Goal: Task Accomplishment & Management: Use online tool/utility

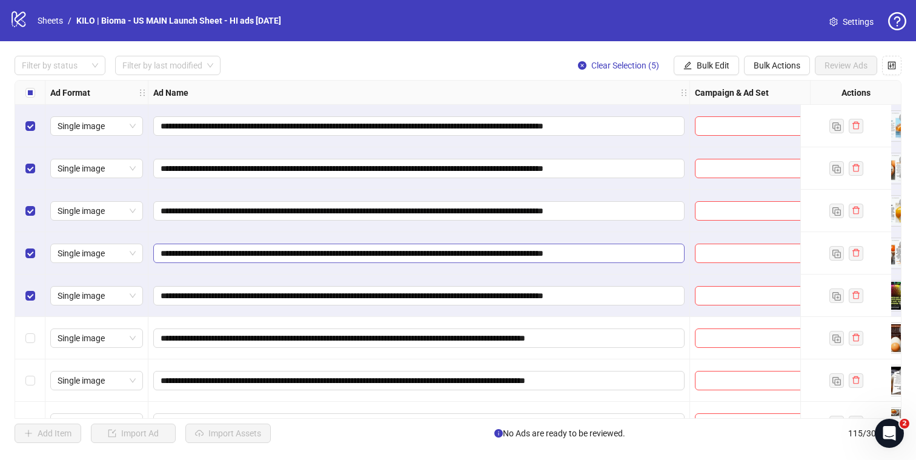
scroll to position [0, 126]
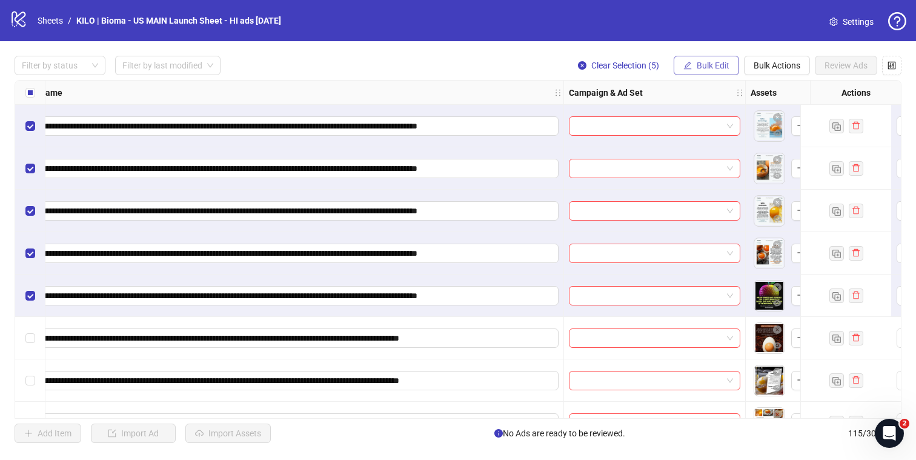
click at [730, 71] on button "Bulk Edit" at bounding box center [706, 65] width 65 height 19
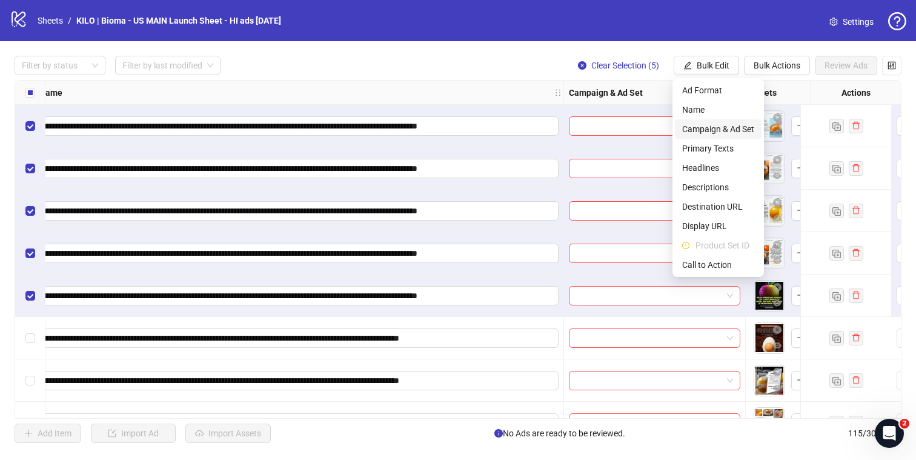
click at [717, 124] on span "Campaign & Ad Set" at bounding box center [718, 128] width 72 height 13
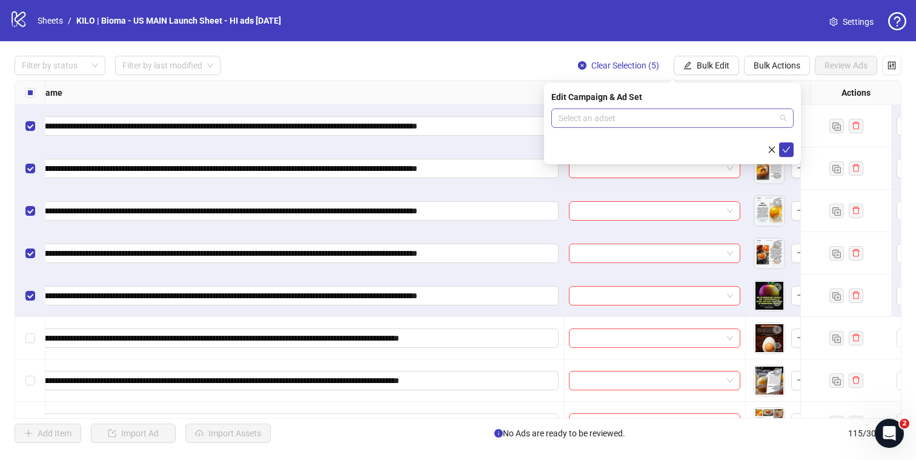
click at [688, 118] on input "search" at bounding box center [667, 118] width 217 height 18
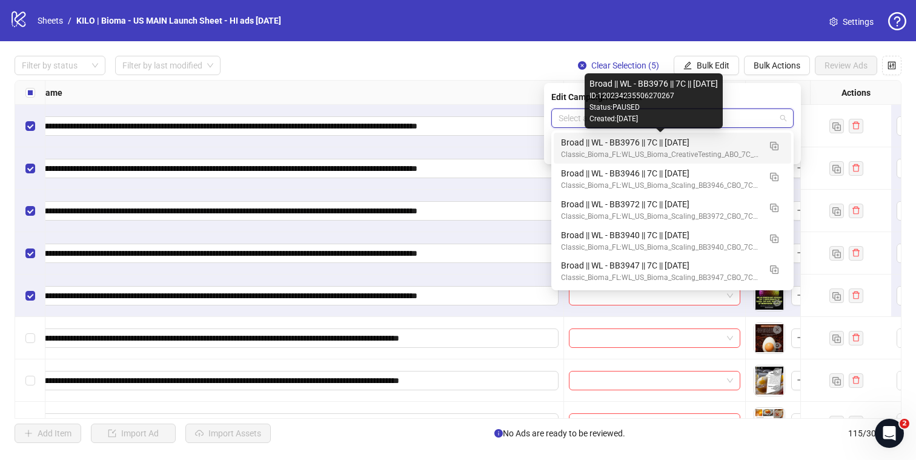
click at [677, 144] on div "Broad || WL - BB3976 || 7C || [DATE]" at bounding box center [660, 142] width 199 height 13
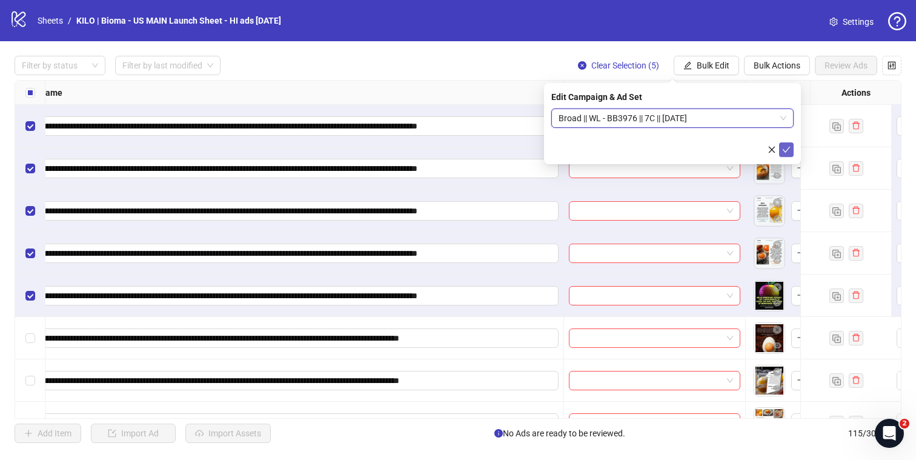
click at [788, 145] on icon "check" at bounding box center [786, 149] width 8 height 8
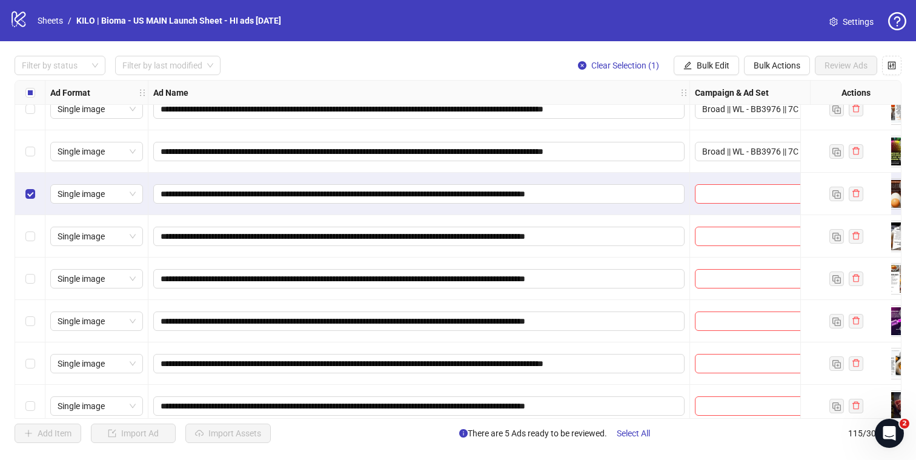
scroll to position [176, 0]
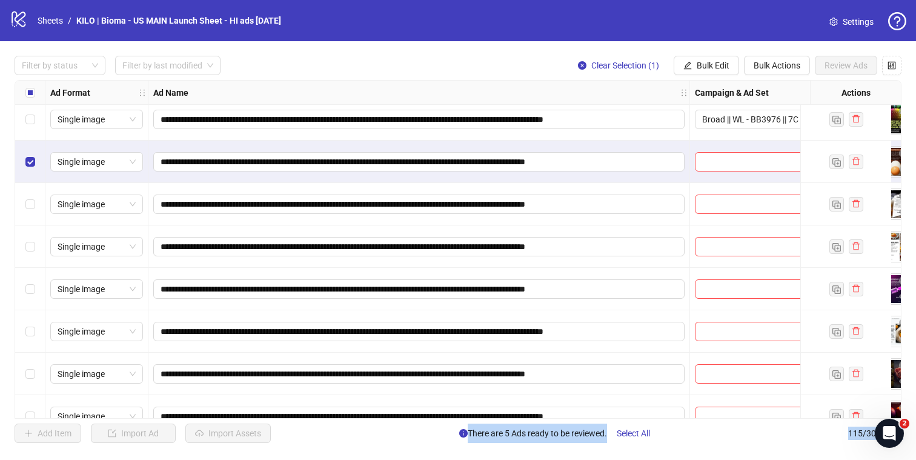
click at [28, 323] on div "Select row 10" at bounding box center [30, 331] width 30 height 42
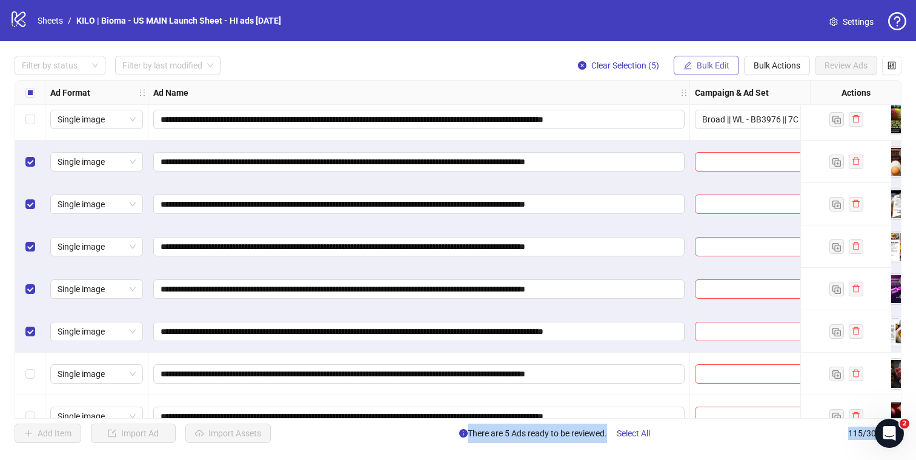
click at [726, 67] on span "Bulk Edit" at bounding box center [713, 66] width 33 height 10
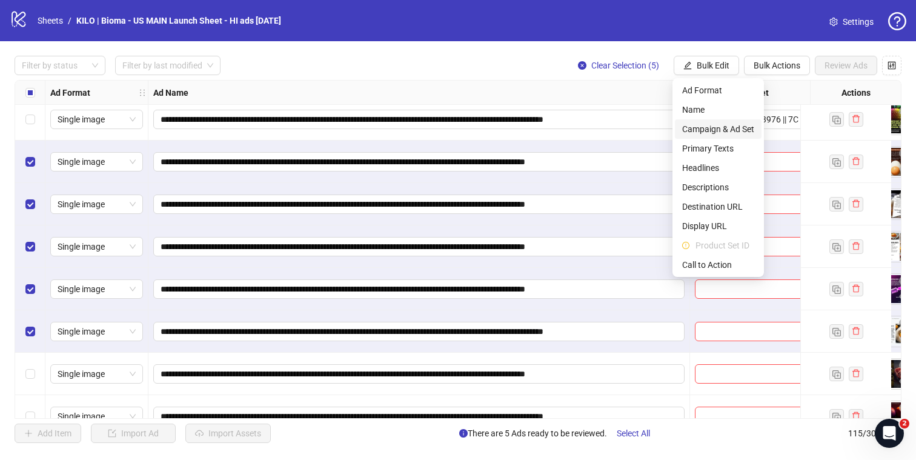
click at [714, 136] on li "Campaign & Ad Set" at bounding box center [718, 128] width 87 height 19
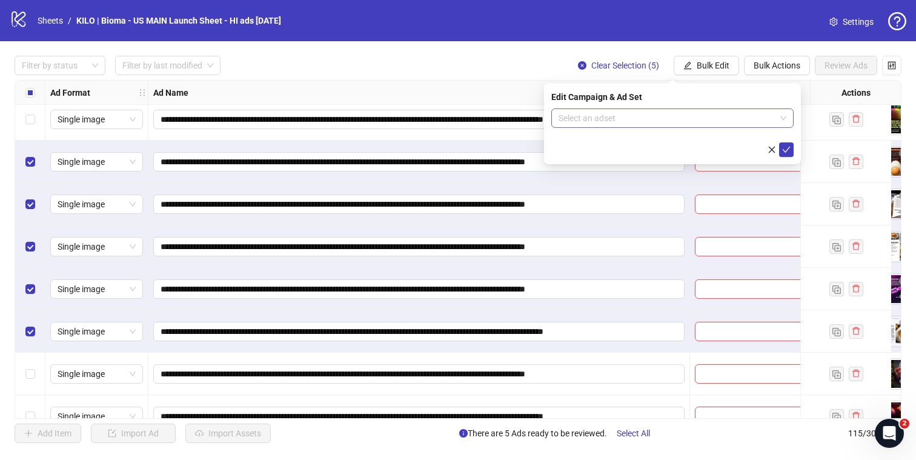
click at [782, 112] on span at bounding box center [673, 118] width 228 height 18
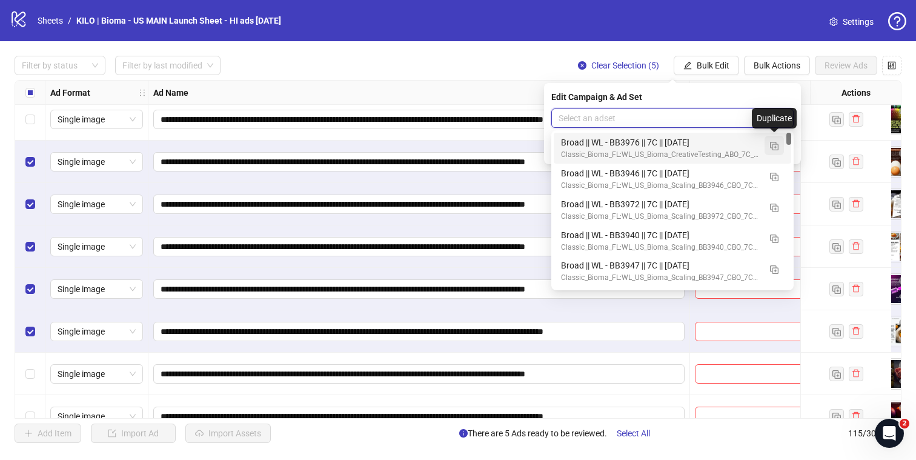
click at [773, 150] on button "button" at bounding box center [774, 145] width 19 height 19
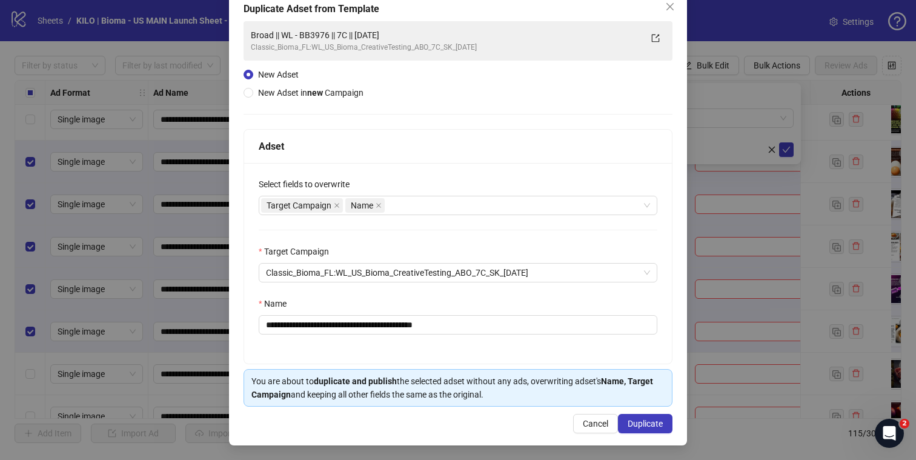
scroll to position [0, 0]
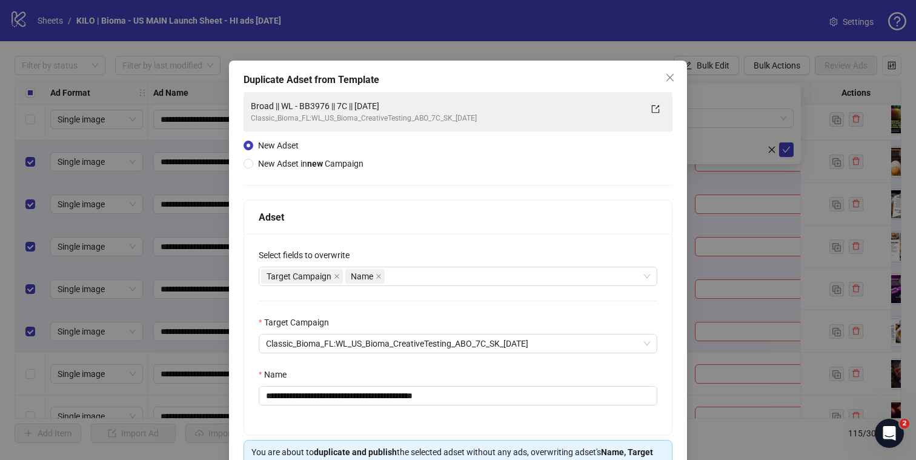
click at [674, 66] on div "**********" at bounding box center [458, 289] width 458 height 456
click at [671, 76] on icon "close" at bounding box center [670, 77] width 7 height 7
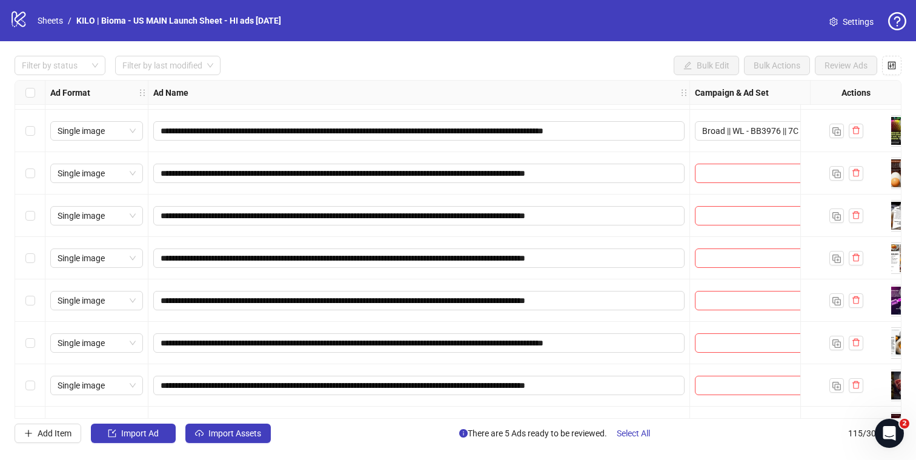
scroll to position [170, 0]
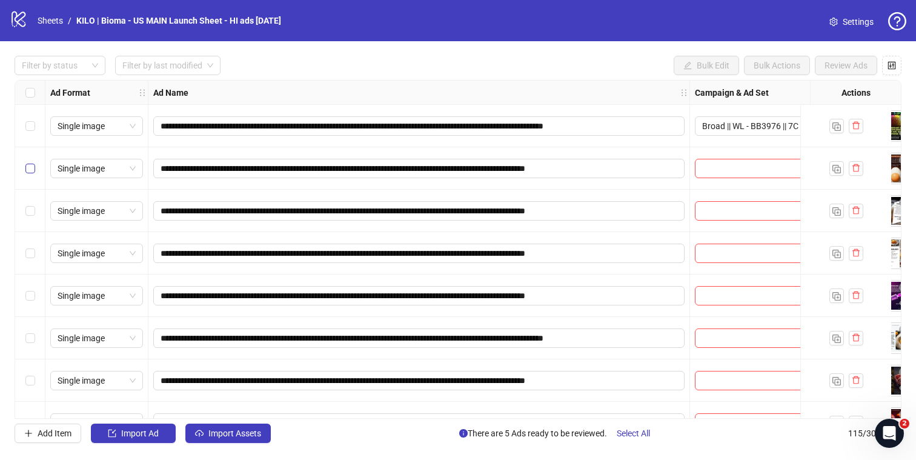
click at [33, 175] on label "Select row 6" at bounding box center [30, 168] width 10 height 13
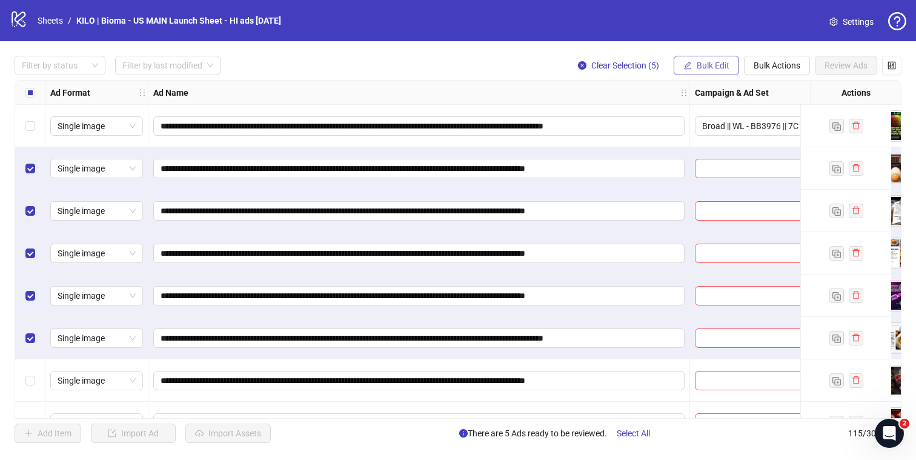
click at [710, 71] on button "Bulk Edit" at bounding box center [706, 65] width 65 height 19
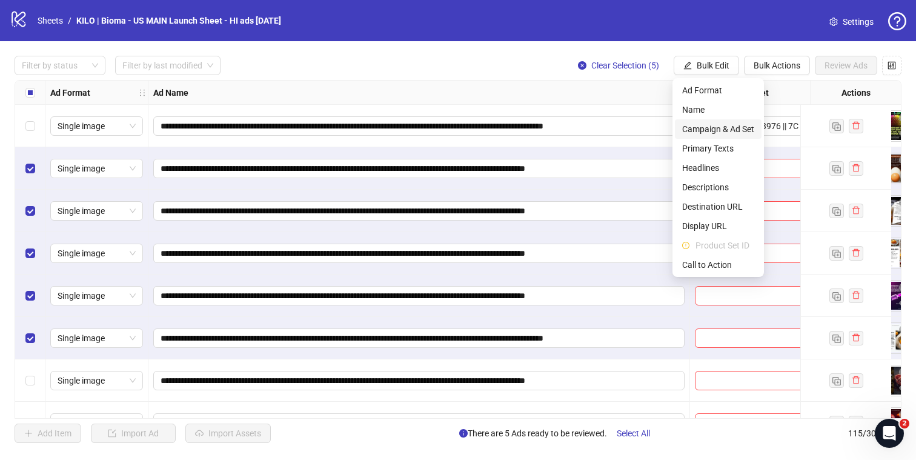
click at [717, 131] on span "Campaign & Ad Set" at bounding box center [718, 128] width 72 height 13
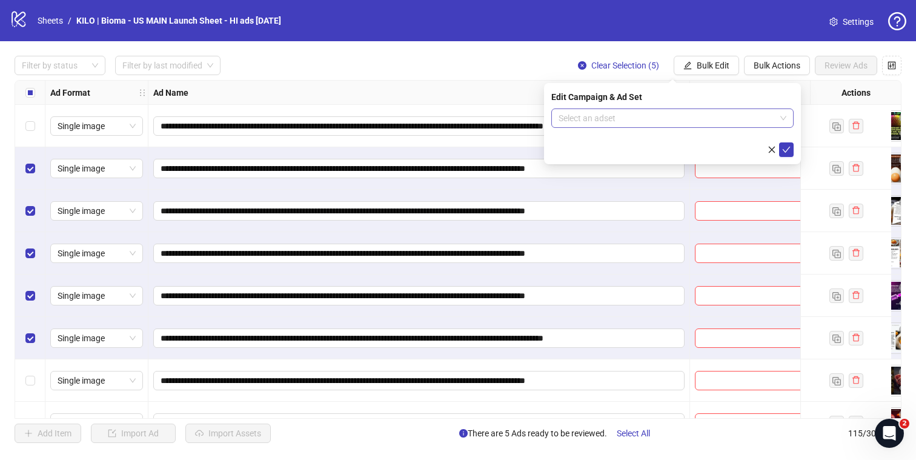
click at [710, 124] on input "search" at bounding box center [667, 118] width 217 height 18
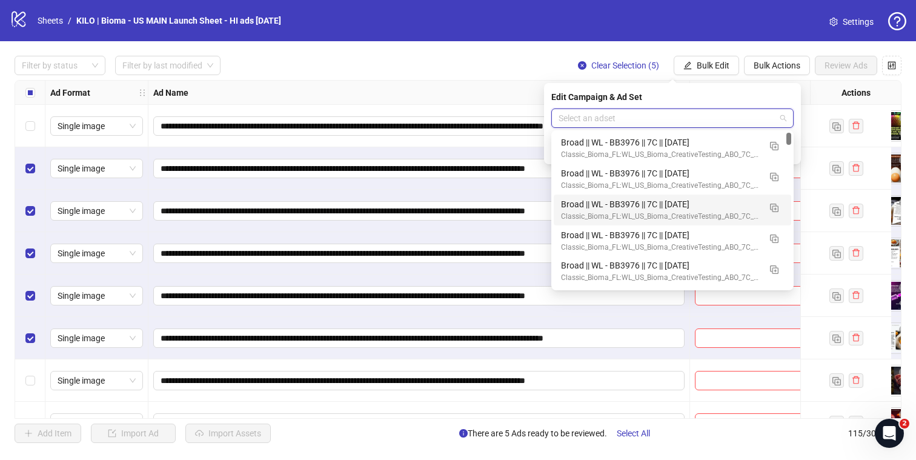
scroll to position [0, 0]
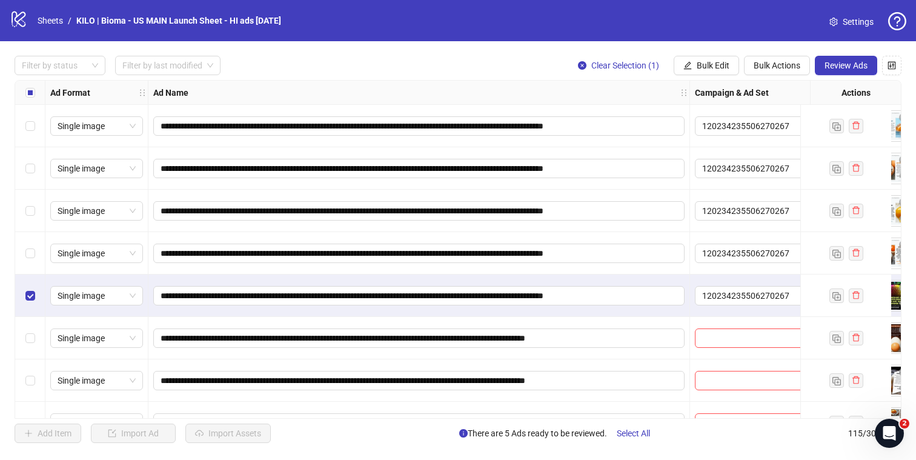
click at [36, 128] on div "Select row 1" at bounding box center [30, 126] width 30 height 42
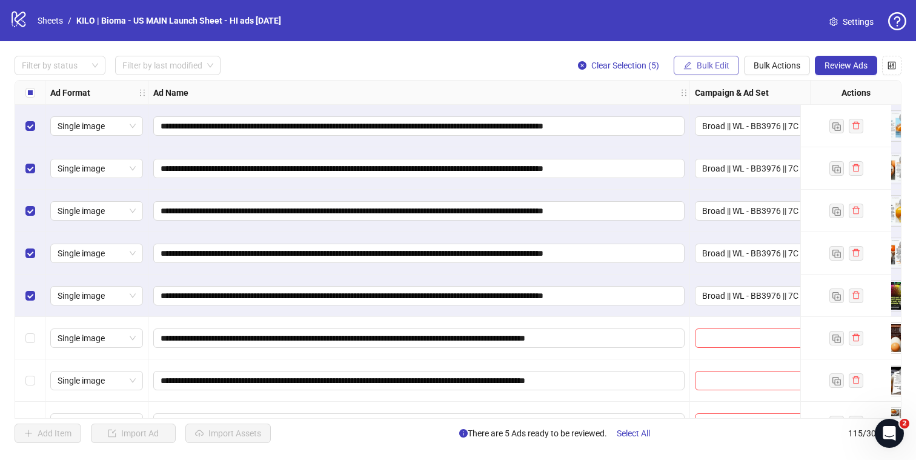
click at [717, 64] on span "Bulk Edit" at bounding box center [713, 66] width 33 height 10
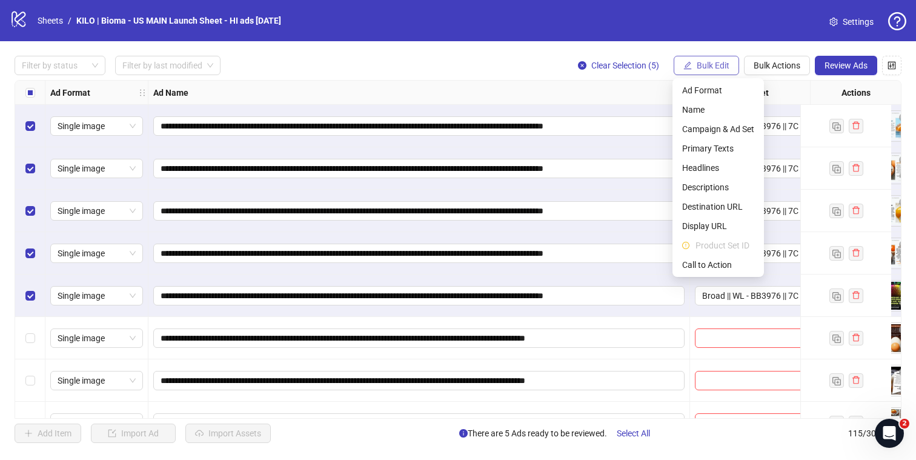
click at [717, 64] on span "Bulk Edit" at bounding box center [713, 66] width 33 height 10
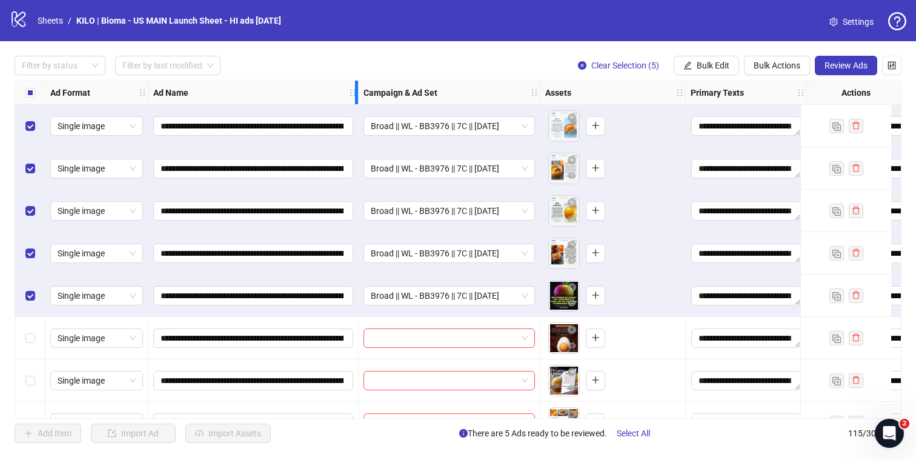
drag, startPoint x: 688, startPoint y: 97, endPoint x: 356, endPoint y: 117, distance: 332.6
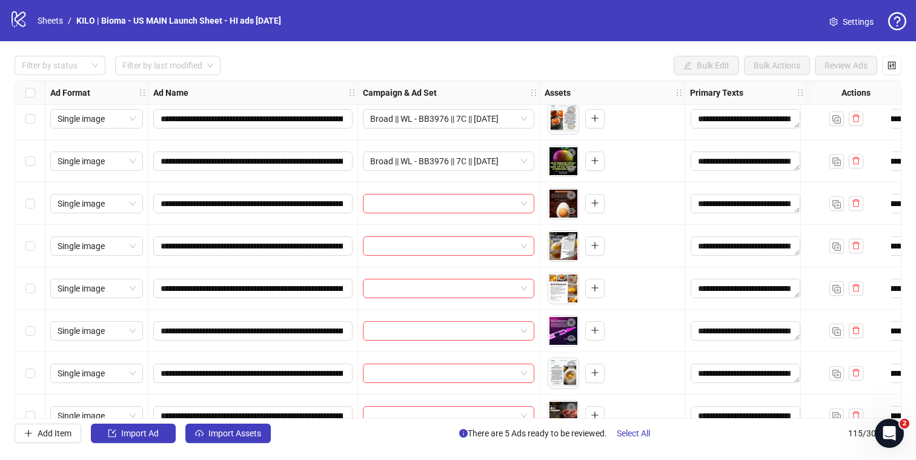
scroll to position [136, 0]
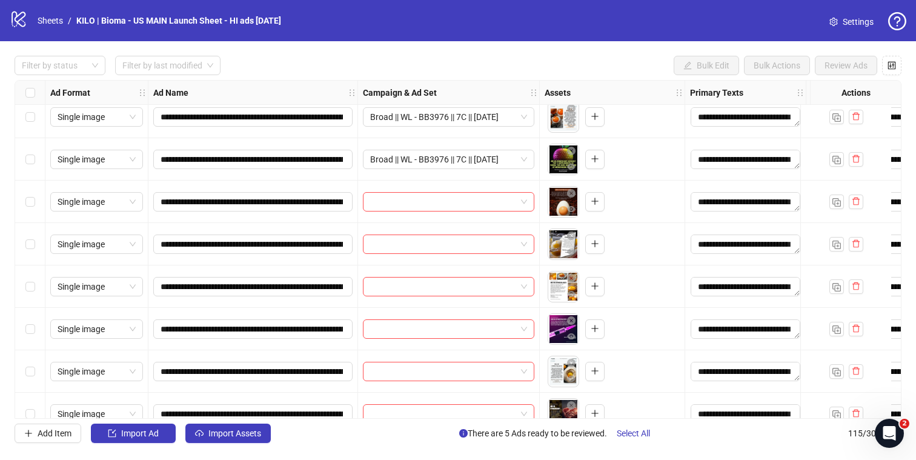
click at [35, 202] on div "Select row 6" at bounding box center [30, 202] width 30 height 42
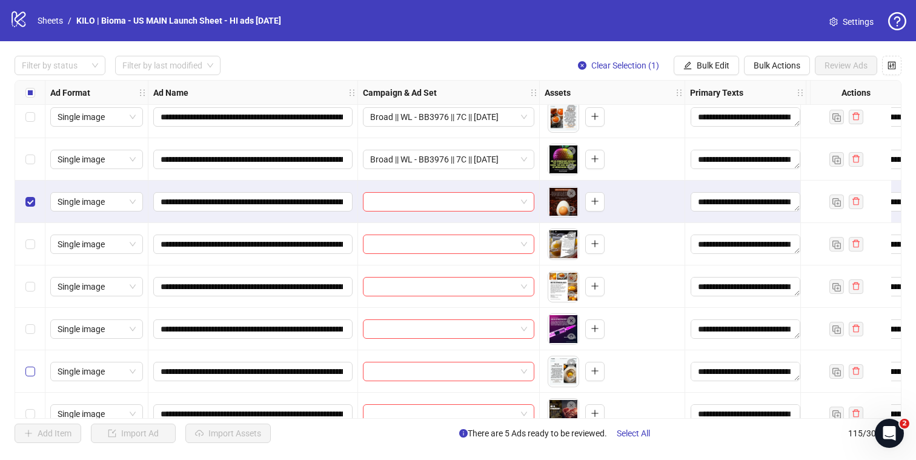
click at [34, 365] on label "Select row 10" at bounding box center [30, 371] width 10 height 13
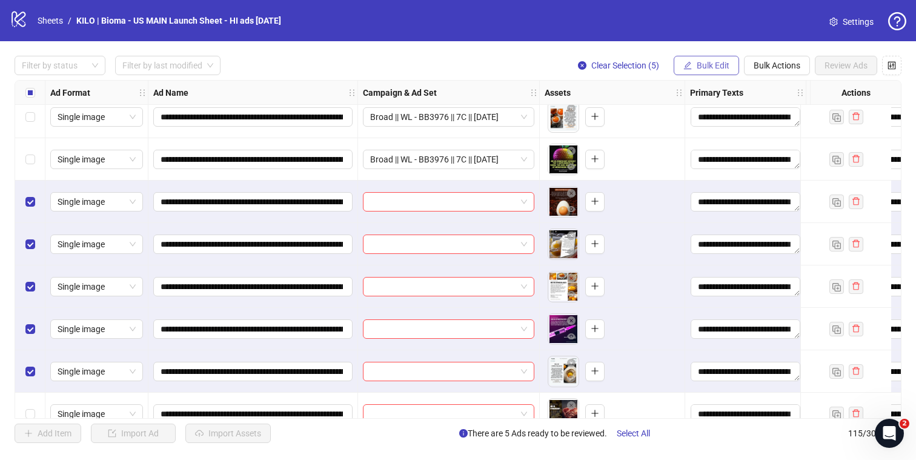
click at [725, 61] on span "Bulk Edit" at bounding box center [713, 66] width 33 height 10
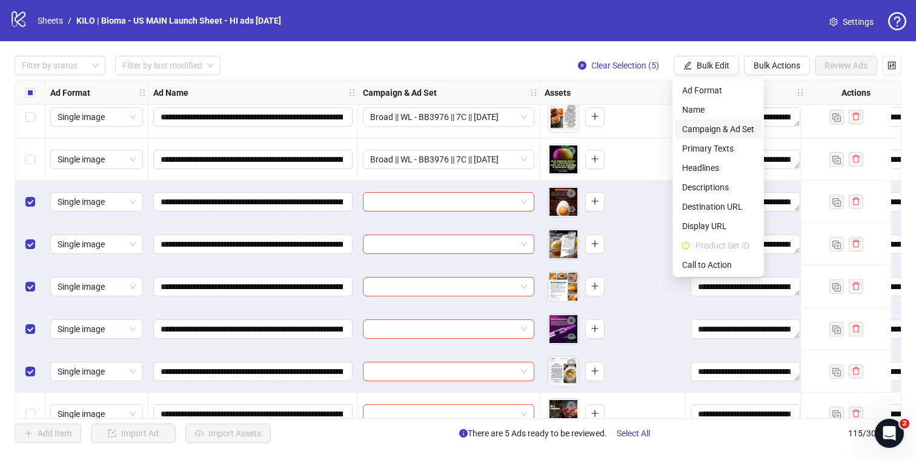
click at [708, 130] on span "Campaign & Ad Set" at bounding box center [718, 128] width 72 height 13
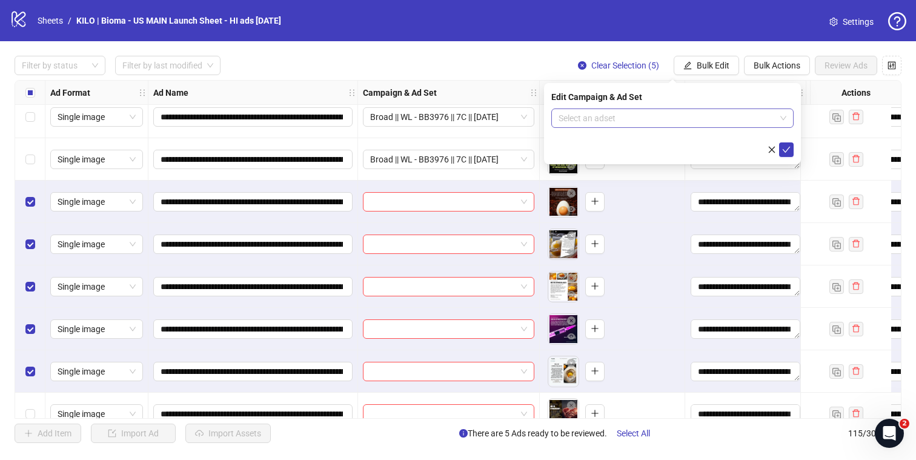
click at [639, 121] on input "search" at bounding box center [667, 118] width 217 height 18
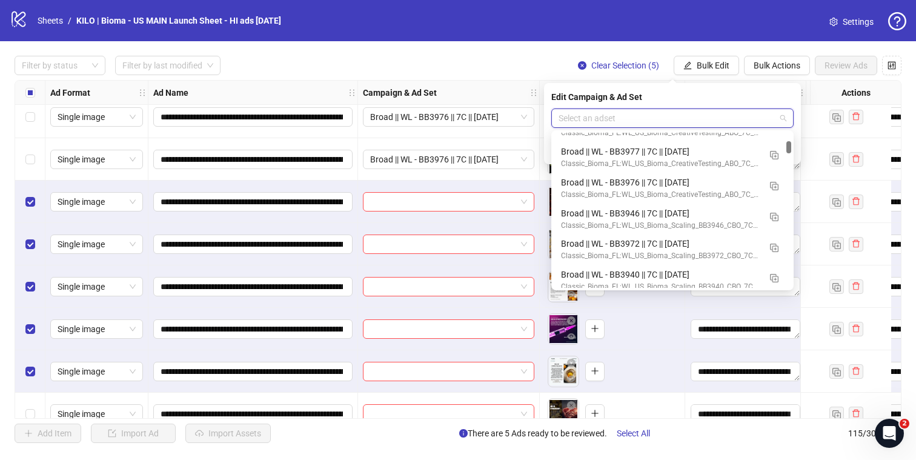
scroll to position [817, 0]
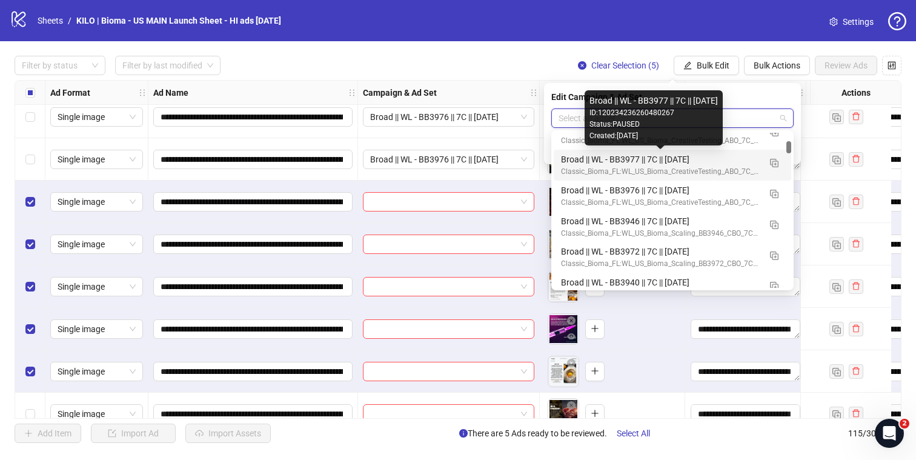
click at [745, 161] on div "Broad || WL - BB3977 || 7C || 2025.10.01" at bounding box center [660, 159] width 199 height 13
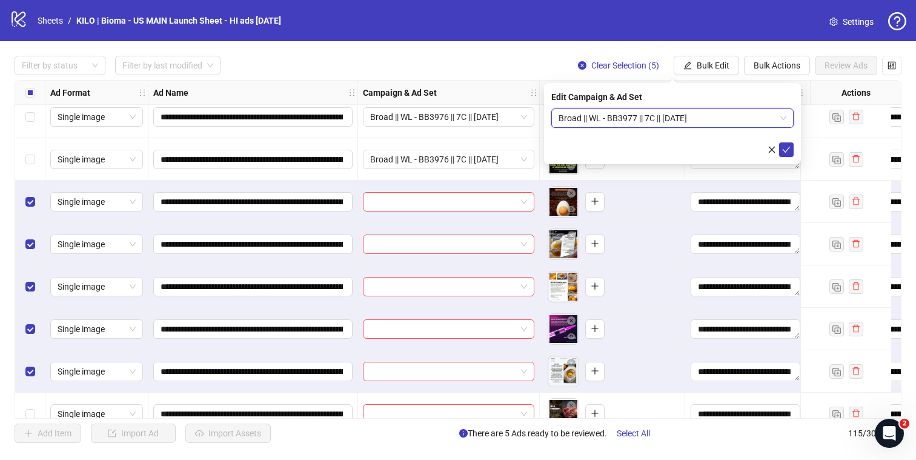
click at [637, 118] on span "Broad || WL - BB3977 || 7C || 2025.10.01" at bounding box center [673, 118] width 228 height 18
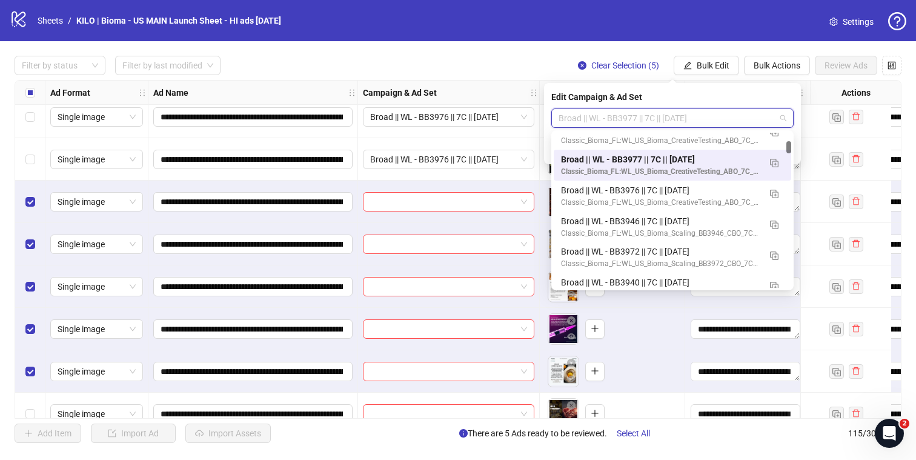
click at [637, 118] on span "Broad || WL - BB3977 || 7C || 2025.10.01" at bounding box center [673, 118] width 228 height 18
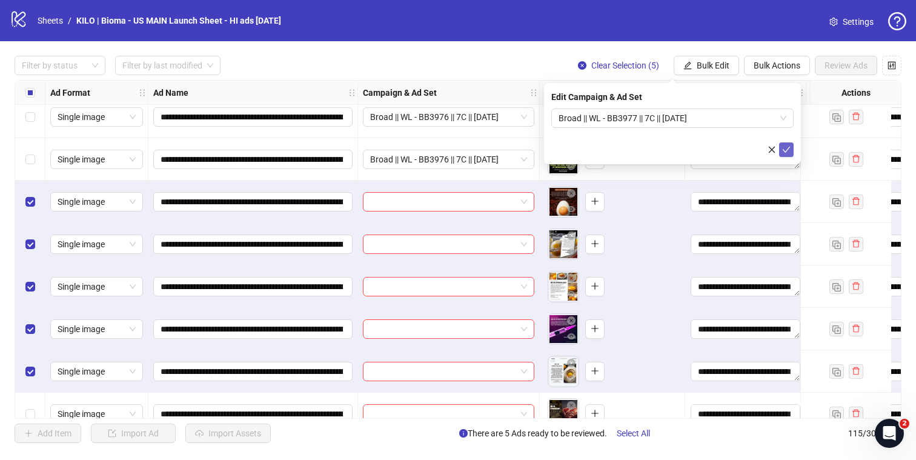
click at [788, 150] on icon "check" at bounding box center [786, 149] width 8 height 8
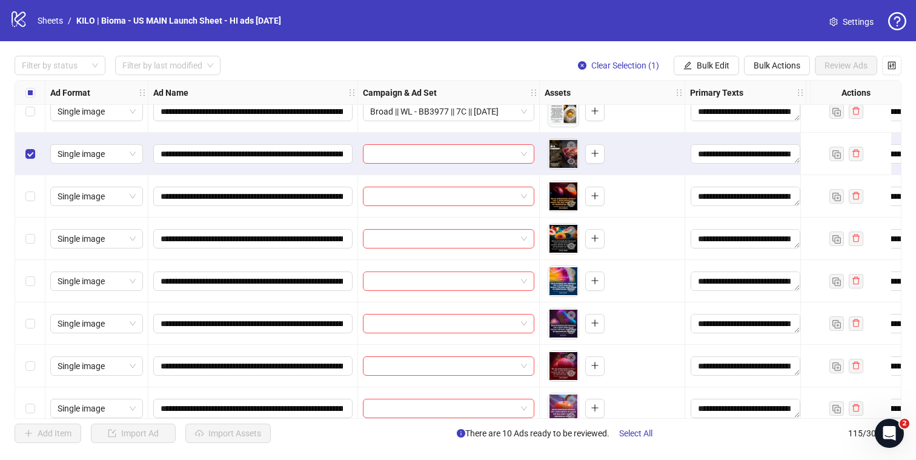
scroll to position [397, 0]
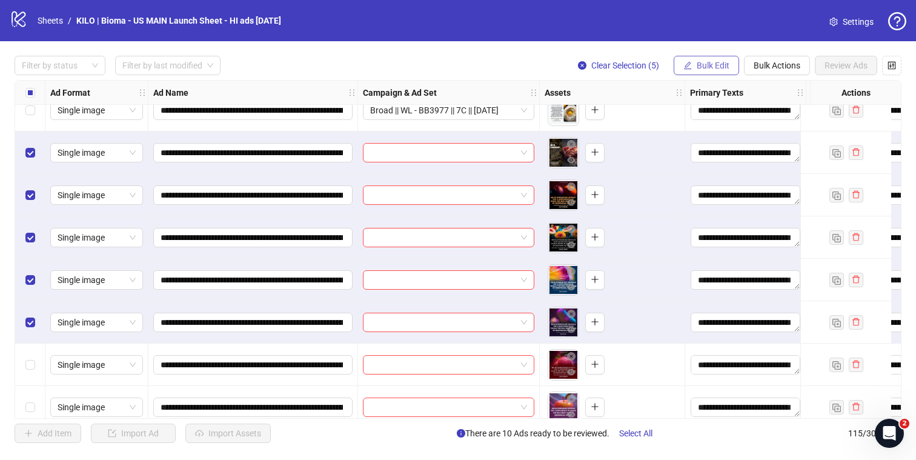
click at [708, 67] on span "Bulk Edit" at bounding box center [713, 66] width 33 height 10
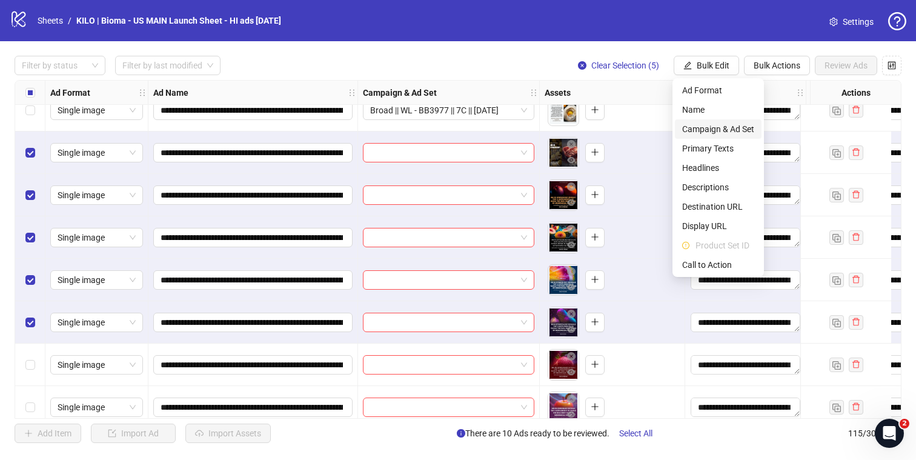
click at [718, 127] on span "Campaign & Ad Set" at bounding box center [718, 128] width 72 height 13
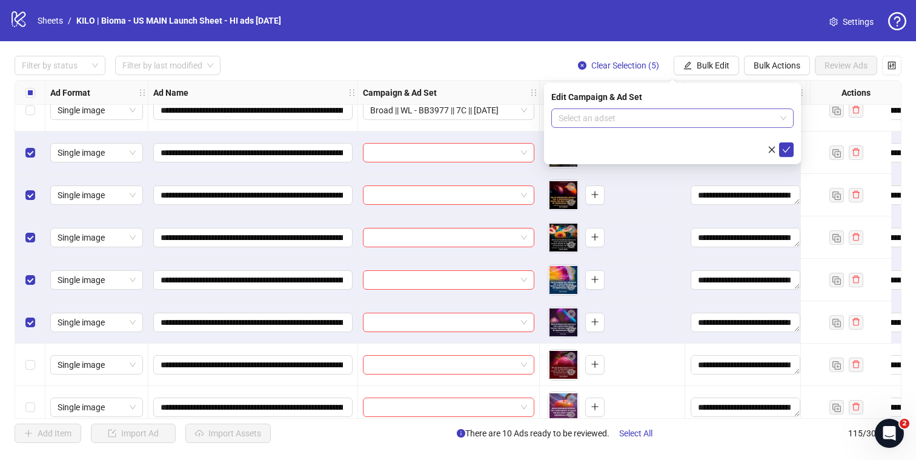
click at [705, 124] on input "search" at bounding box center [667, 118] width 217 height 18
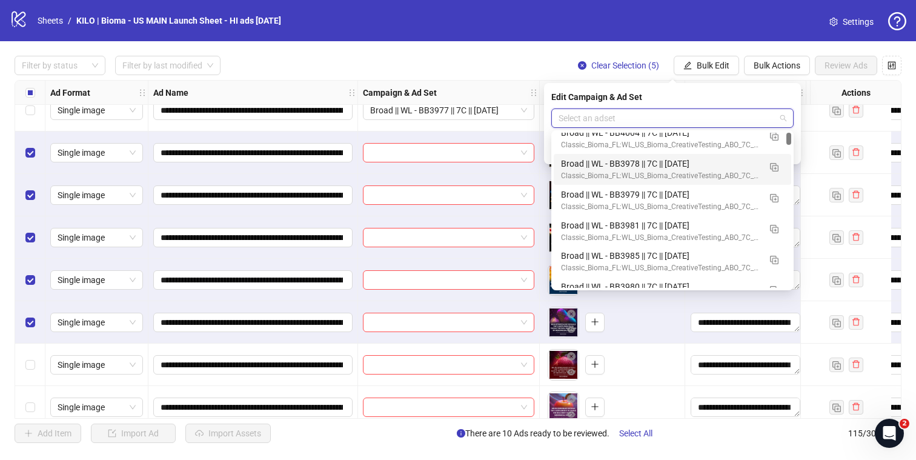
scroll to position [15, 0]
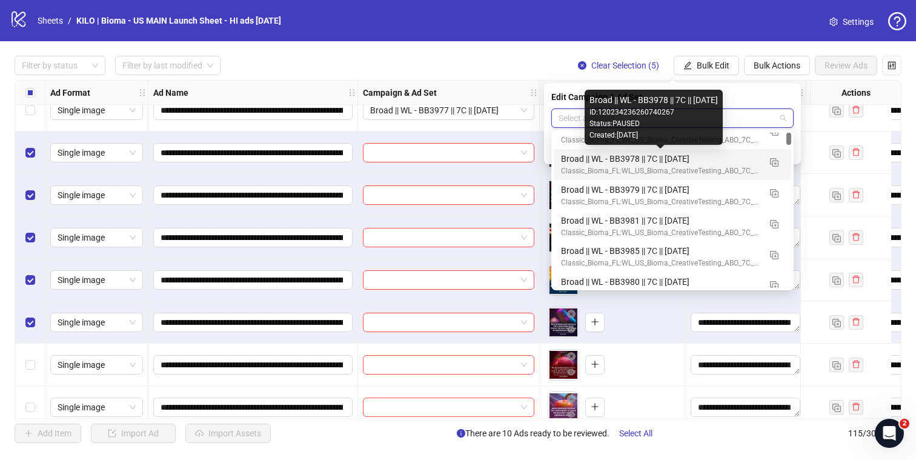
click at [676, 165] on div "Broad || WL - BB3978 || 7C || 2025.10.01" at bounding box center [660, 158] width 199 height 13
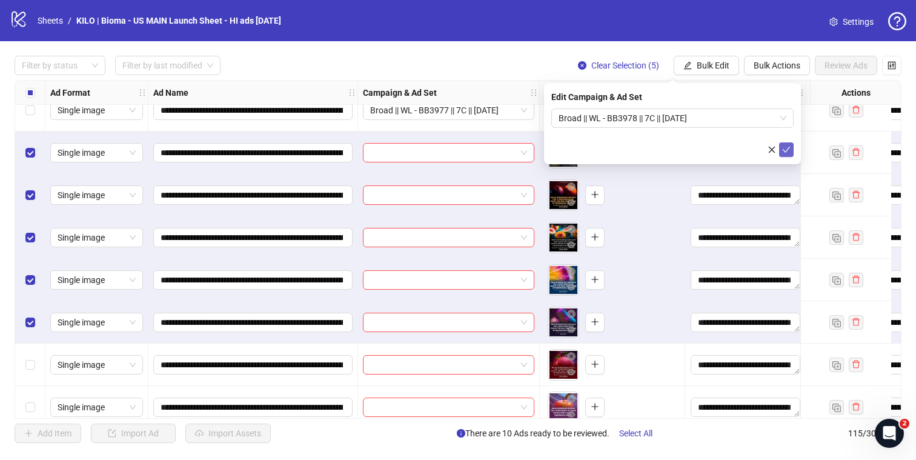
click at [790, 150] on icon "check" at bounding box center [786, 149] width 8 height 8
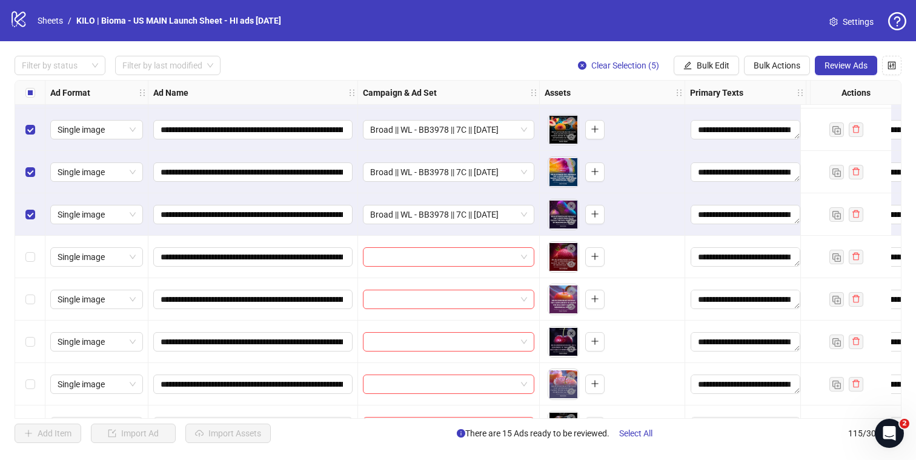
scroll to position [518, 0]
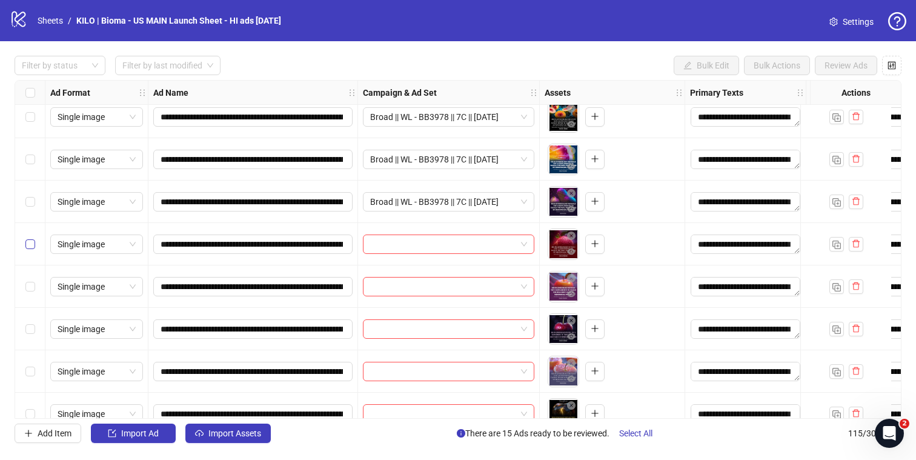
click at [27, 239] on label "Select row 16" at bounding box center [30, 244] width 10 height 13
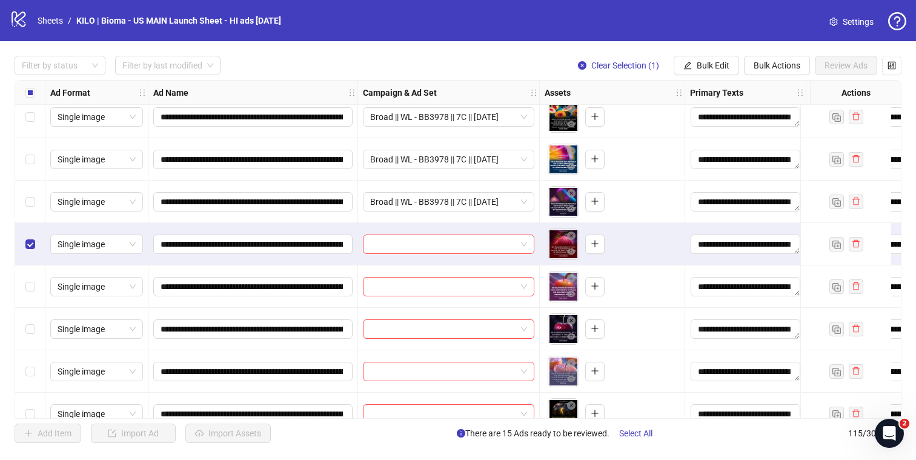
click at [28, 399] on div "Select row 20" at bounding box center [30, 414] width 30 height 42
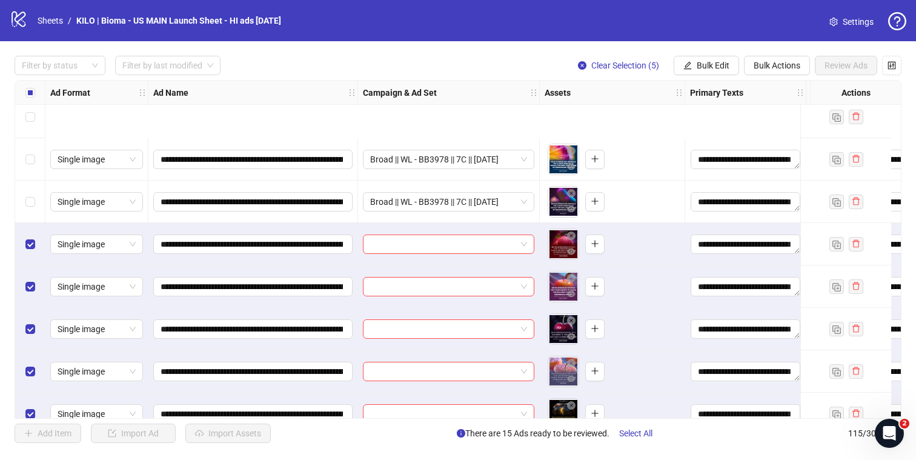
scroll to position [645, 0]
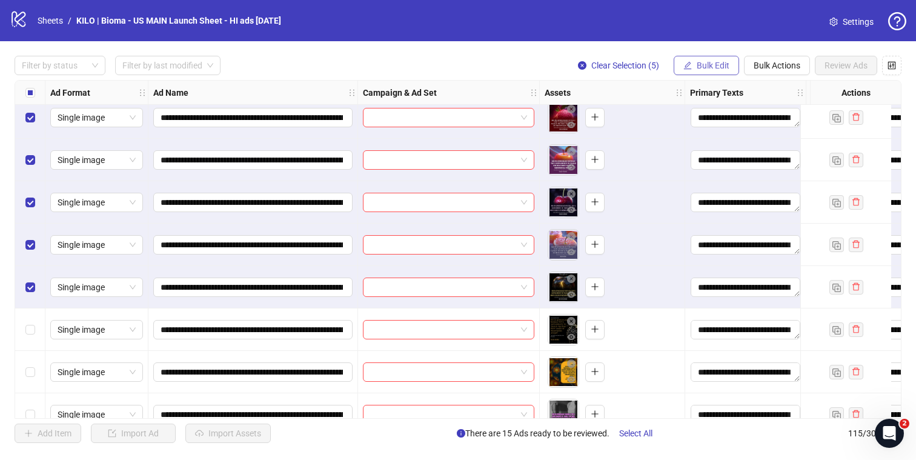
click at [702, 69] on span "Bulk Edit" at bounding box center [713, 66] width 33 height 10
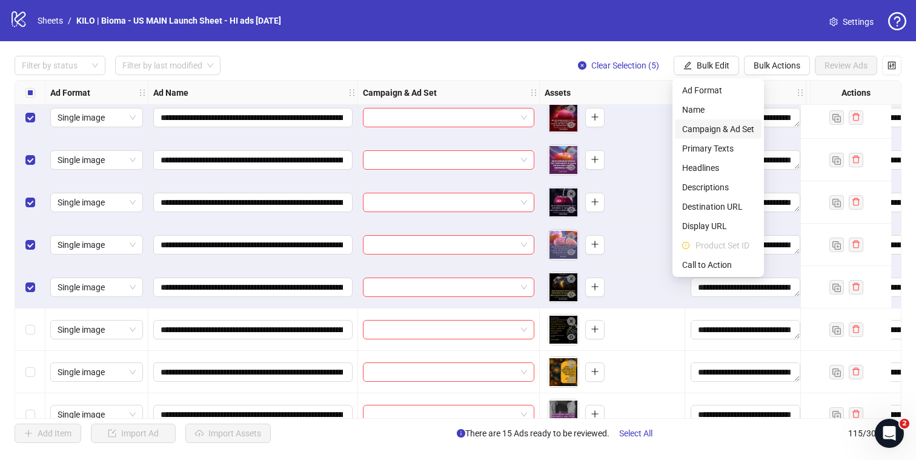
click at [701, 136] on li "Campaign & Ad Set" at bounding box center [718, 128] width 87 height 19
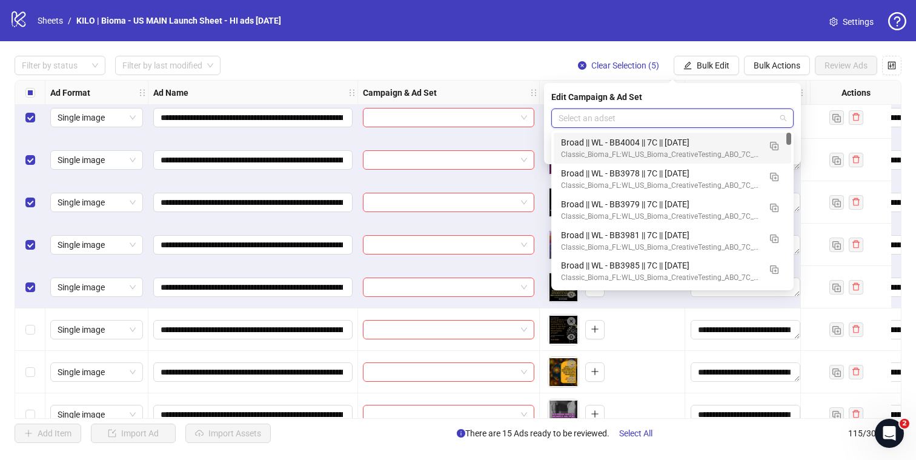
click at [698, 119] on input "search" at bounding box center [667, 118] width 217 height 18
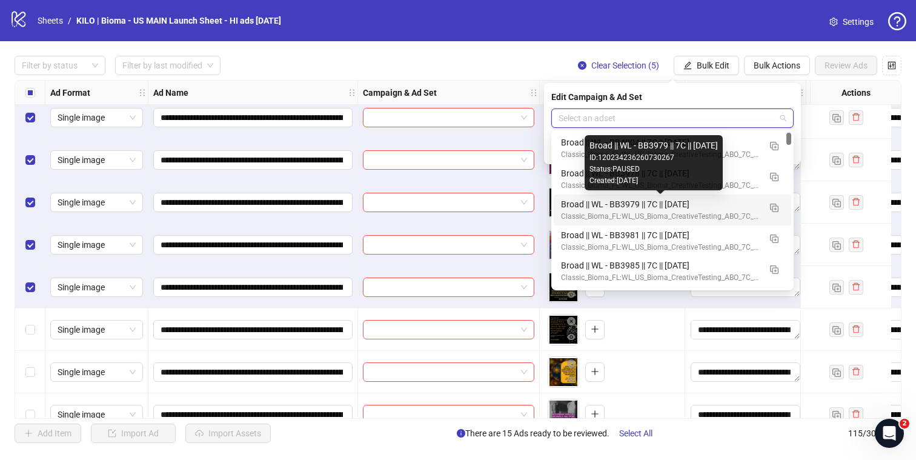
click at [716, 207] on div "Broad || WL - BB3979 || 7C || 2025.10.01" at bounding box center [660, 204] width 199 height 13
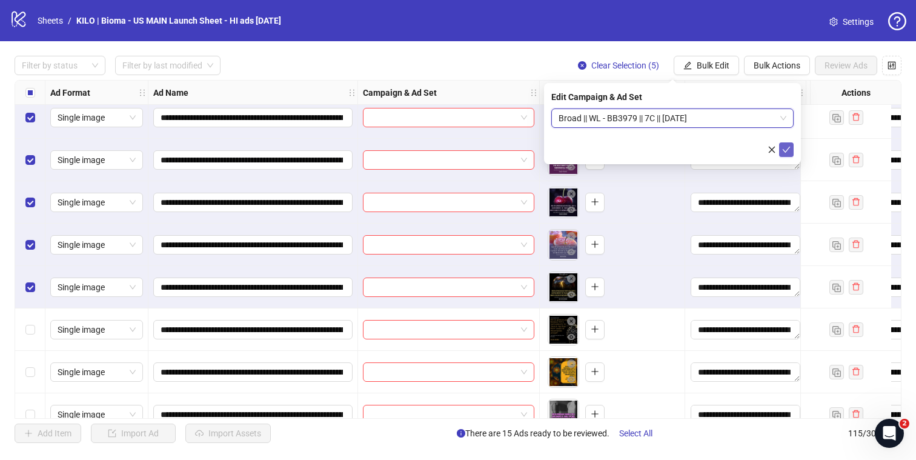
click at [783, 148] on icon "check" at bounding box center [786, 149] width 8 height 8
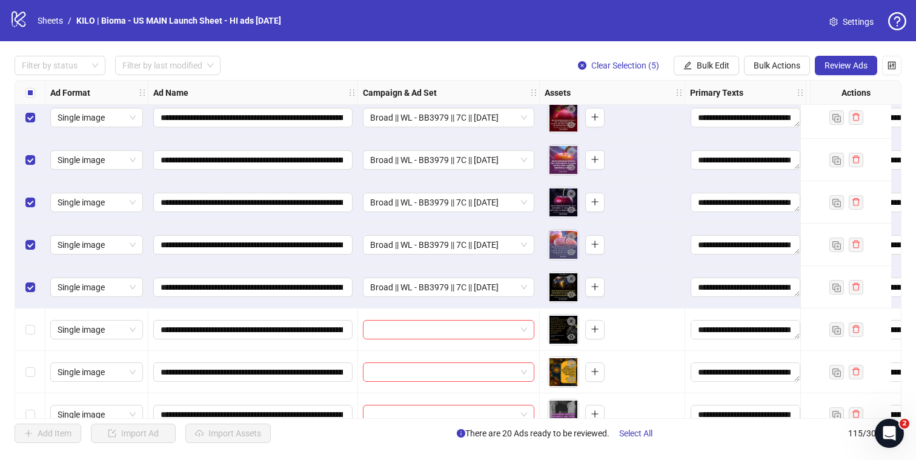
scroll to position [760, 0]
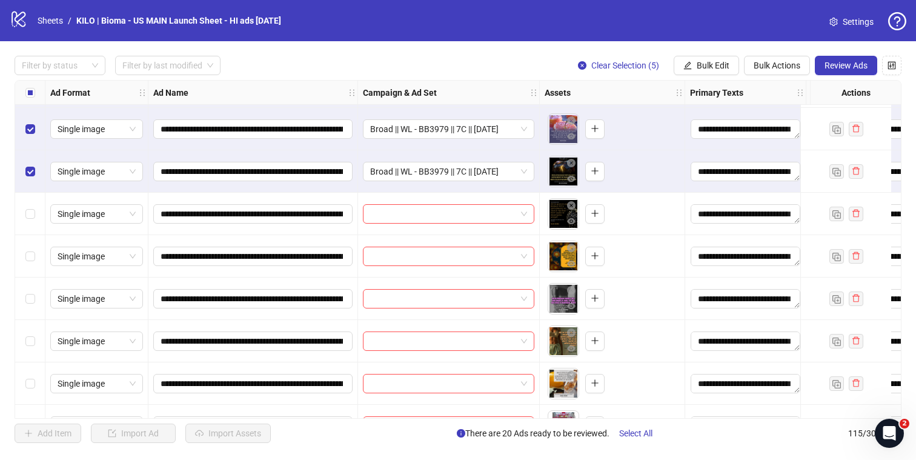
click at [30, 99] on div "Select all rows" at bounding box center [30, 93] width 30 height 24
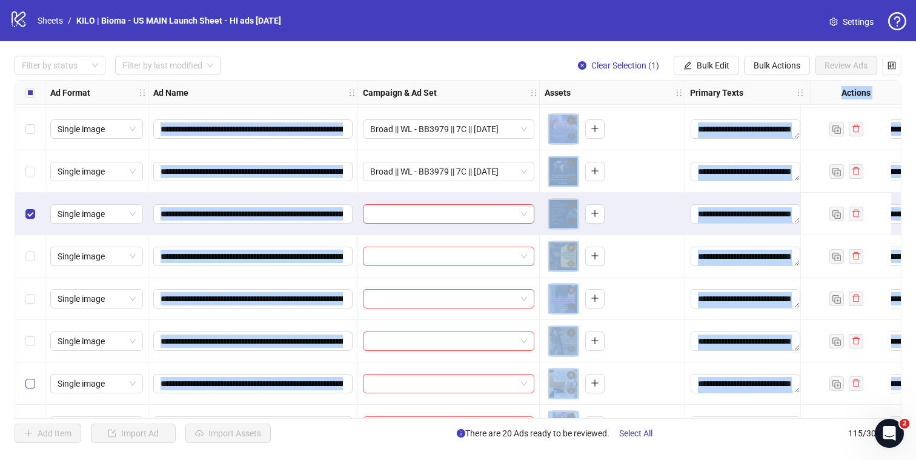
click at [28, 377] on label "Select row 25" at bounding box center [30, 383] width 10 height 13
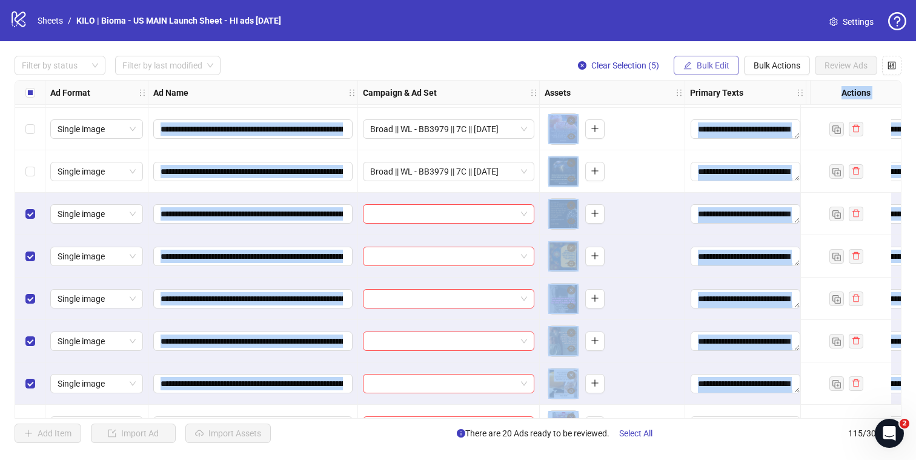
click at [726, 62] on span "Bulk Edit" at bounding box center [713, 66] width 33 height 10
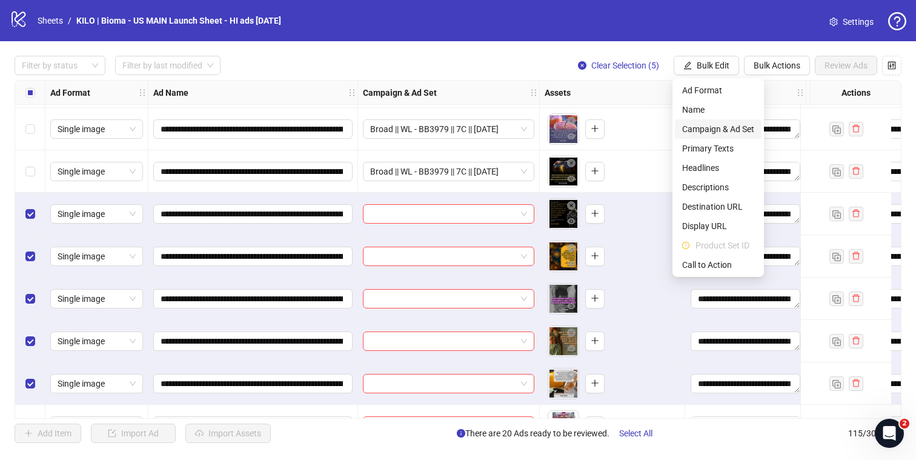
click at [703, 130] on span "Campaign & Ad Set" at bounding box center [718, 128] width 72 height 13
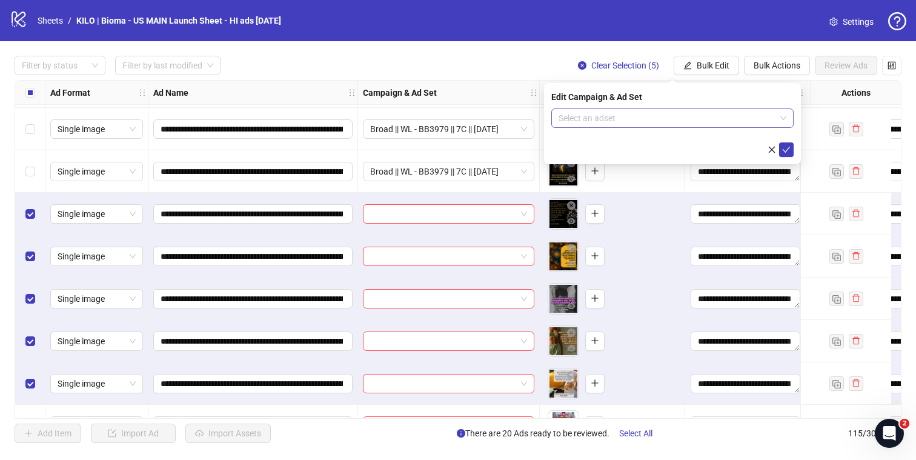
click at [736, 117] on input "search" at bounding box center [667, 118] width 217 height 18
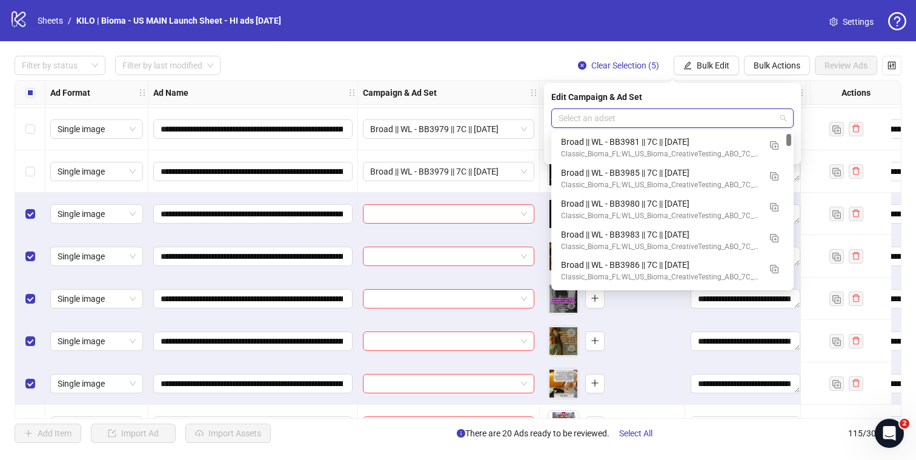
scroll to position [97, 0]
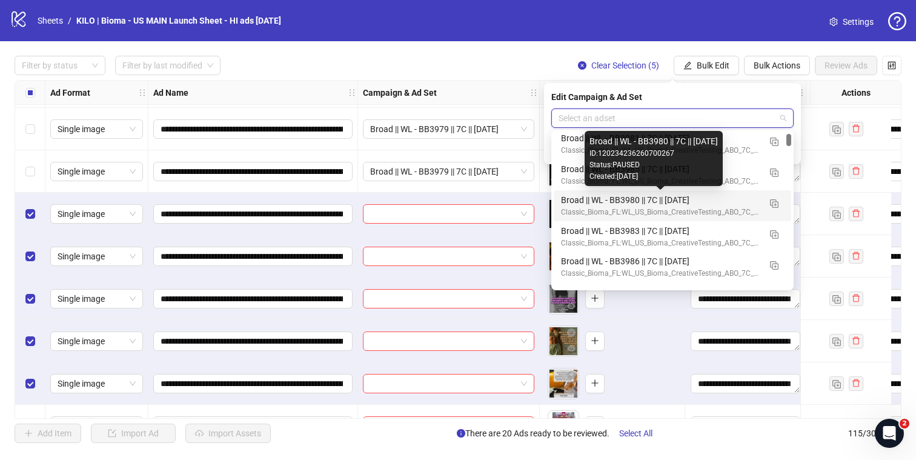
click at [703, 202] on div "Broad || WL - BB3980 || 7C || 2025.10.01" at bounding box center [660, 199] width 199 height 13
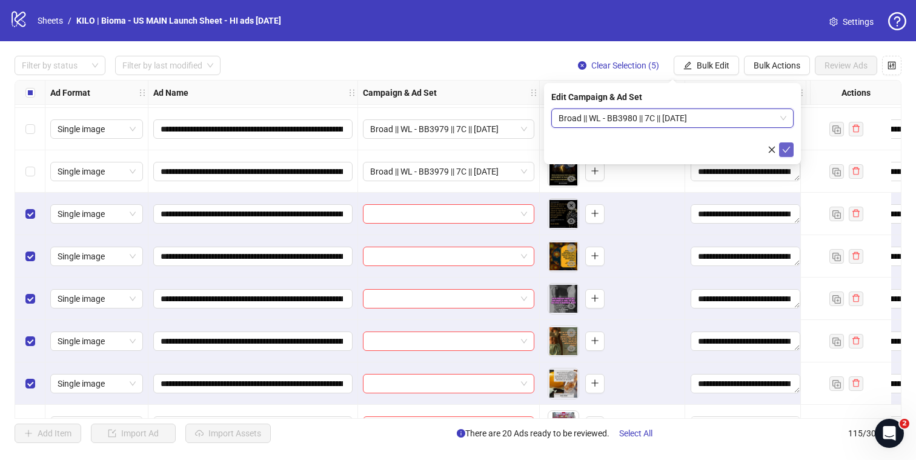
click at [788, 152] on icon "check" at bounding box center [786, 149] width 8 height 8
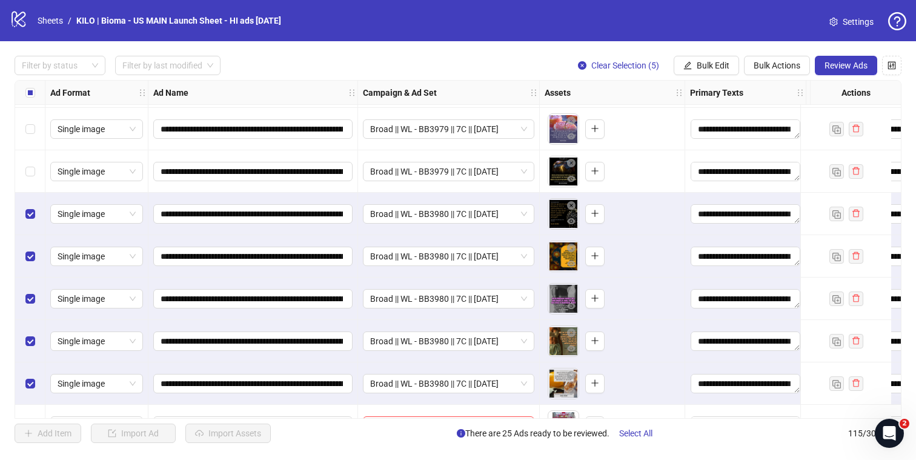
click at [23, 92] on div "Select all rows" at bounding box center [30, 93] width 30 height 24
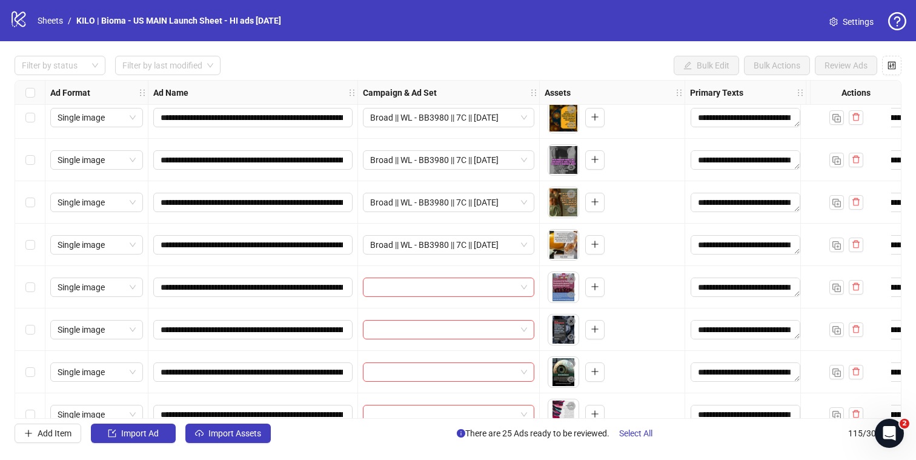
scroll to position [971, 0]
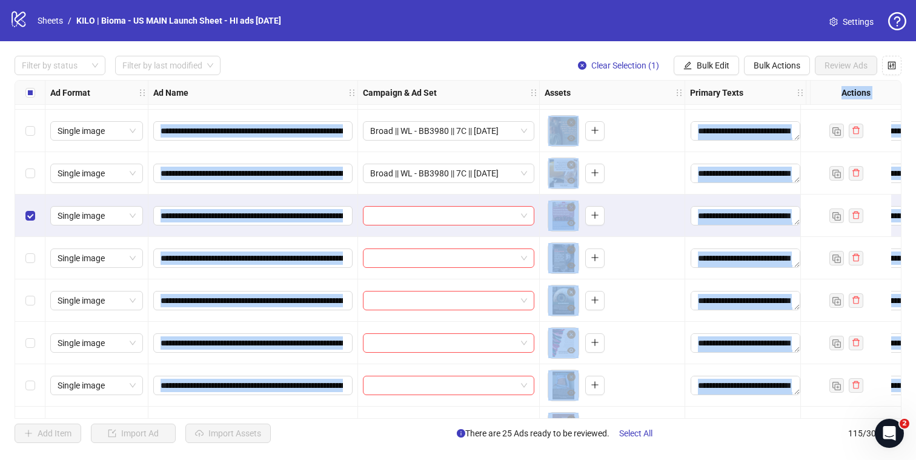
click at [27, 373] on div "Select row 30" at bounding box center [30, 385] width 30 height 42
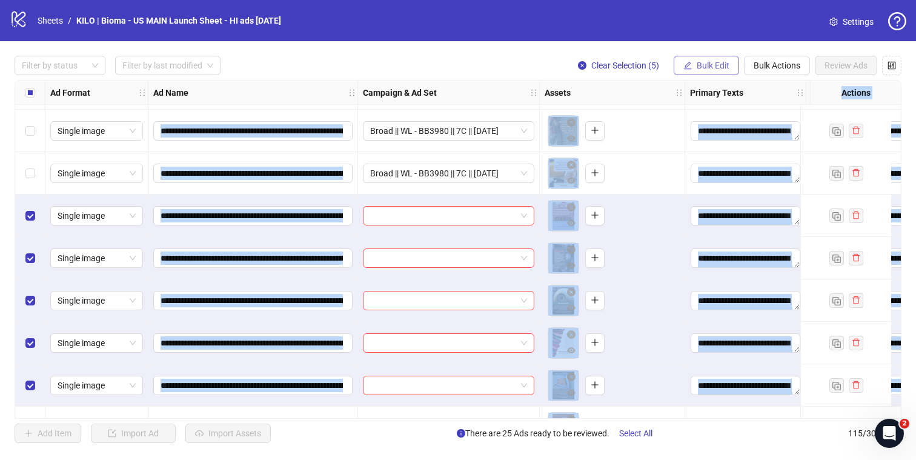
click at [708, 59] on button "Bulk Edit" at bounding box center [706, 65] width 65 height 19
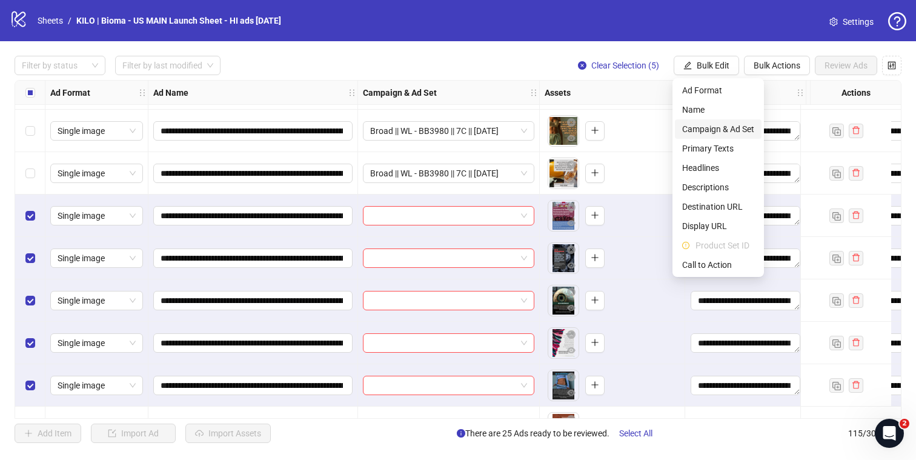
click at [719, 133] on span "Campaign & Ad Set" at bounding box center [718, 128] width 72 height 13
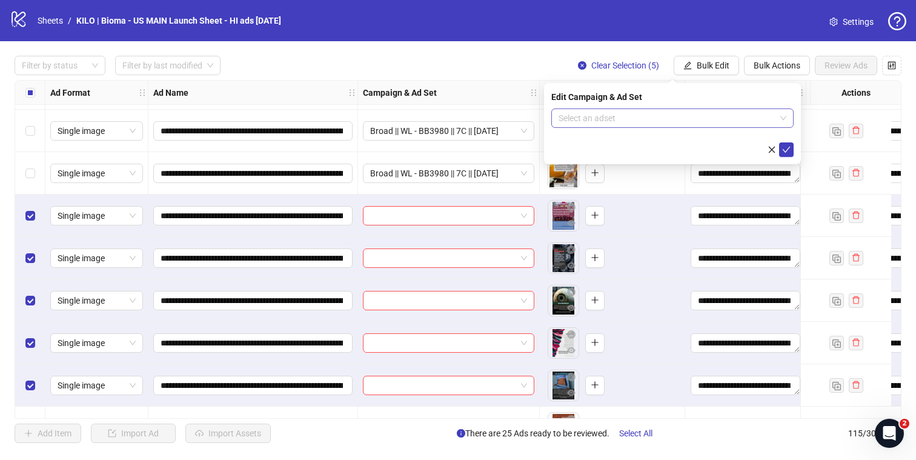
click at [709, 118] on input "search" at bounding box center [667, 118] width 217 height 18
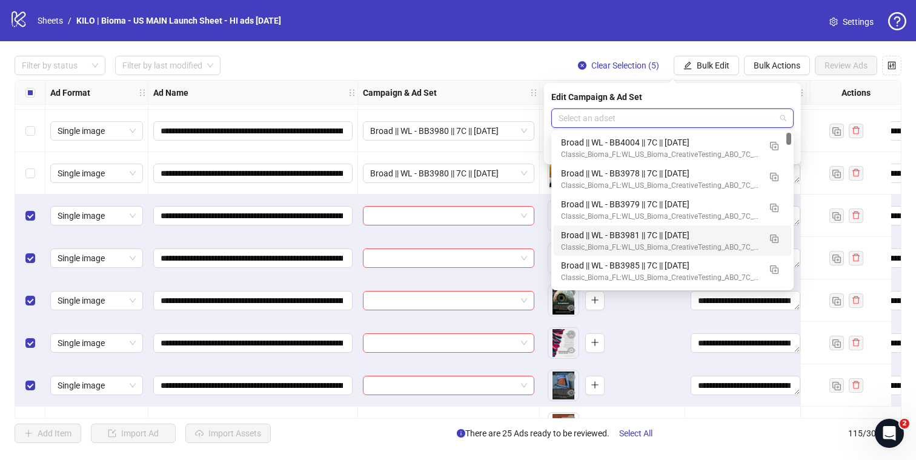
click at [656, 240] on div "Broad || WL - BB3981 || 7C || 2025.10.01" at bounding box center [660, 234] width 199 height 13
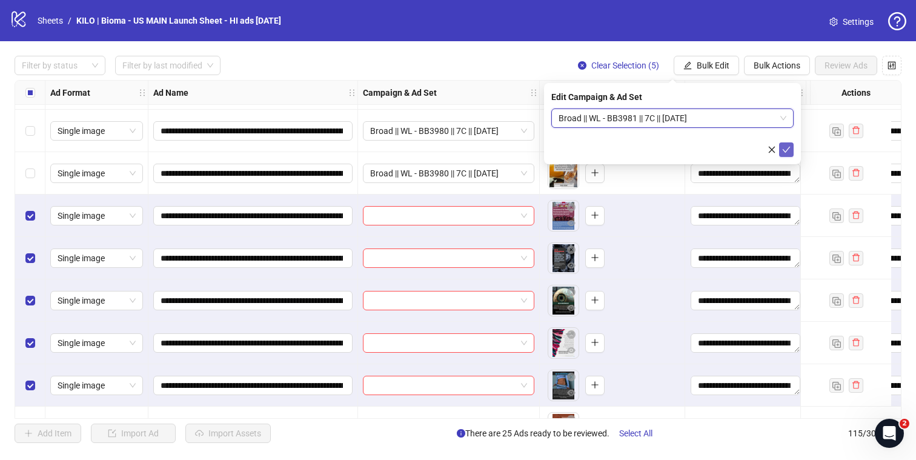
click at [787, 149] on icon "check" at bounding box center [787, 150] width 8 height 6
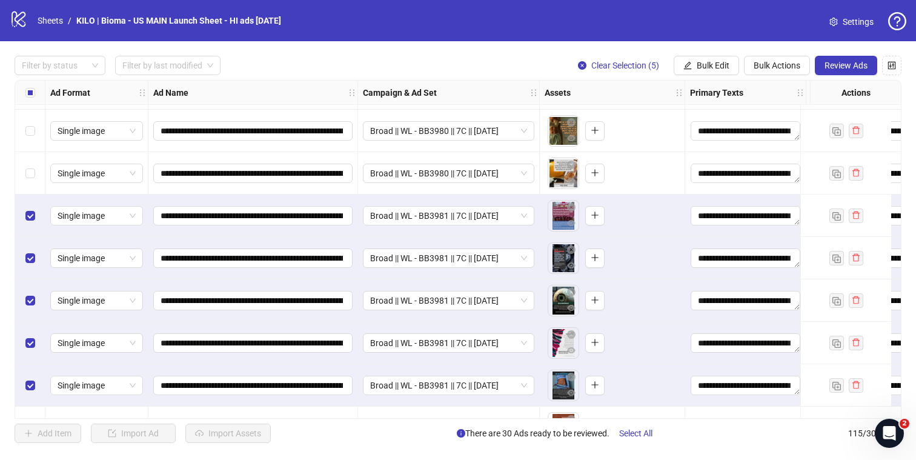
click at [347, 56] on div "Filter by status Filter by last modified Clear Selection (5) Bulk Edit Bulk Act…" at bounding box center [458, 65] width 887 height 19
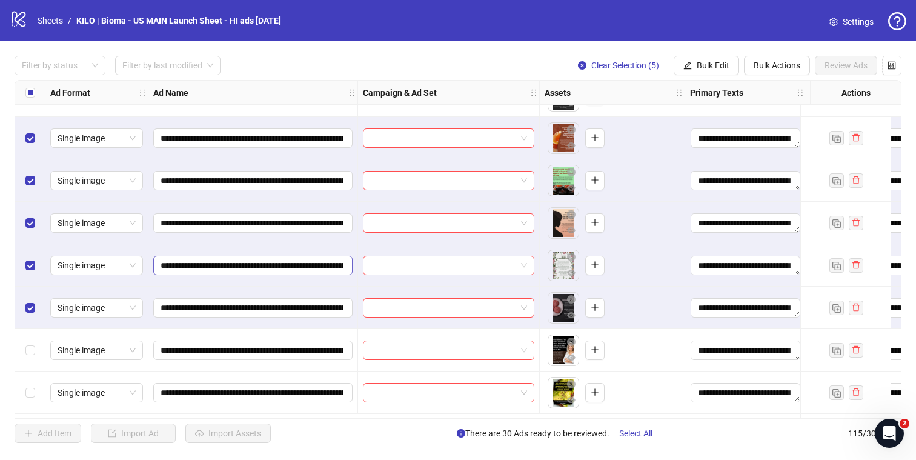
scroll to position [1202, 0]
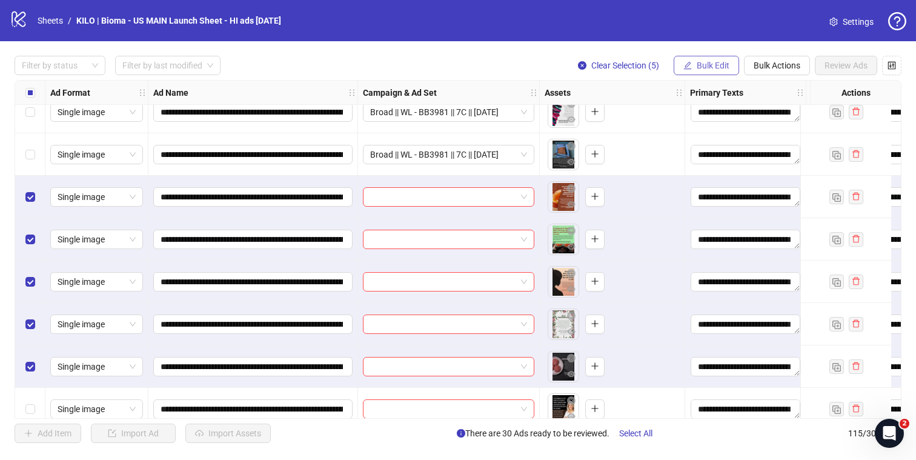
click at [702, 68] on span "Bulk Edit" at bounding box center [713, 66] width 33 height 10
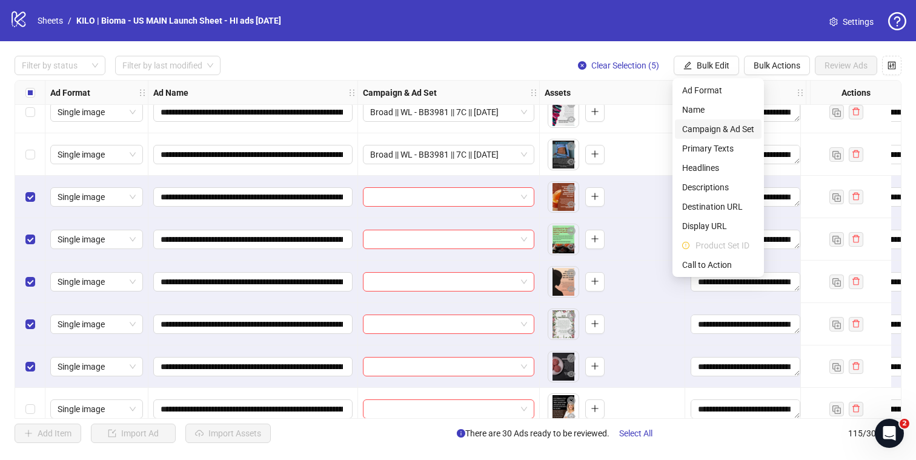
click at [707, 127] on span "Campaign & Ad Set" at bounding box center [718, 128] width 72 height 13
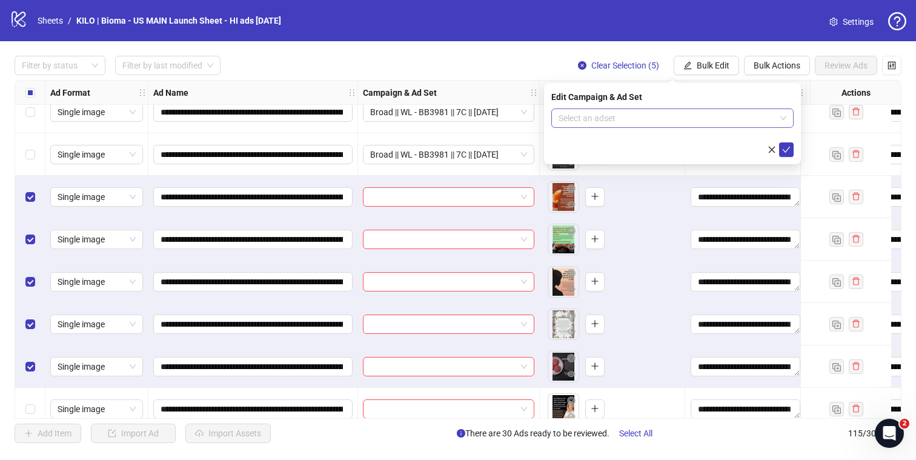
click at [685, 118] on input "search" at bounding box center [667, 118] width 217 height 18
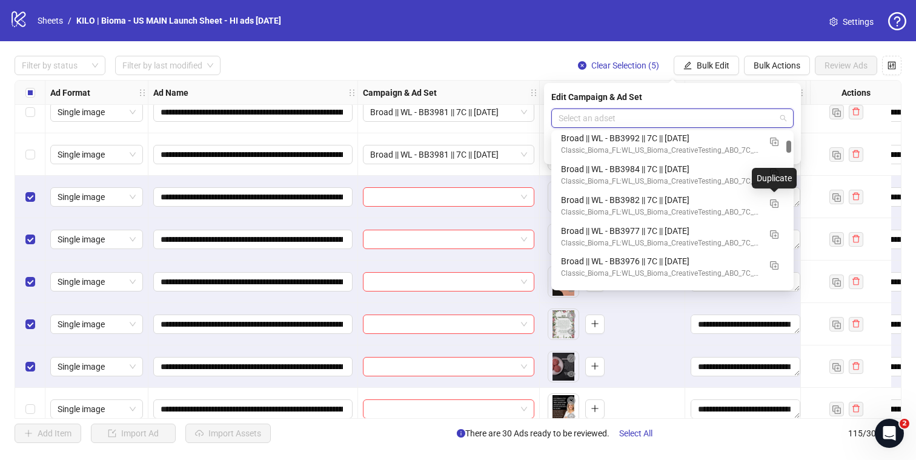
scroll to position [746, 0]
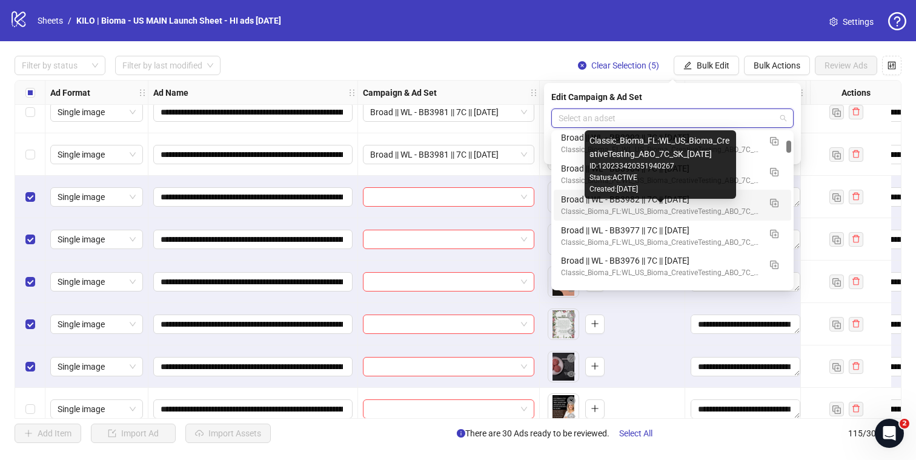
click at [716, 209] on div "Classic_Bioma_FL:WL_US_Bioma_CreativeTesting_ABO_7C_SK_[DATE]" at bounding box center [660, 212] width 199 height 12
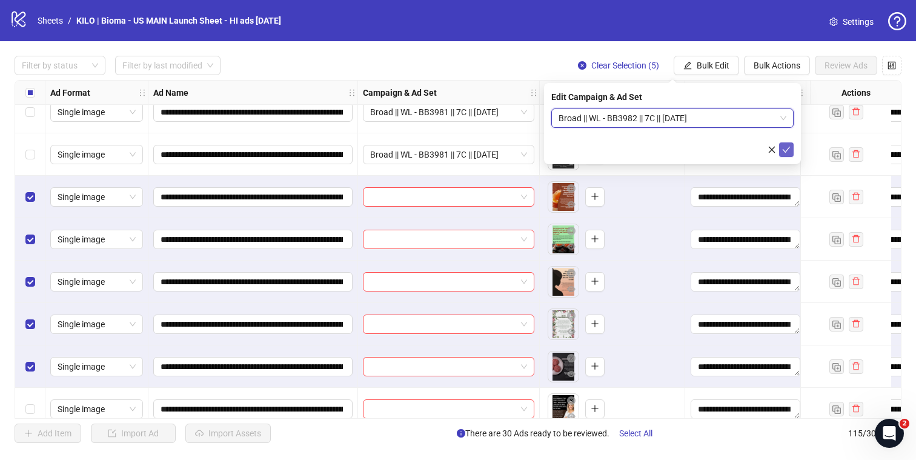
click at [783, 145] on icon "check" at bounding box center [786, 149] width 8 height 8
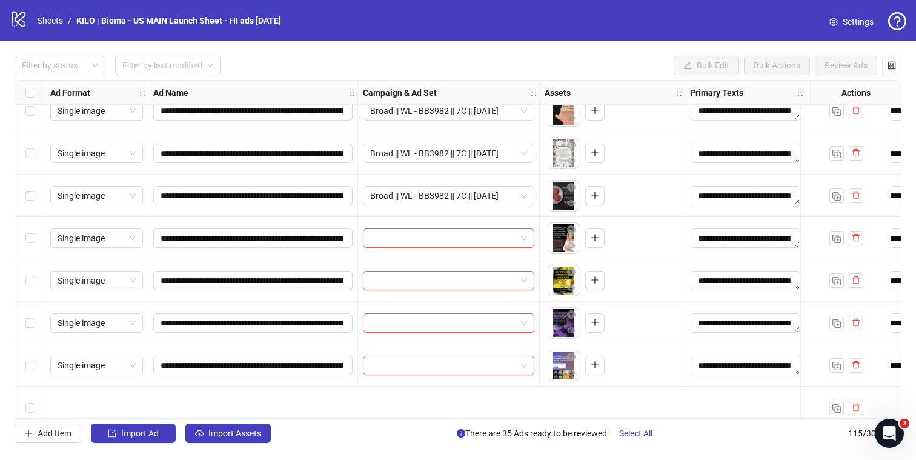
scroll to position [1403, 0]
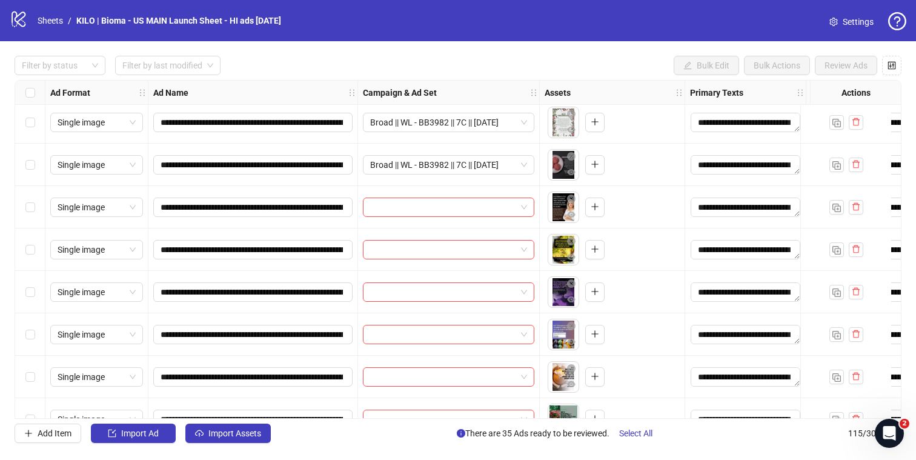
click at [36, 205] on div "Select row 36" at bounding box center [30, 207] width 30 height 42
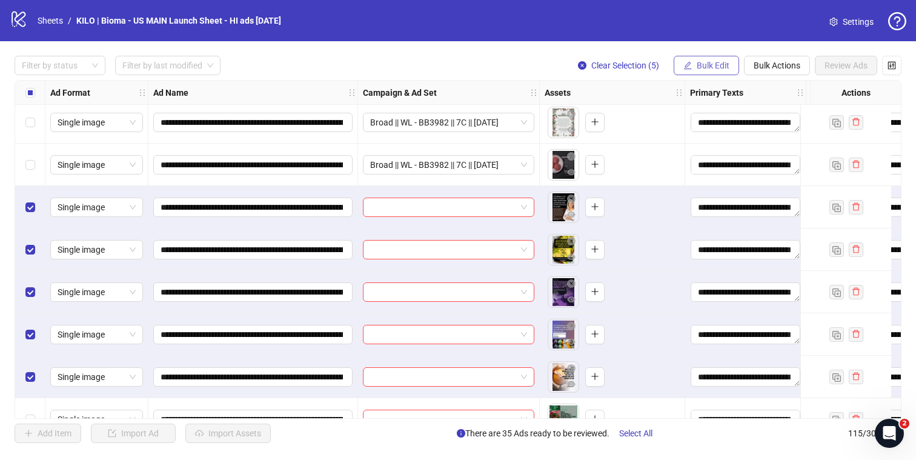
click at [714, 65] on span "Bulk Edit" at bounding box center [713, 66] width 33 height 10
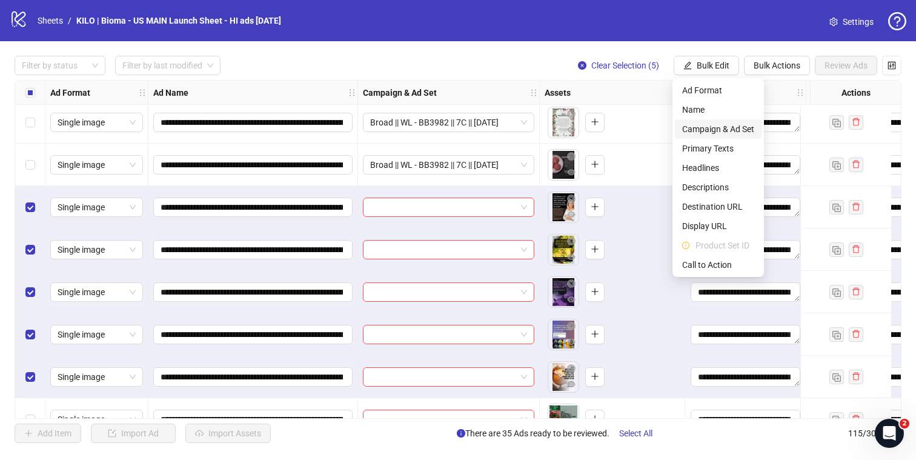
click at [716, 130] on span "Campaign & Ad Set" at bounding box center [718, 128] width 72 height 13
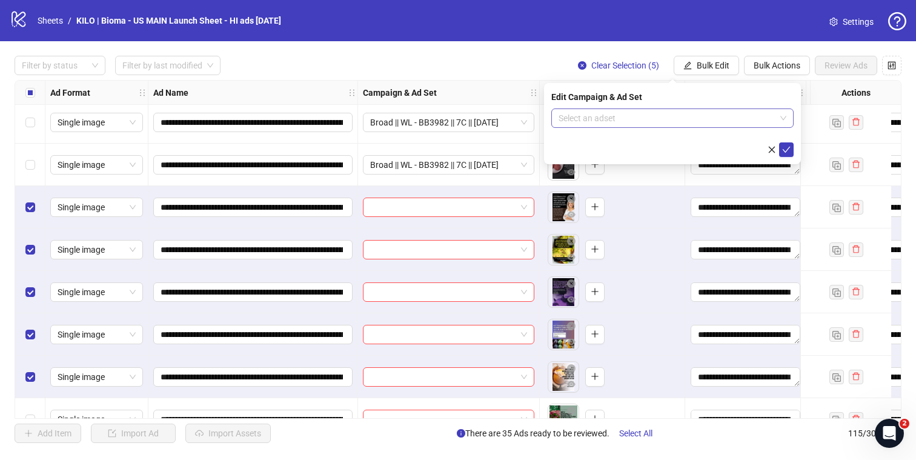
click at [673, 124] on input "search" at bounding box center [667, 118] width 217 height 18
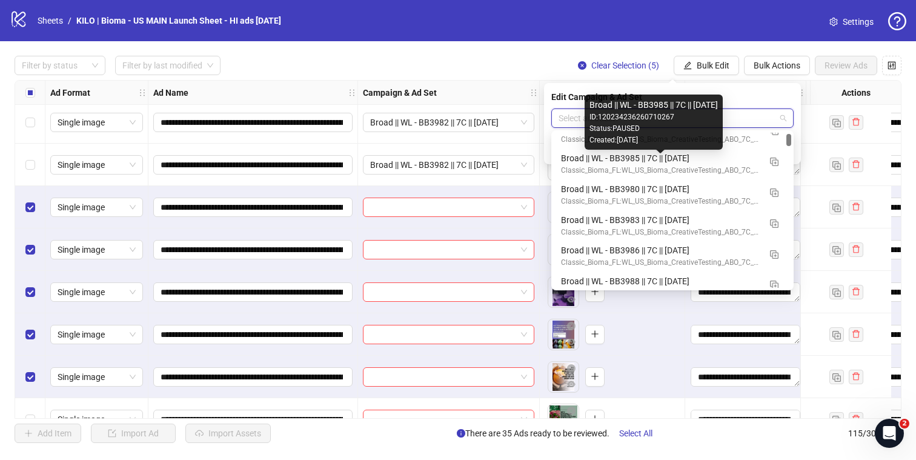
scroll to position [113, 0]
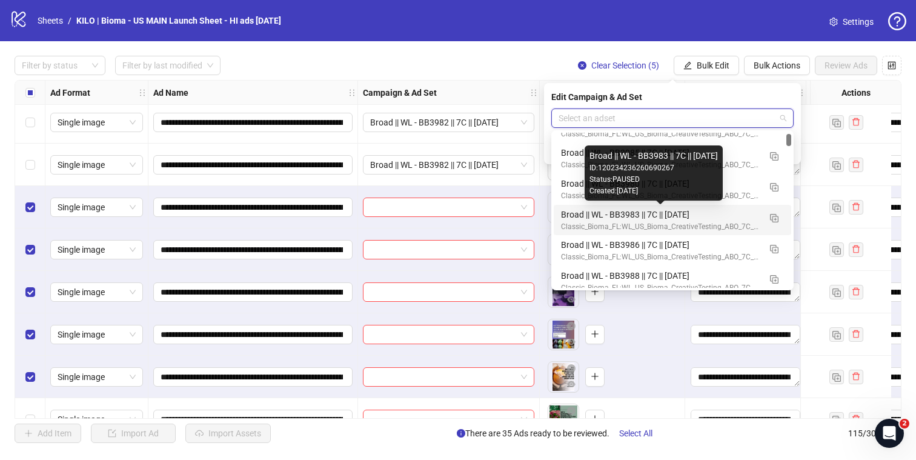
click at [726, 215] on div "Broad || WL - BB3983 || 7C || 2025.10.01" at bounding box center [660, 214] width 199 height 13
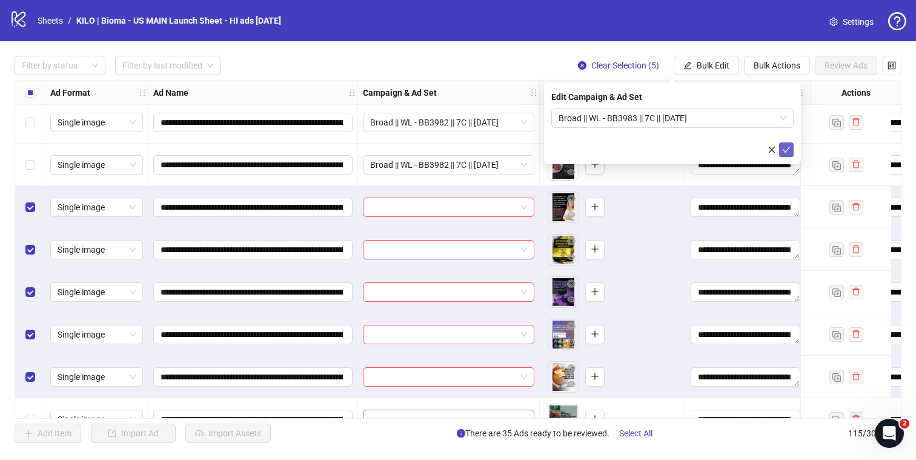
click at [783, 146] on icon "check" at bounding box center [786, 149] width 8 height 8
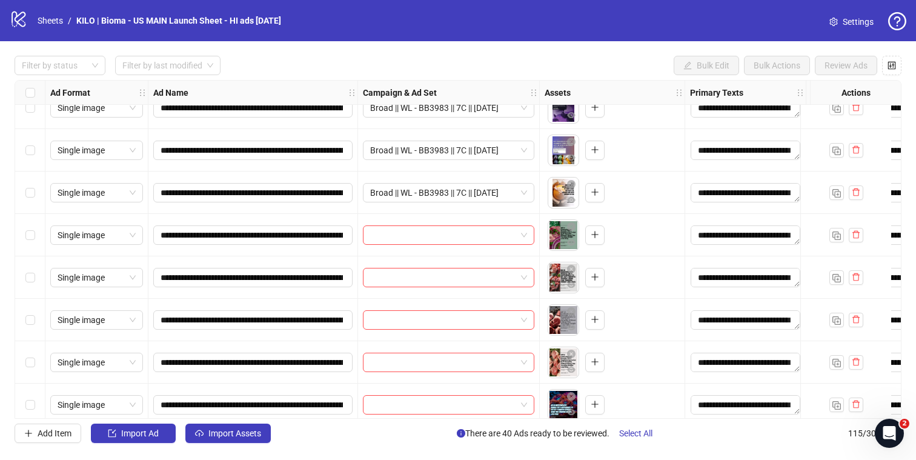
scroll to position [1640, 0]
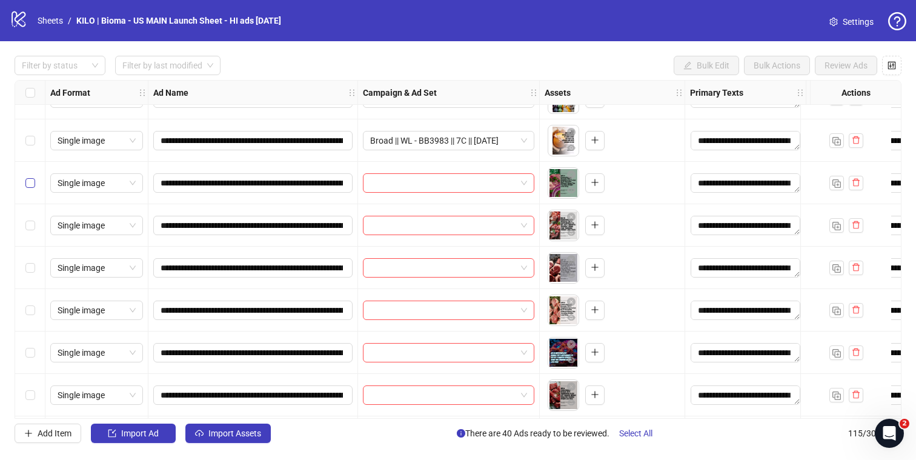
click at [32, 188] on label "Select row 41" at bounding box center [30, 182] width 10 height 13
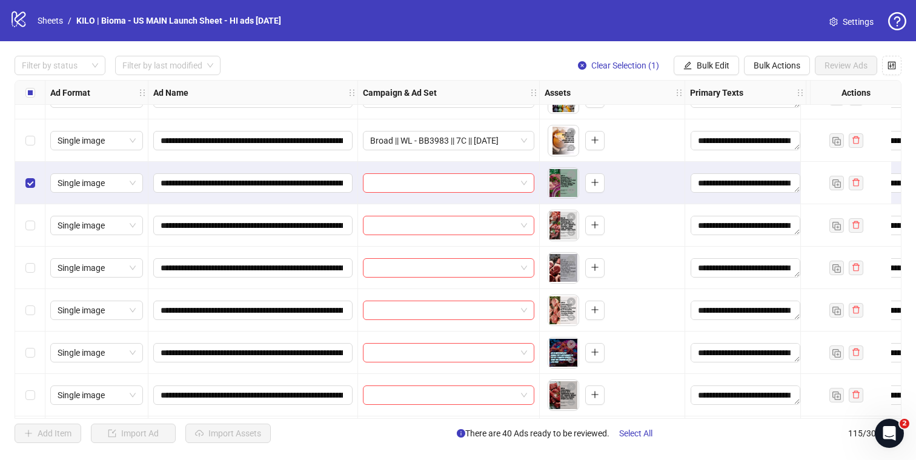
click at [27, 345] on div "Select row 45" at bounding box center [30, 352] width 30 height 42
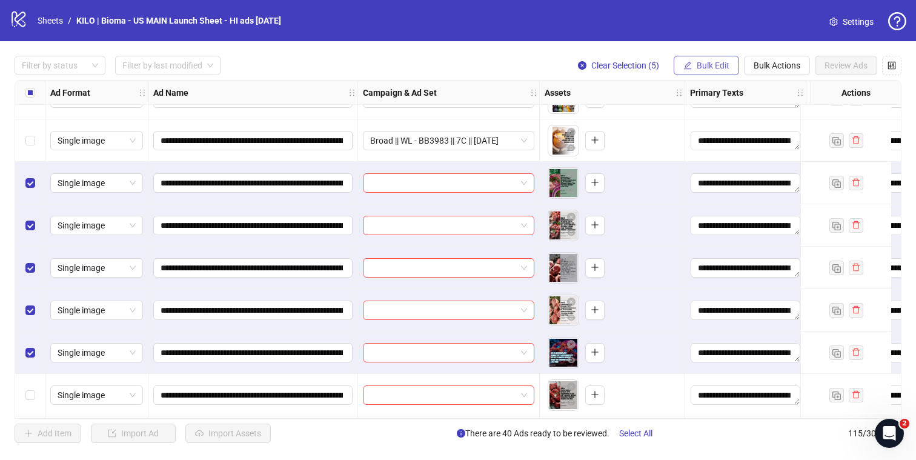
click at [697, 75] on button "Bulk Edit" at bounding box center [706, 65] width 65 height 19
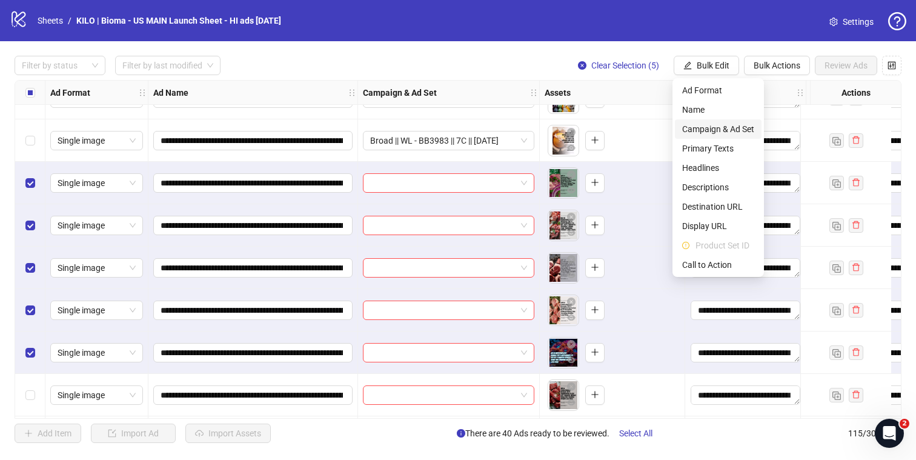
click at [708, 131] on span "Campaign & Ad Set" at bounding box center [718, 128] width 72 height 13
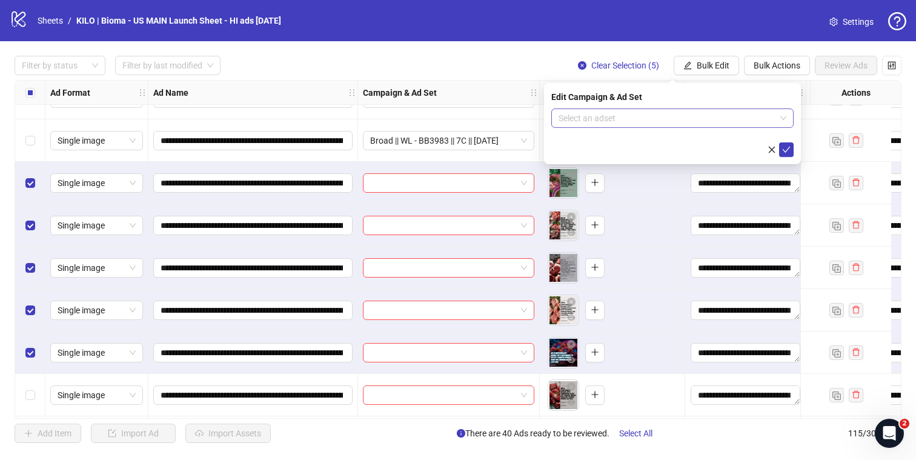
click at [726, 124] on input "search" at bounding box center [667, 118] width 217 height 18
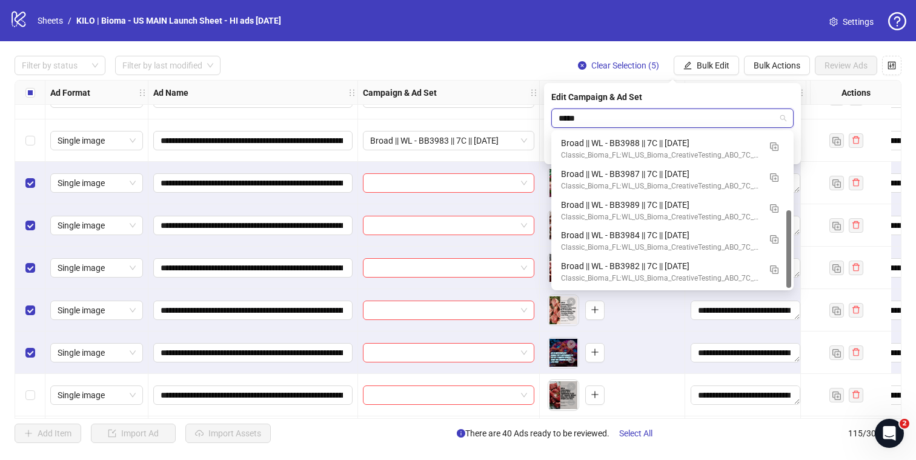
scroll to position [154, 0]
type input "******"
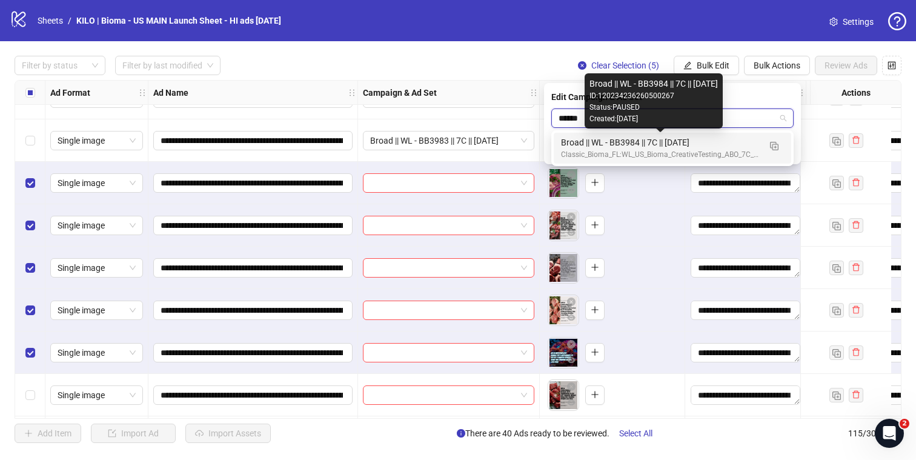
click at [702, 146] on div "Broad || WL - BB3984 || 7C || 2025.10.01" at bounding box center [660, 142] width 199 height 13
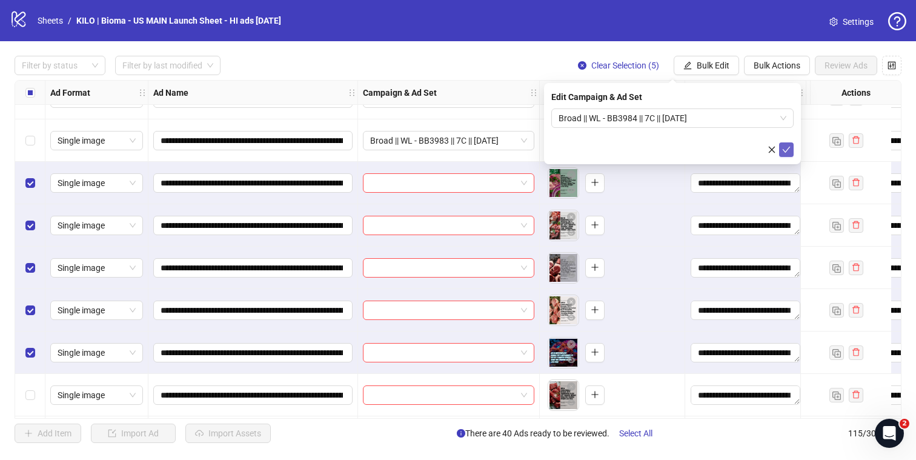
click at [783, 150] on icon "check" at bounding box center [786, 149] width 8 height 8
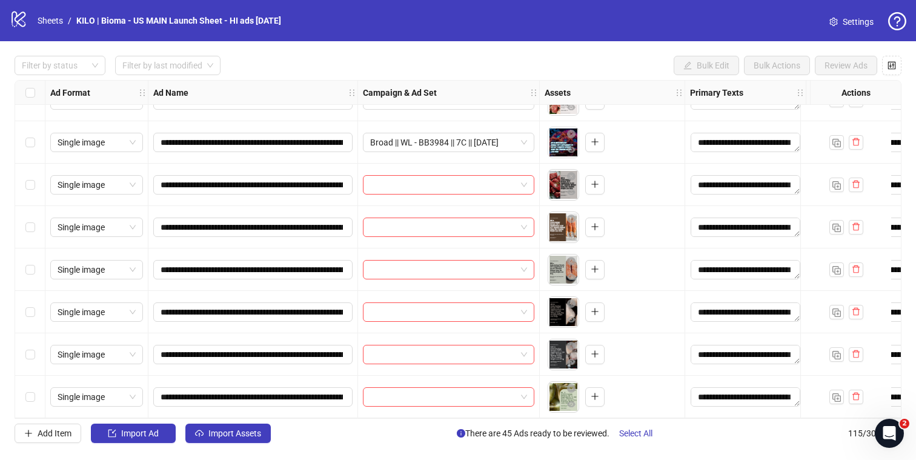
scroll to position [1876, 0]
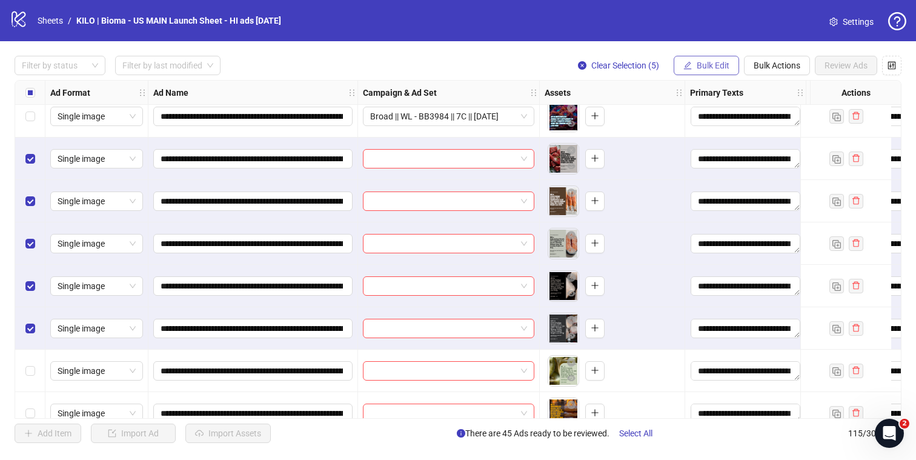
click at [715, 59] on button "Bulk Edit" at bounding box center [706, 65] width 65 height 19
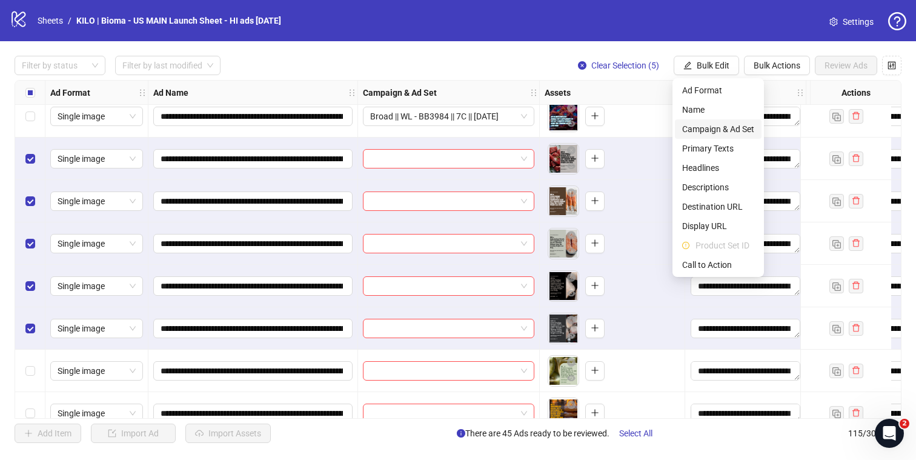
click at [702, 128] on span "Campaign & Ad Set" at bounding box center [718, 128] width 72 height 13
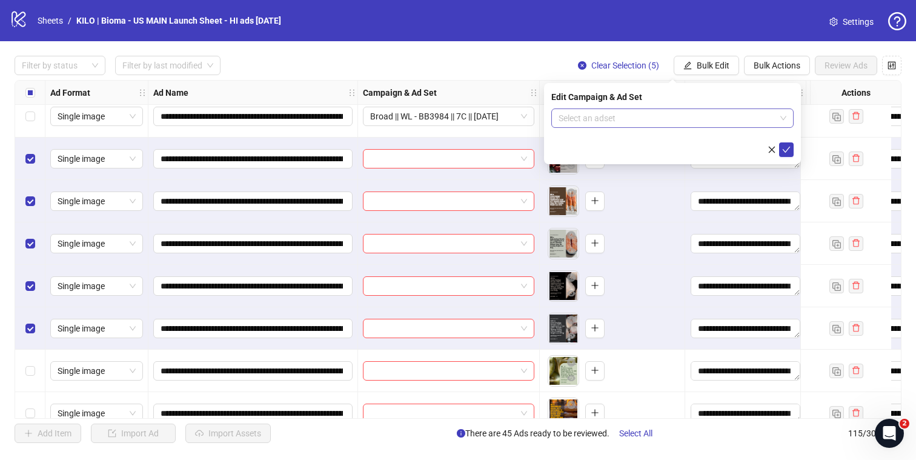
click at [668, 118] on input "search" at bounding box center [667, 118] width 217 height 18
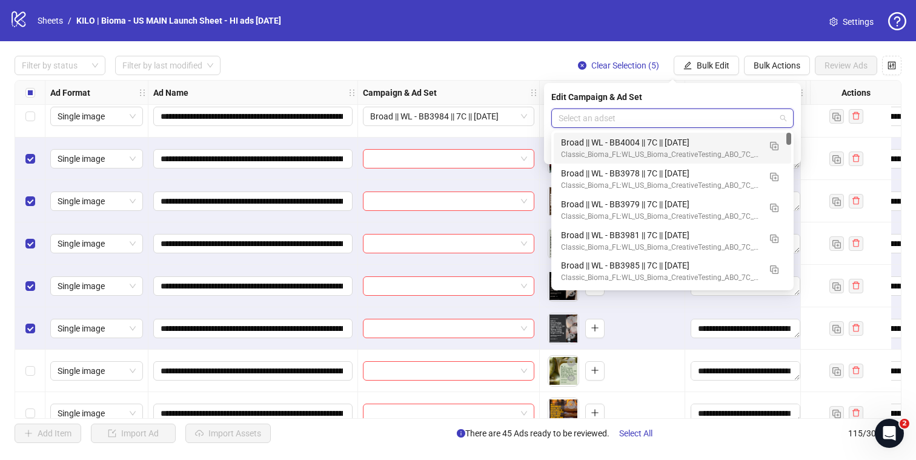
paste input "****"
type input "****"
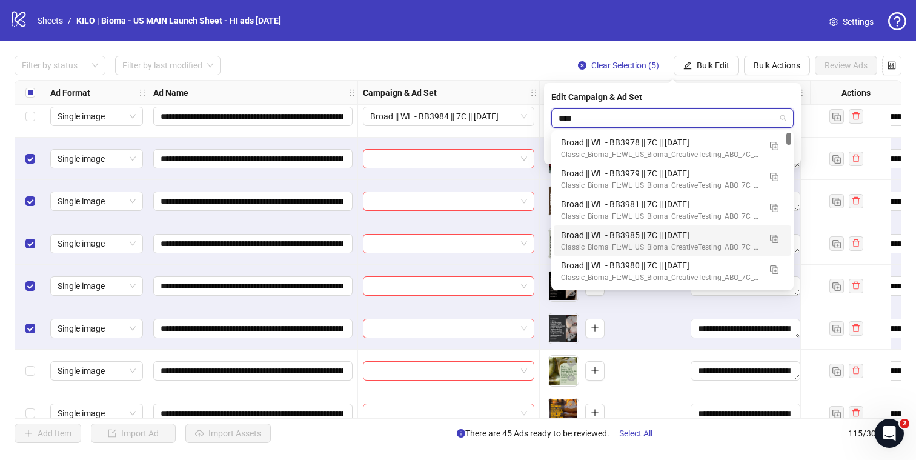
click at [676, 245] on div "Classic_Bioma_FL:WL_US_Bioma_CreativeTesting_ABO_7C_SK_[DATE]" at bounding box center [660, 248] width 199 height 12
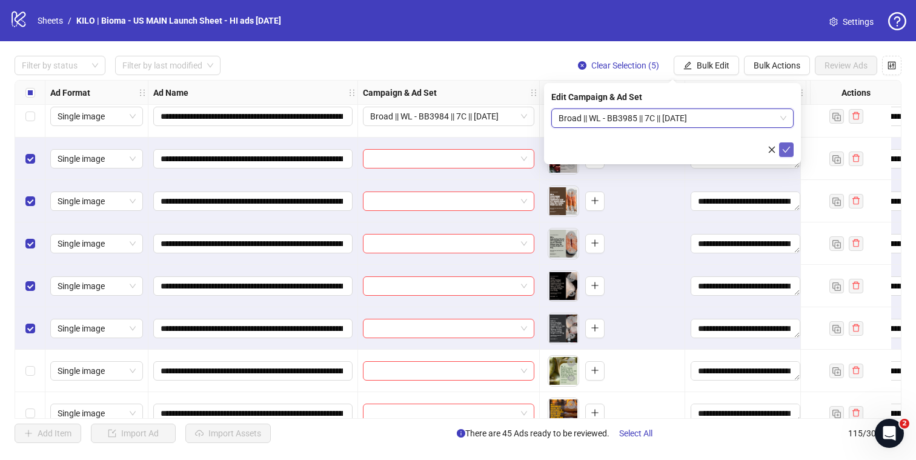
click at [785, 147] on icon "check" at bounding box center [786, 149] width 8 height 8
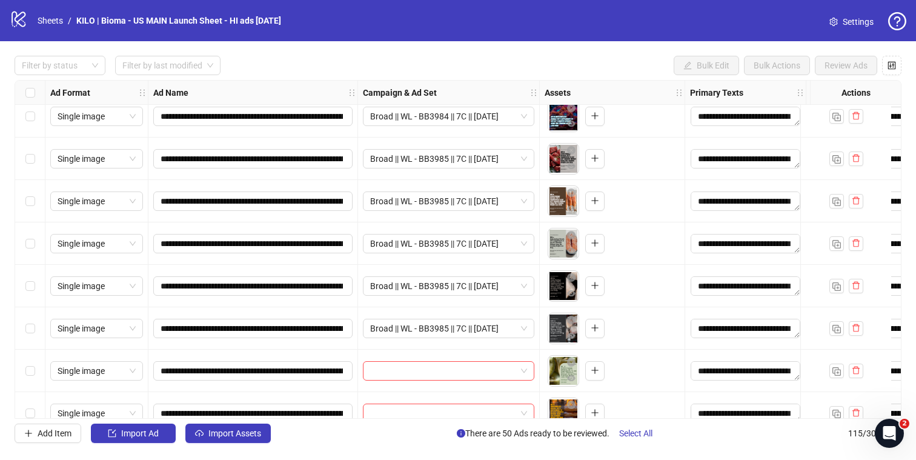
scroll to position [2050, 0]
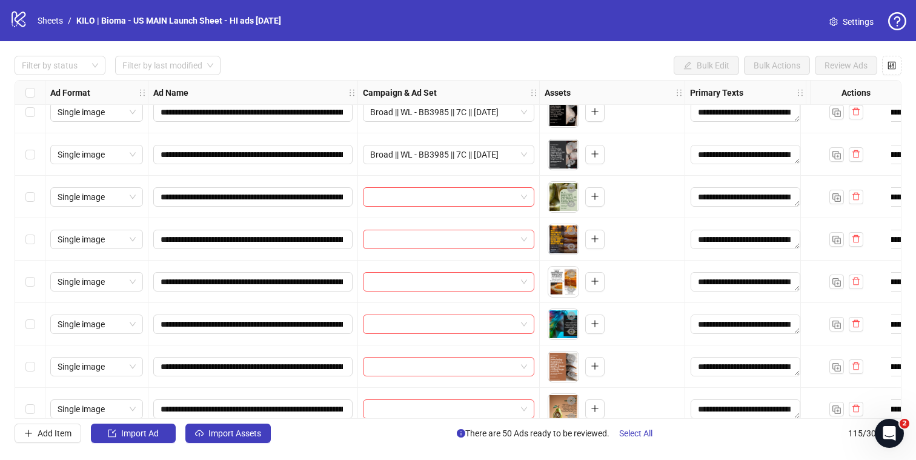
click at [22, 200] on div "Select row 51" at bounding box center [30, 197] width 30 height 42
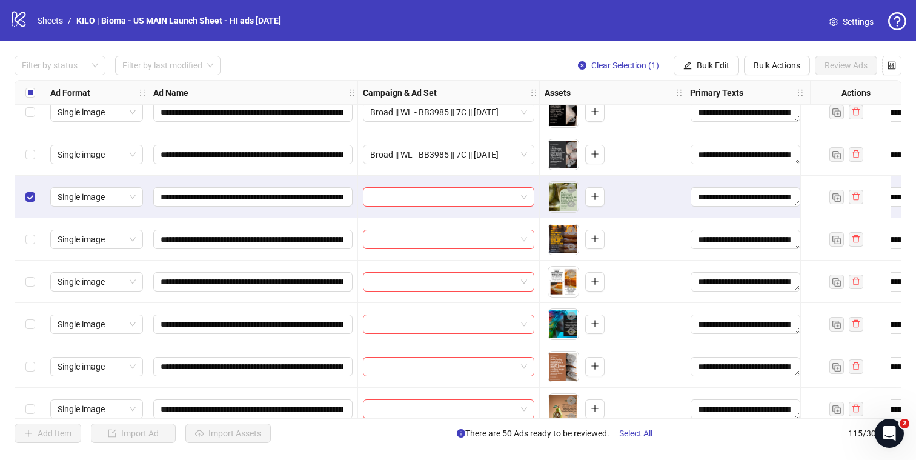
click at [30, 374] on div "Select row 55" at bounding box center [30, 366] width 30 height 42
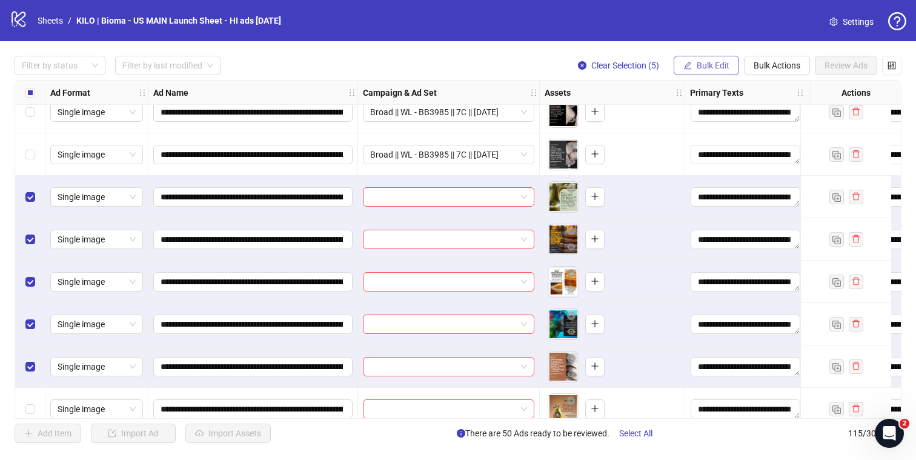
click at [718, 68] on span "Bulk Edit" at bounding box center [713, 66] width 33 height 10
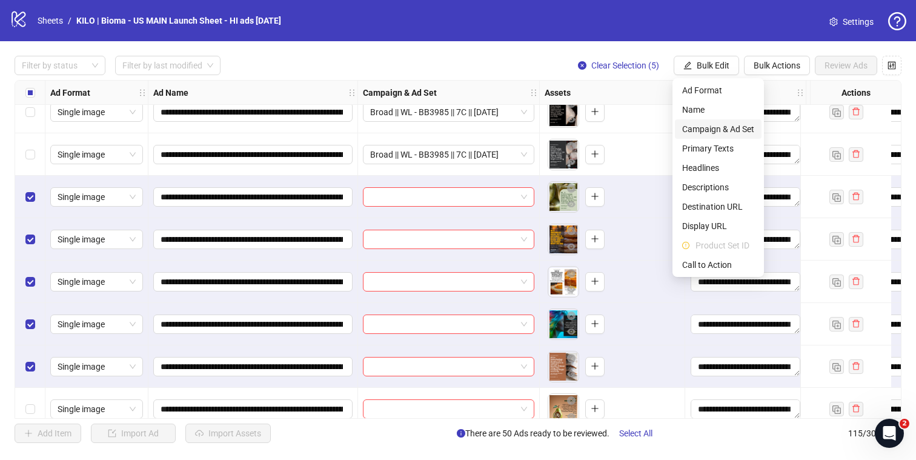
click at [709, 133] on span "Campaign & Ad Set" at bounding box center [718, 128] width 72 height 13
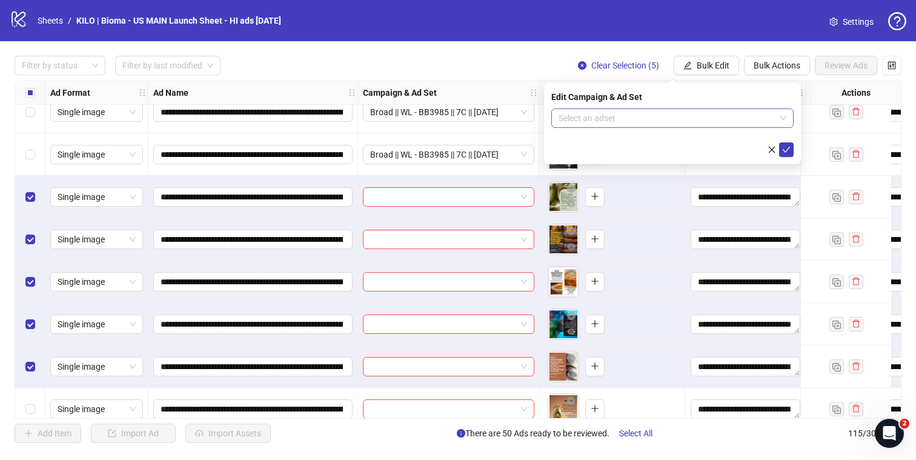
click at [673, 121] on input "search" at bounding box center [667, 118] width 217 height 18
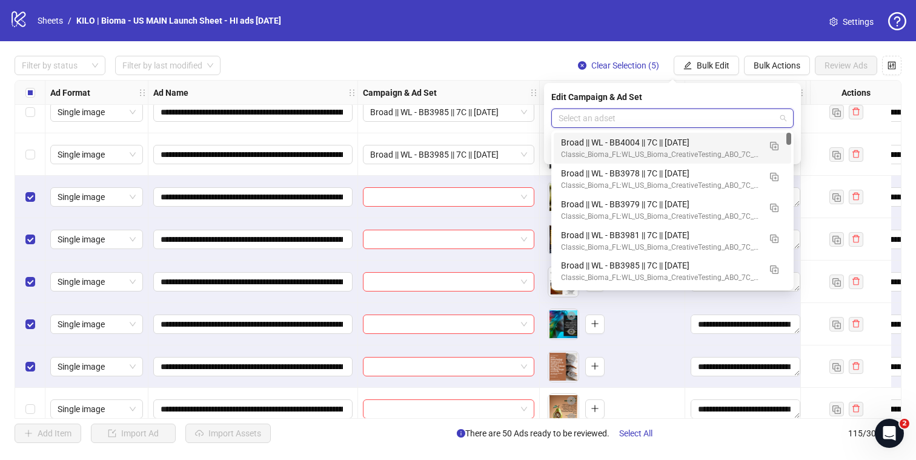
paste input "****"
type input "****"
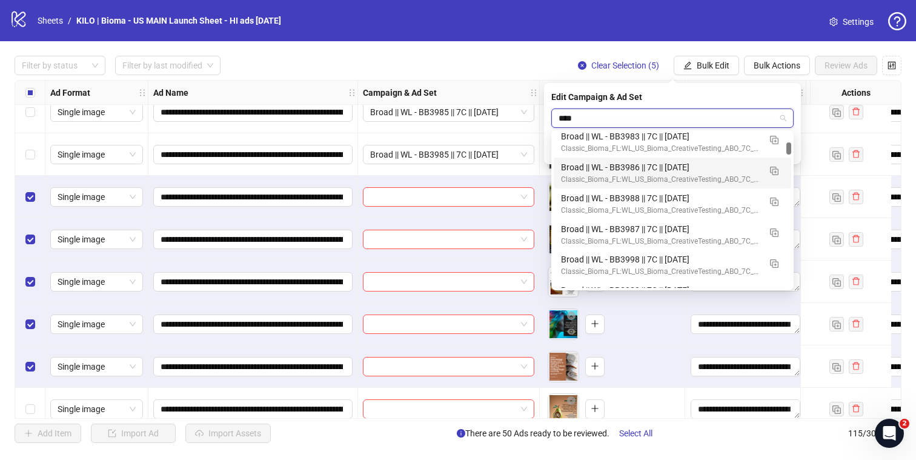
scroll to position [159, 0]
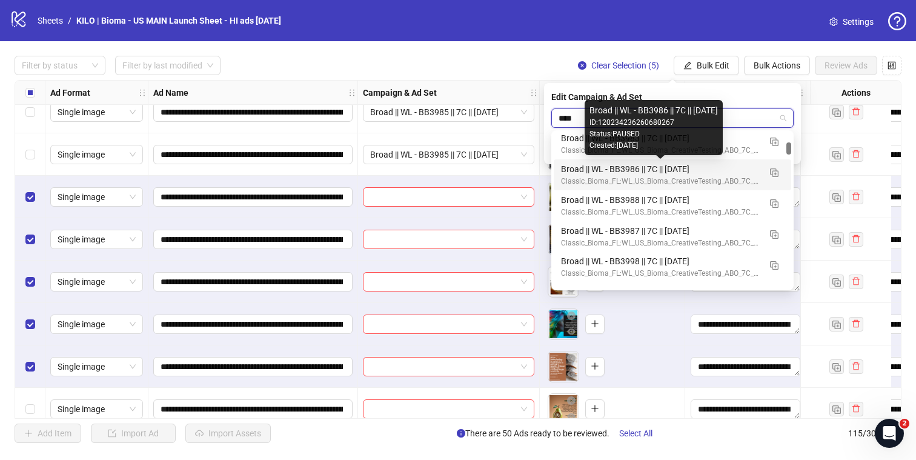
click at [729, 166] on div "Broad || WL - BB3986 || 7C || 2025.10.01" at bounding box center [660, 168] width 199 height 13
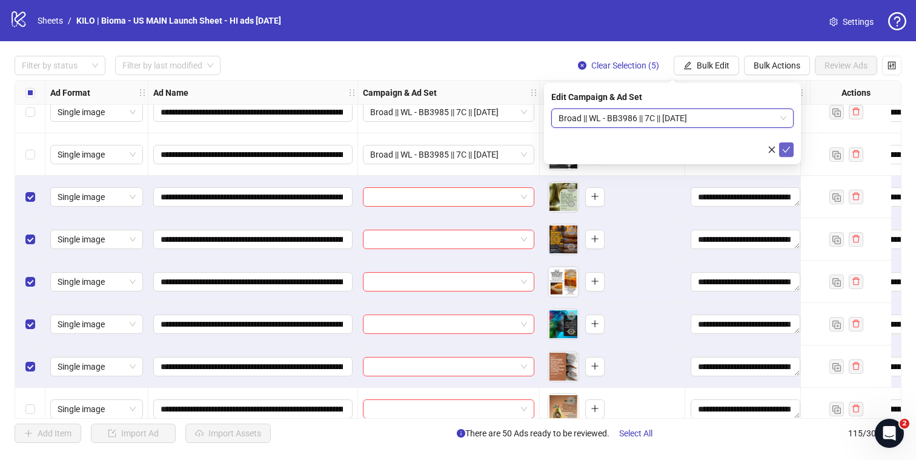
click at [784, 145] on icon "check" at bounding box center [786, 149] width 8 height 8
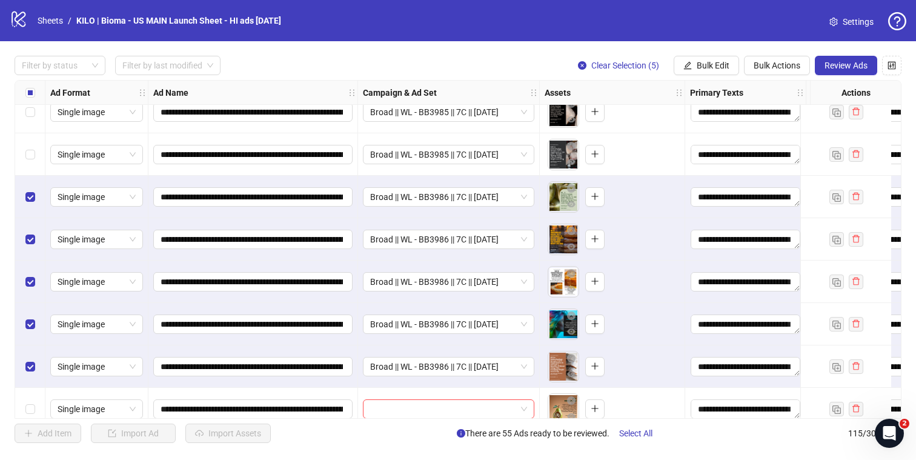
scroll to position [2213, 0]
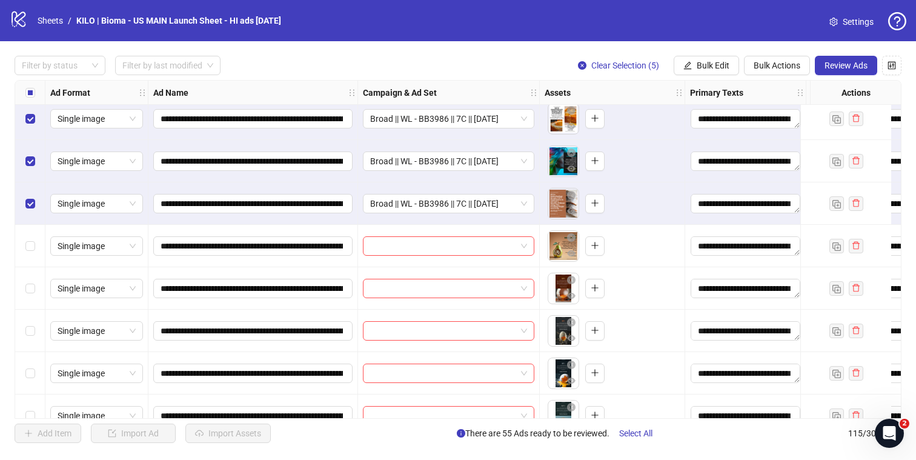
click at [24, 95] on div "Select all rows" at bounding box center [30, 93] width 30 height 24
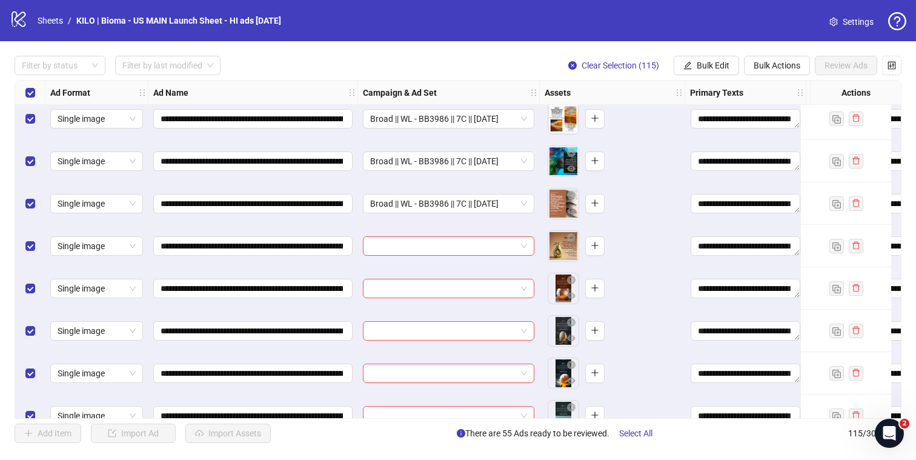
click at [24, 95] on div "Select all rows" at bounding box center [30, 93] width 30 height 24
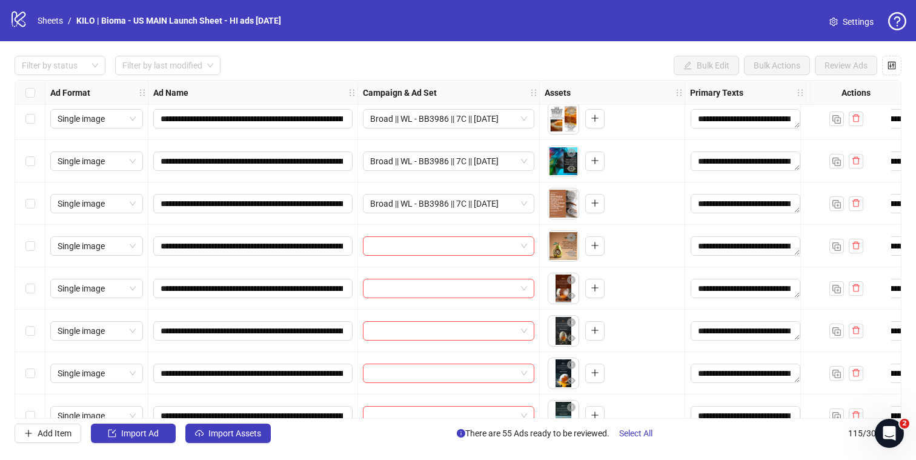
click at [22, 249] on div "Select row 56" at bounding box center [30, 246] width 30 height 42
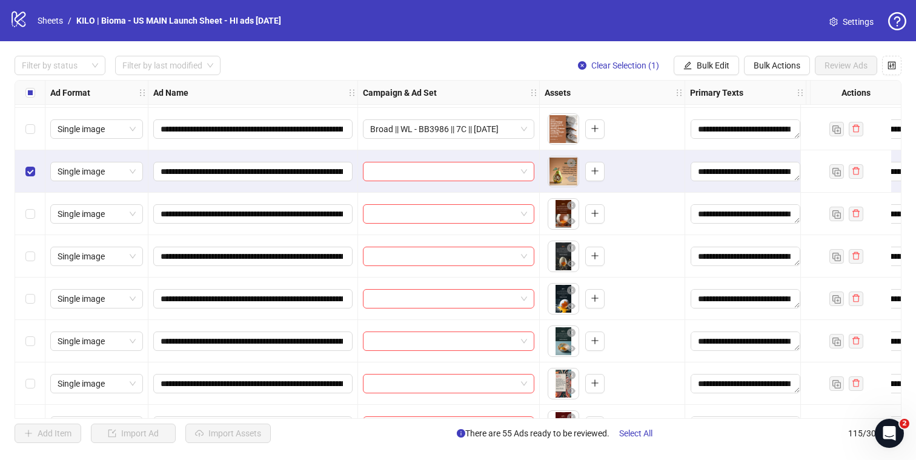
scroll to position [2353, 0]
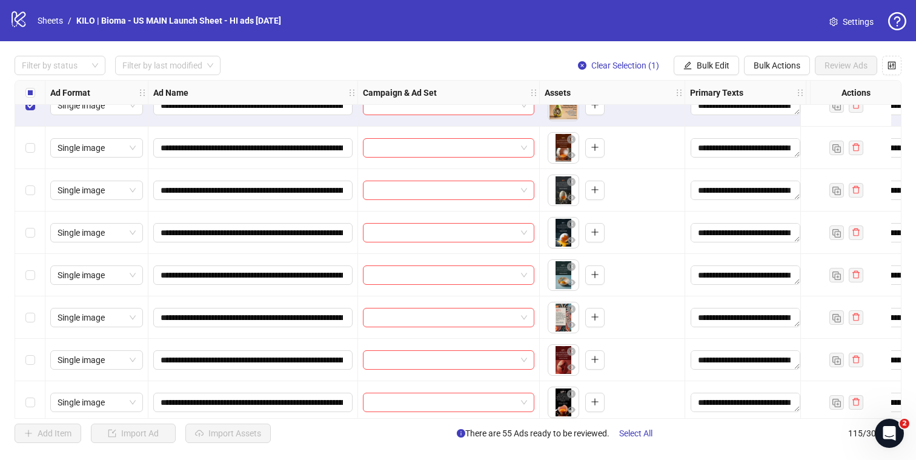
click at [23, 272] on div "Select row 60" at bounding box center [30, 275] width 30 height 42
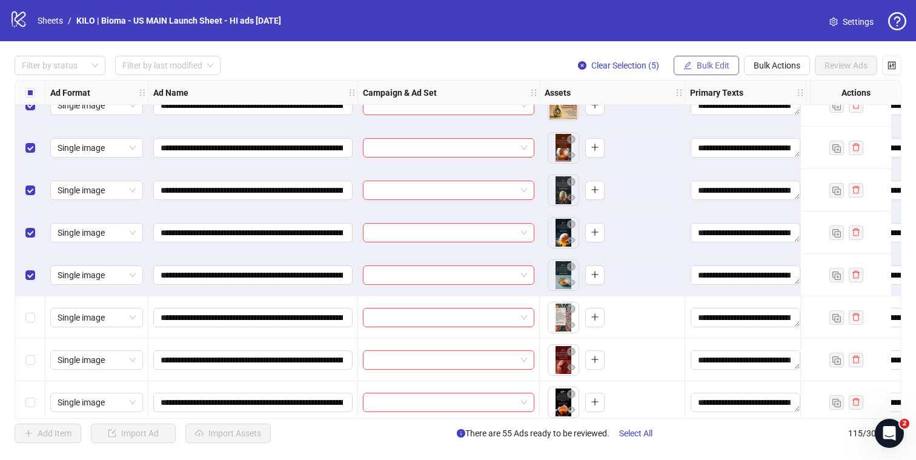
click at [714, 61] on span "Bulk Edit" at bounding box center [713, 66] width 33 height 10
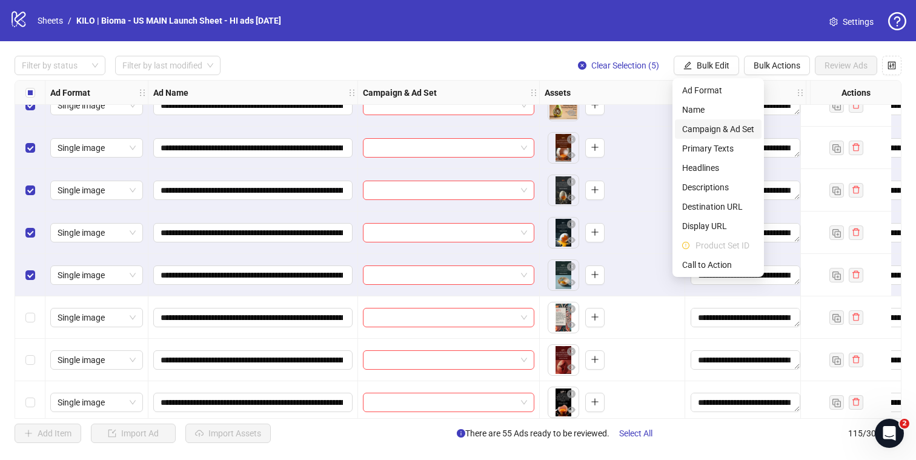
click at [722, 128] on span "Campaign & Ad Set" at bounding box center [718, 128] width 72 height 13
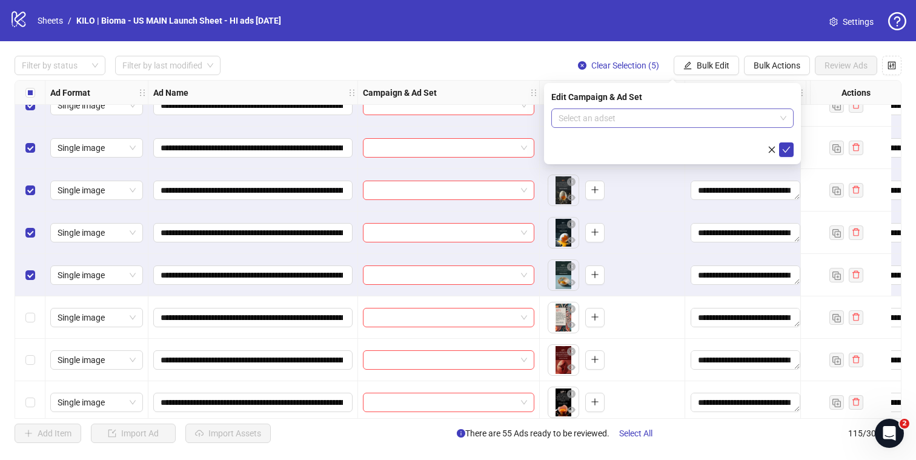
click at [686, 119] on input "search" at bounding box center [667, 118] width 217 height 18
paste input "****"
type input "****"
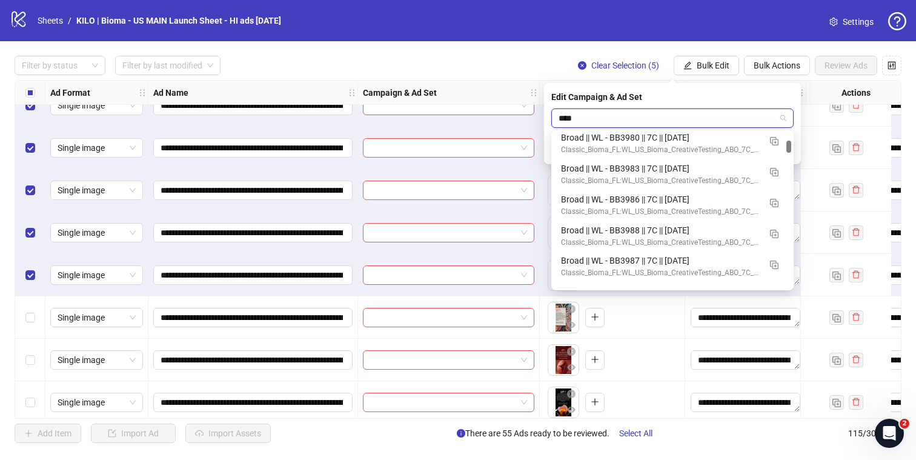
scroll to position [131, 0]
click at [691, 200] on div "Broad || WL - BB3986 || 7C || 2025.10.01" at bounding box center [660, 196] width 199 height 13
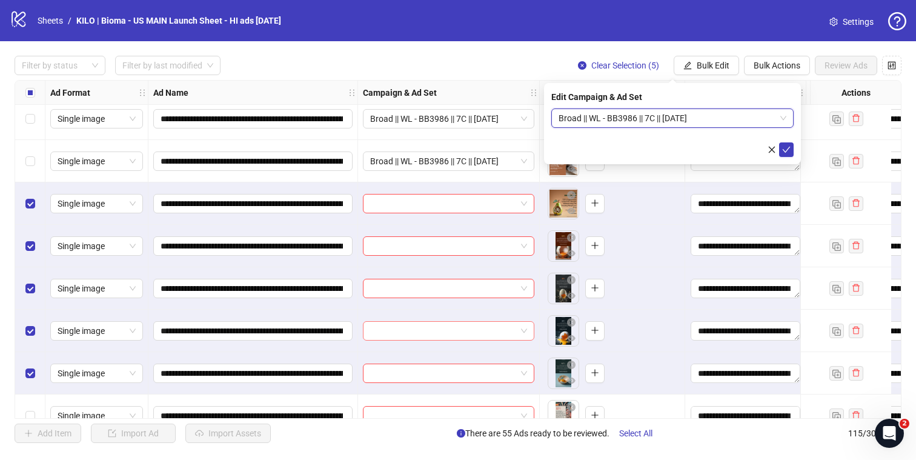
scroll to position [2257, 0]
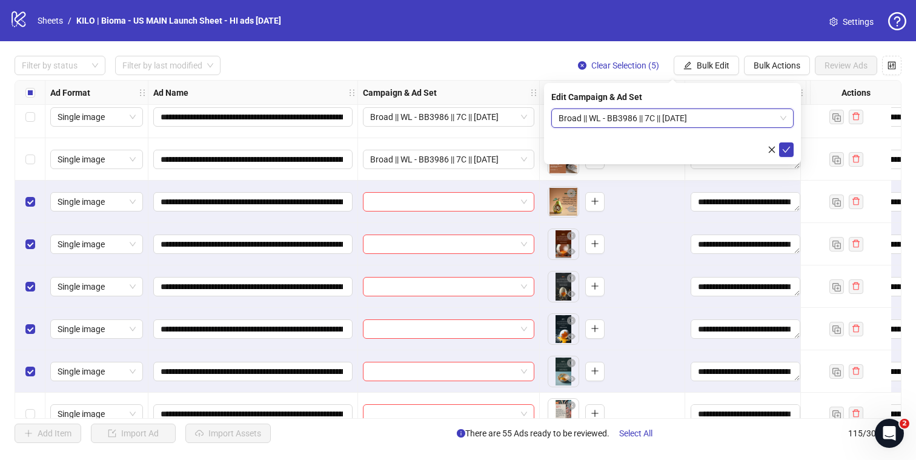
click at [678, 121] on span "Broad || WL - BB3986 || 7C || 2025.10.01" at bounding box center [673, 118] width 228 height 18
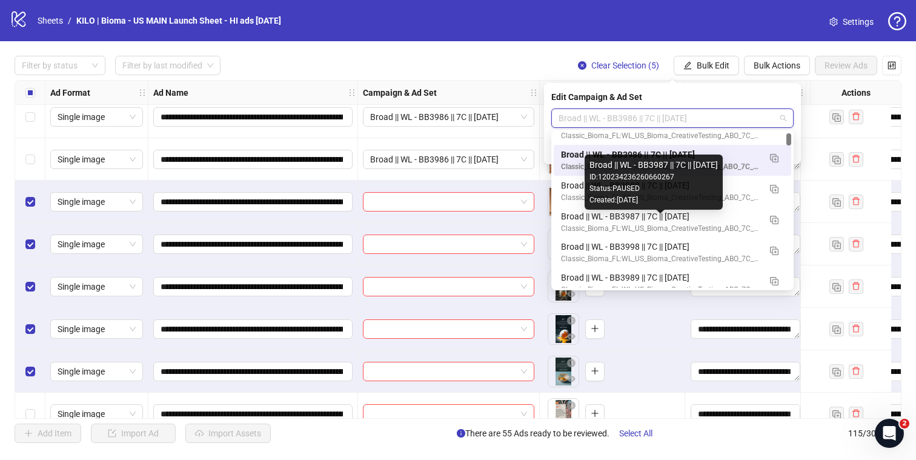
scroll to position [213, 0]
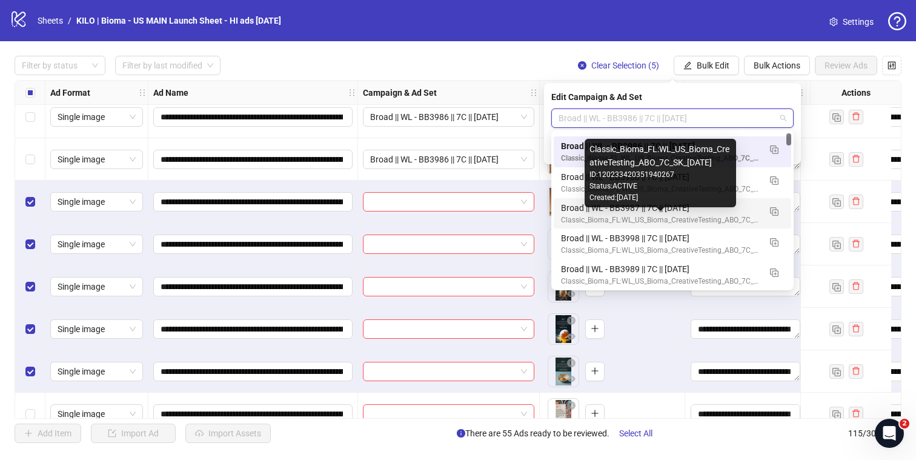
click at [663, 217] on div "Classic_Bioma_FL:WL_US_Bioma_CreativeTesting_ABO_7C_SK_[DATE]" at bounding box center [660, 220] width 199 height 12
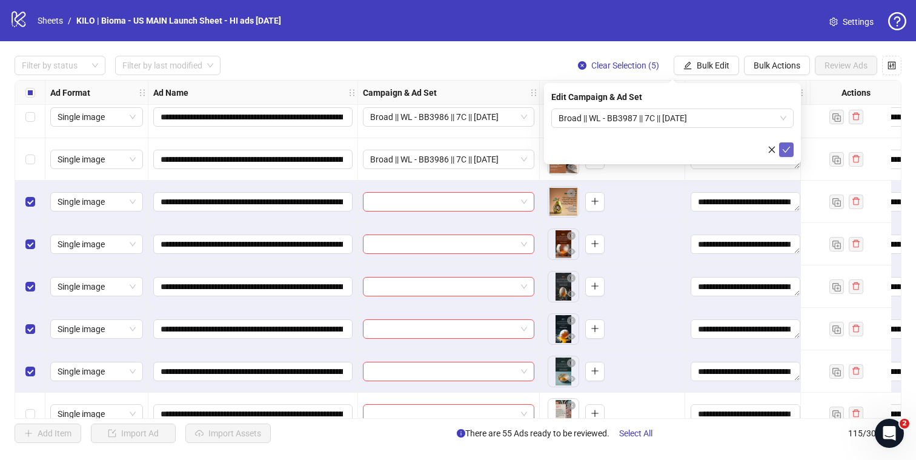
click at [788, 149] on icon "check" at bounding box center [786, 149] width 8 height 8
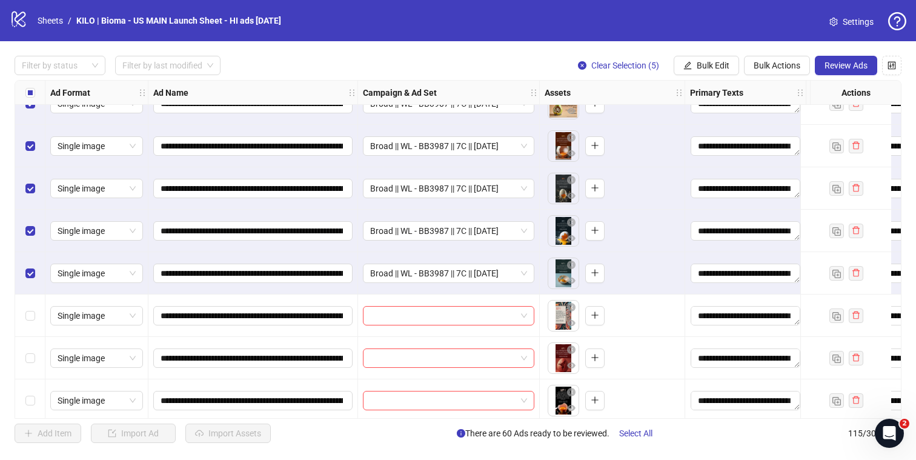
scroll to position [2435, 0]
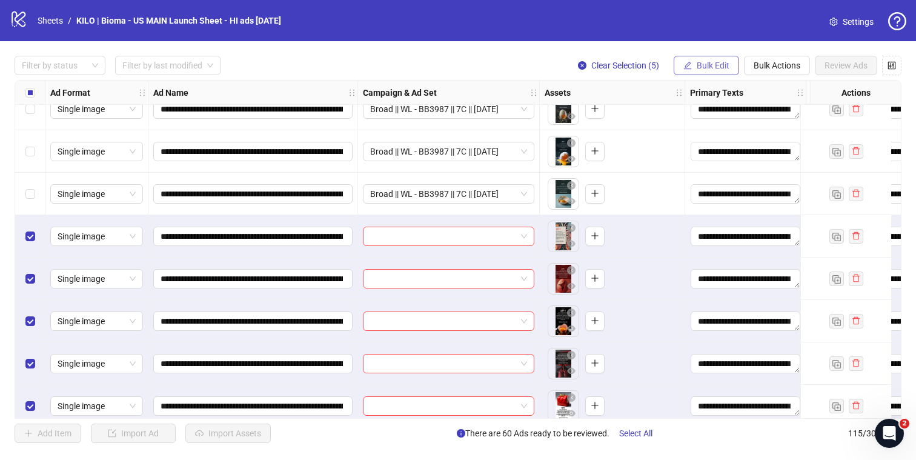
click at [721, 68] on span "Bulk Edit" at bounding box center [713, 66] width 33 height 10
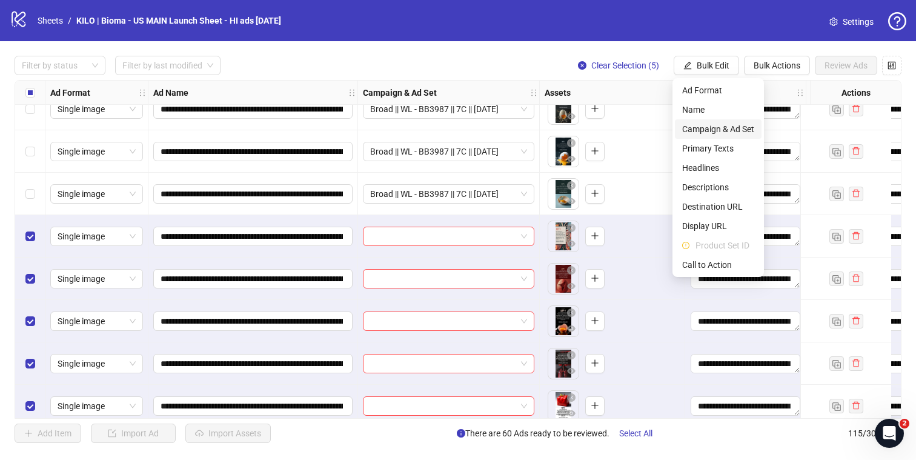
click at [713, 125] on span "Campaign & Ad Set" at bounding box center [718, 128] width 72 height 13
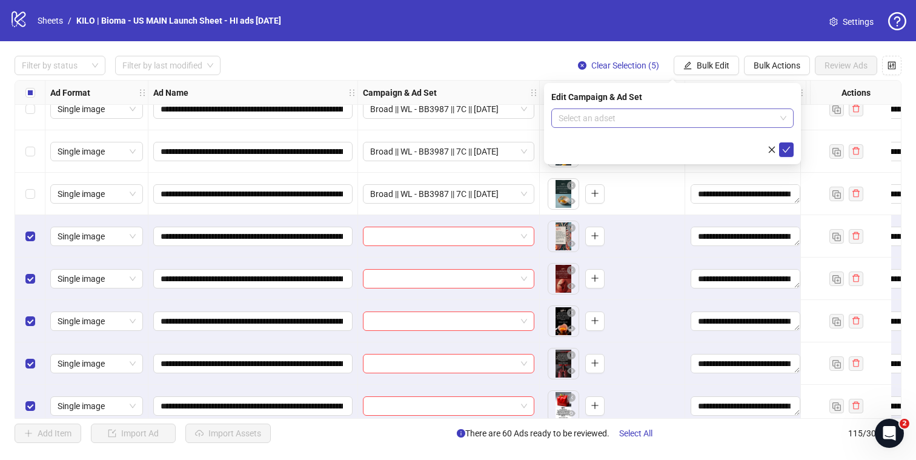
click at [687, 118] on input "search" at bounding box center [667, 118] width 217 height 18
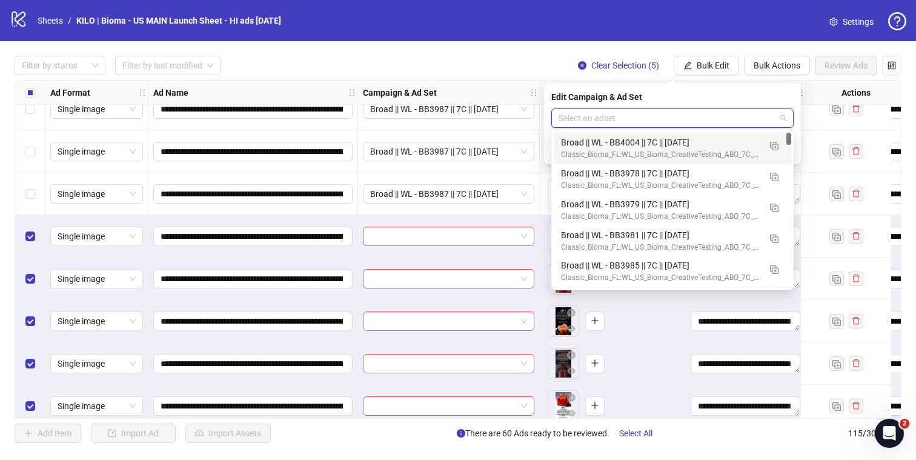
paste input "****"
type input "****"
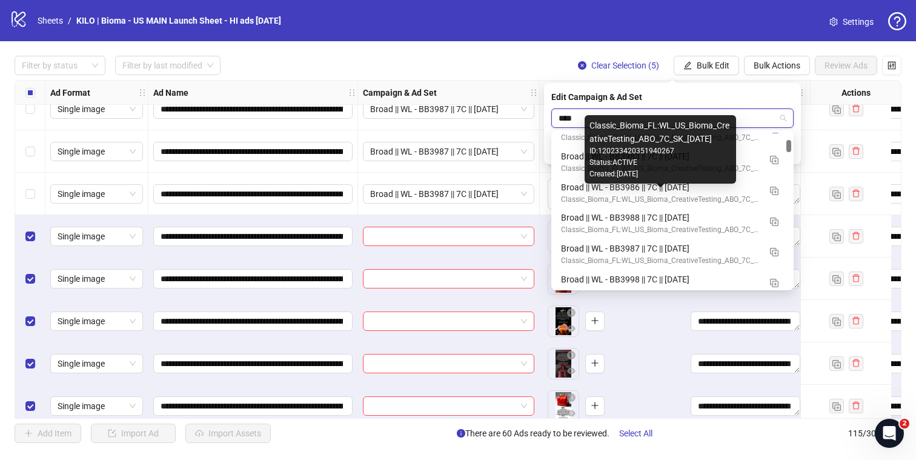
scroll to position [150, 0]
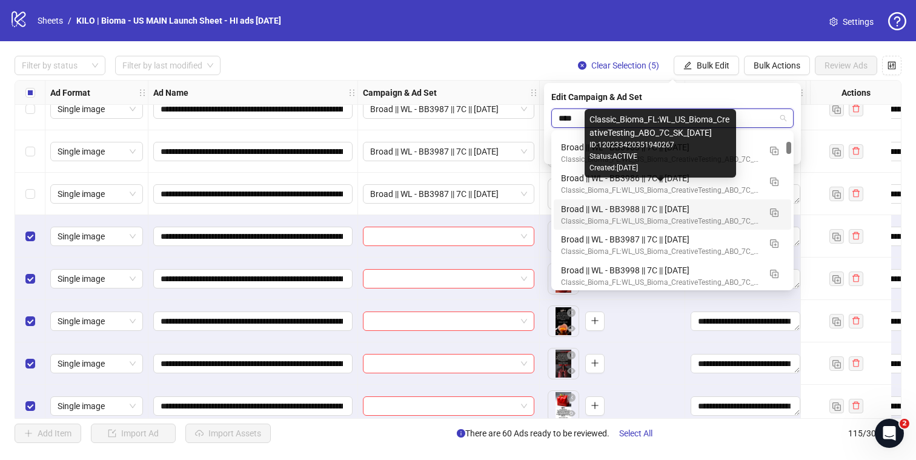
click at [705, 205] on div "Broad || WL - BB3988 || 7C || 2025.10.01" at bounding box center [660, 208] width 199 height 13
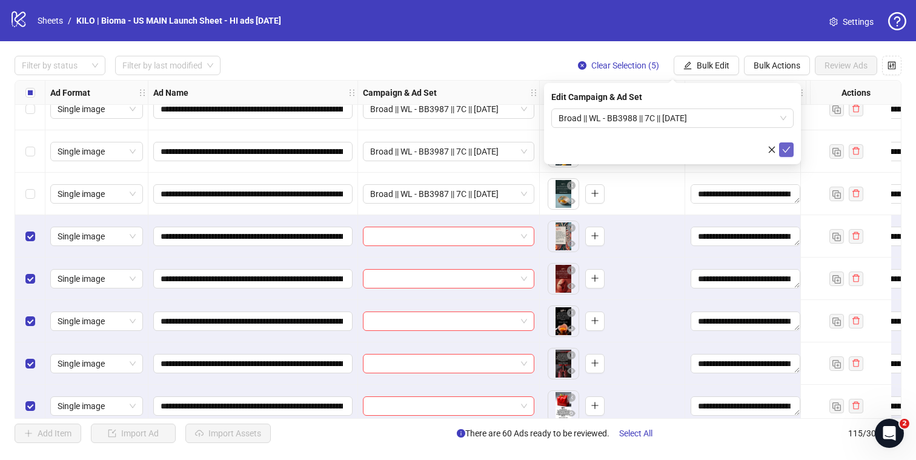
click at [784, 147] on icon "check" at bounding box center [786, 149] width 8 height 8
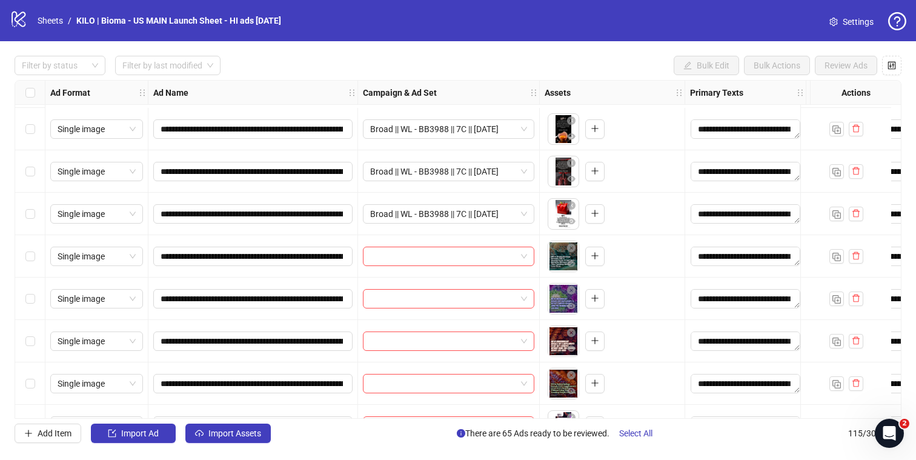
scroll to position [2700, 0]
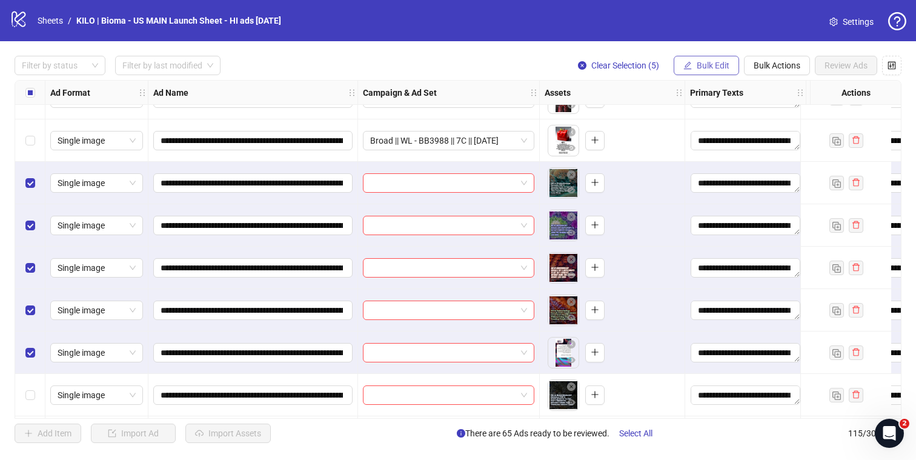
click at [729, 64] on button "Bulk Edit" at bounding box center [706, 65] width 65 height 19
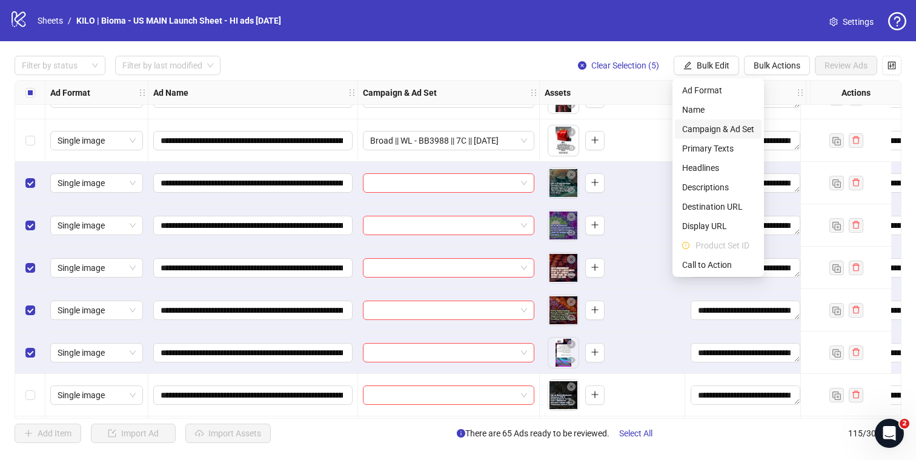
click at [702, 133] on span "Campaign & Ad Set" at bounding box center [718, 128] width 72 height 13
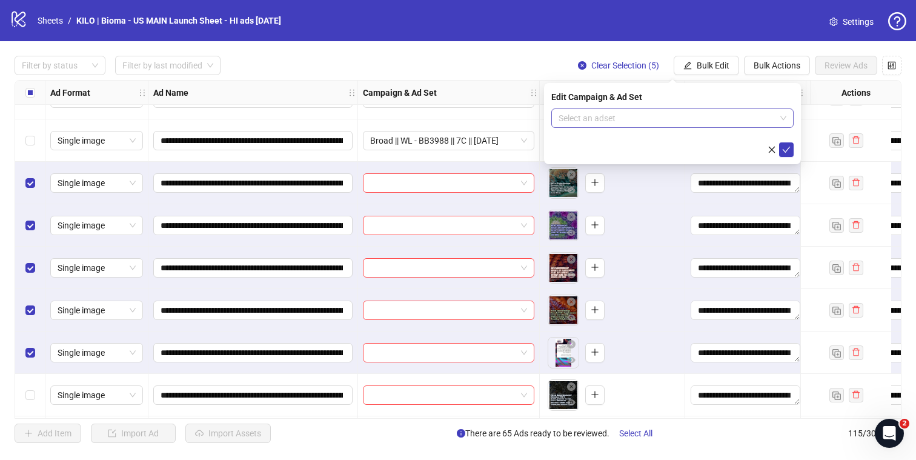
click at [675, 116] on input "search" at bounding box center [667, 118] width 217 height 18
paste input "****"
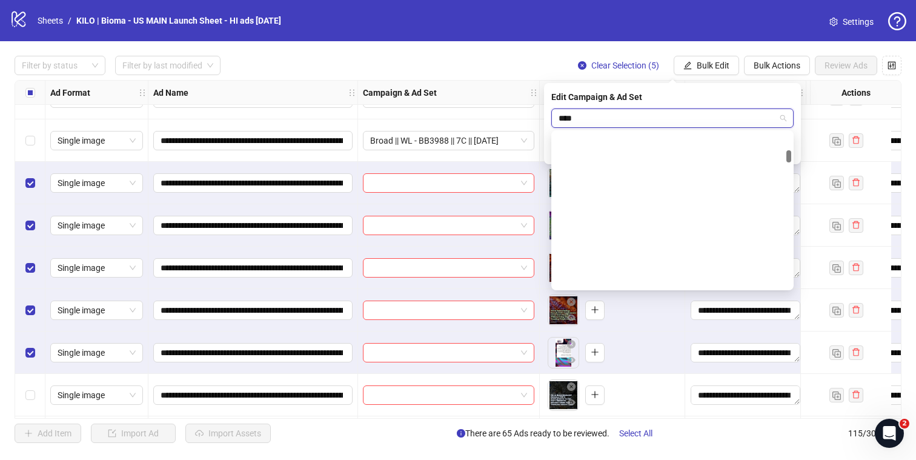
scroll to position [0, 0]
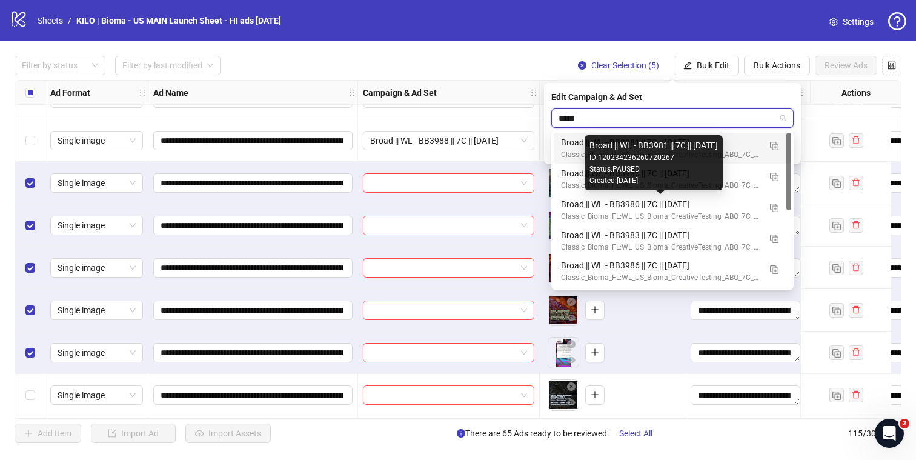
type input "******"
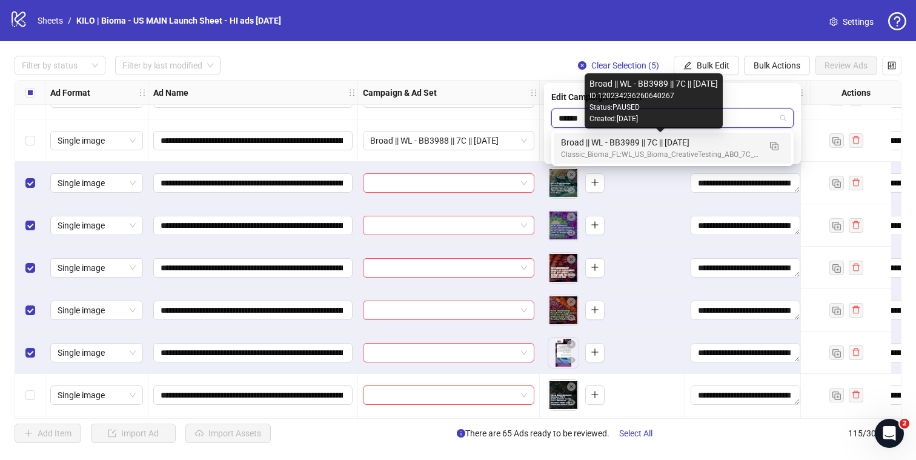
click at [713, 147] on div "Broad || WL - BB3989 || 7C || 2025.10.01" at bounding box center [660, 142] width 199 height 13
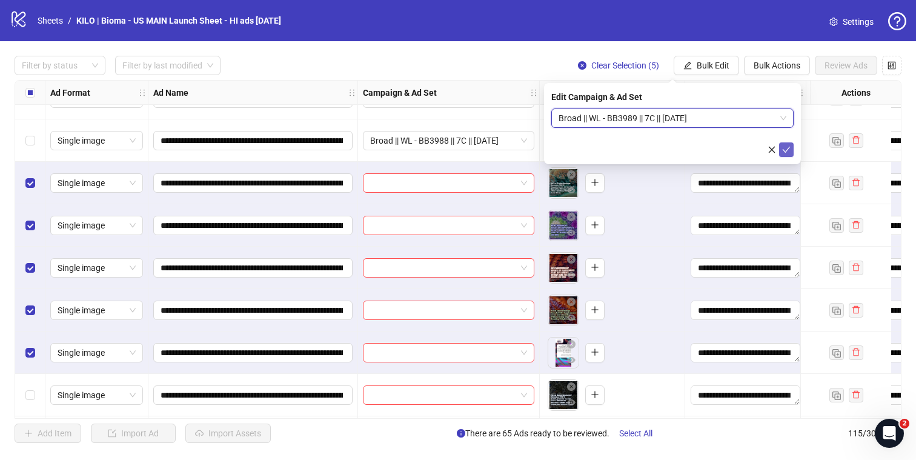
click at [782, 148] on icon "check" at bounding box center [786, 149] width 8 height 8
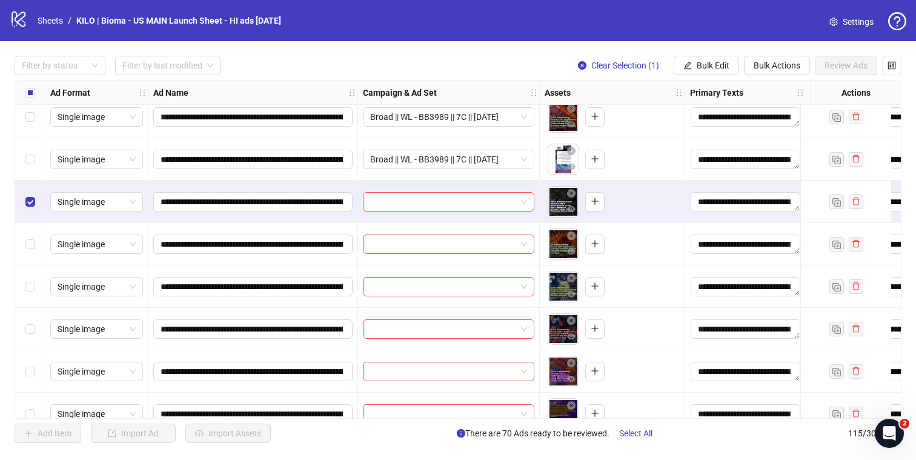
scroll to position [2963, 0]
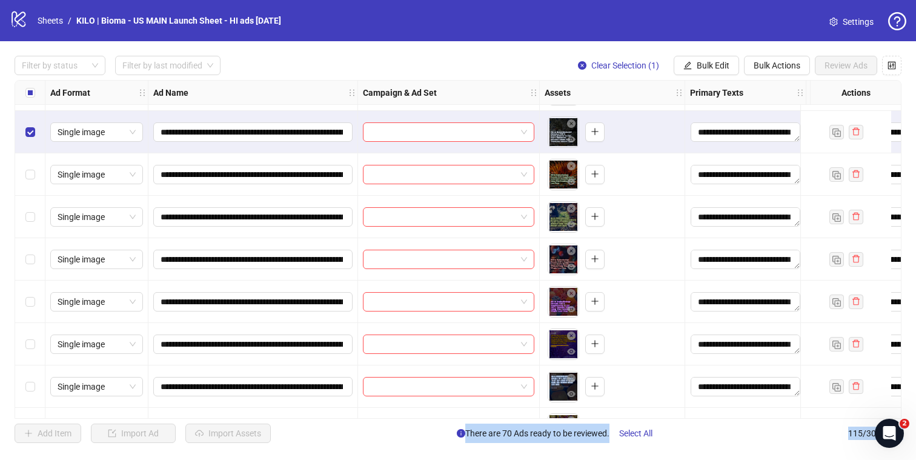
click at [26, 292] on div "Select row 75" at bounding box center [30, 302] width 30 height 42
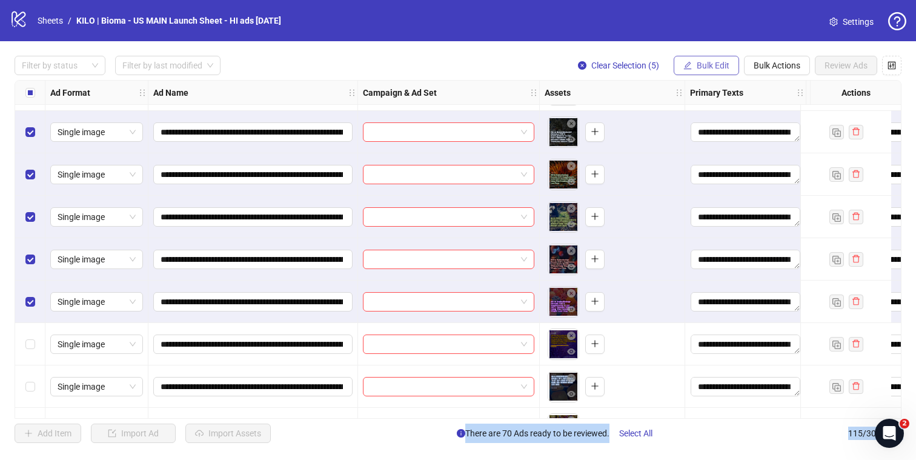
click at [717, 68] on span "Bulk Edit" at bounding box center [713, 66] width 33 height 10
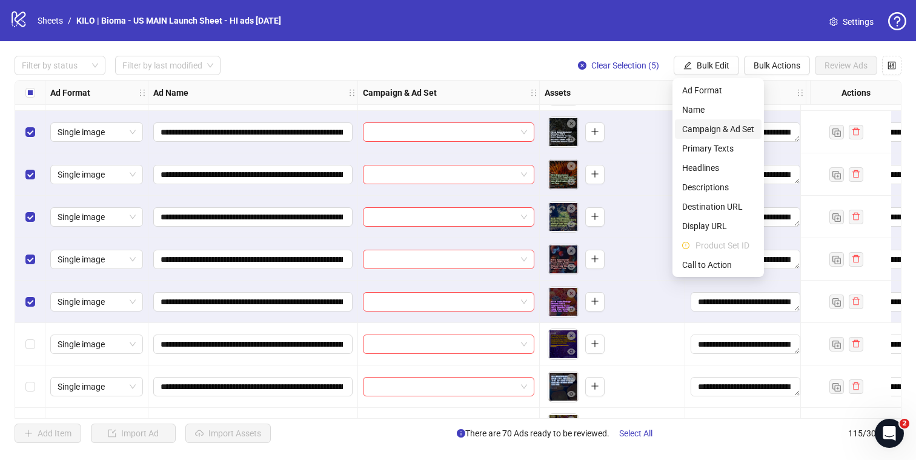
click at [716, 125] on span "Campaign & Ad Set" at bounding box center [718, 128] width 72 height 13
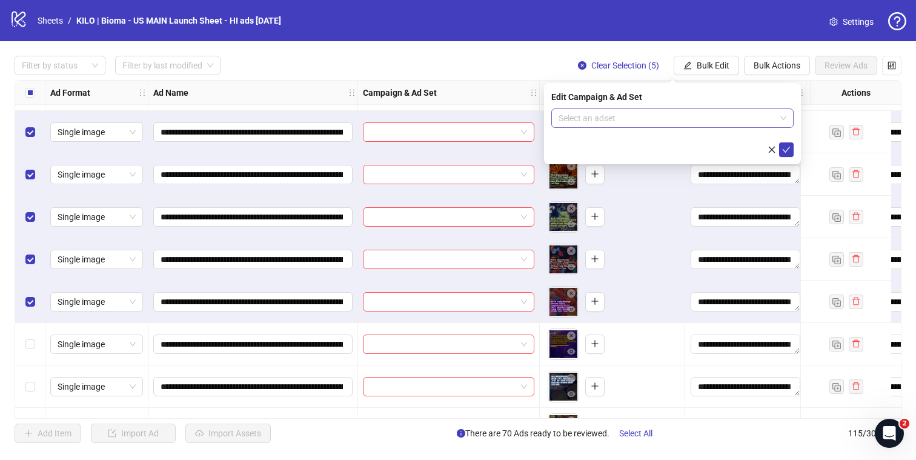
click at [706, 124] on input "search" at bounding box center [667, 118] width 217 height 18
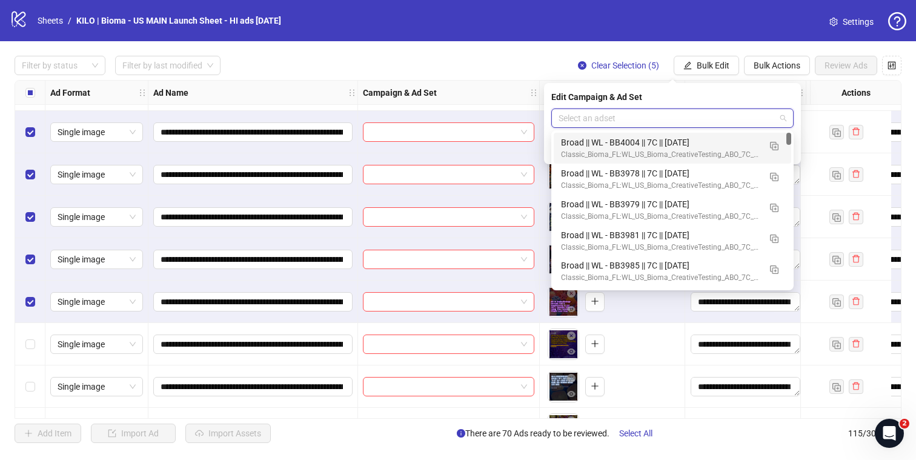
paste input "****"
type input "******"
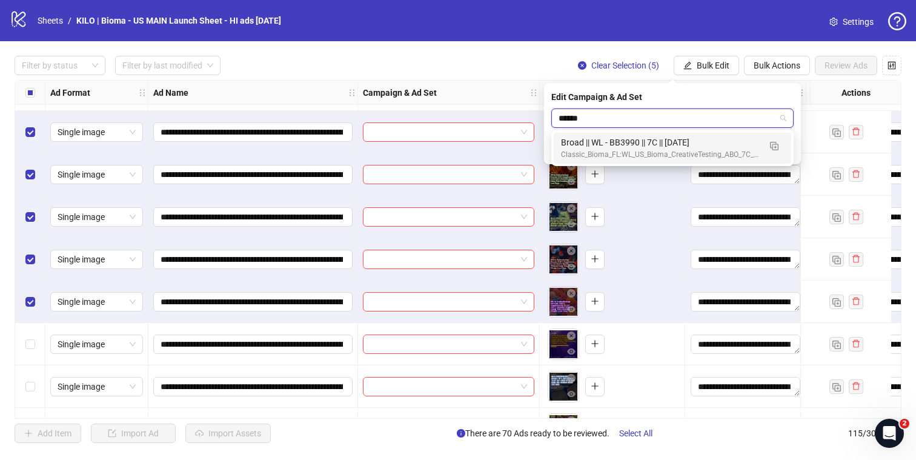
click at [674, 141] on div "Broad || WL - BB3990 || 7C || 2025.10.01" at bounding box center [660, 142] width 199 height 13
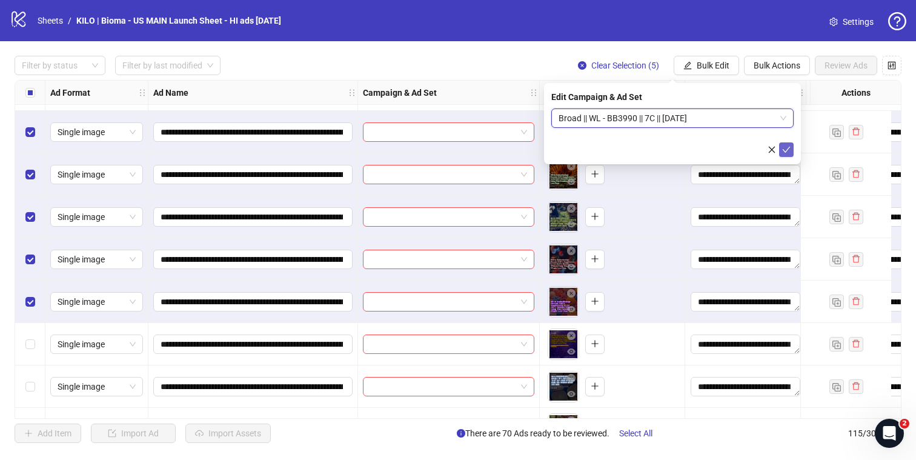
click at [785, 152] on icon "check" at bounding box center [786, 149] width 8 height 8
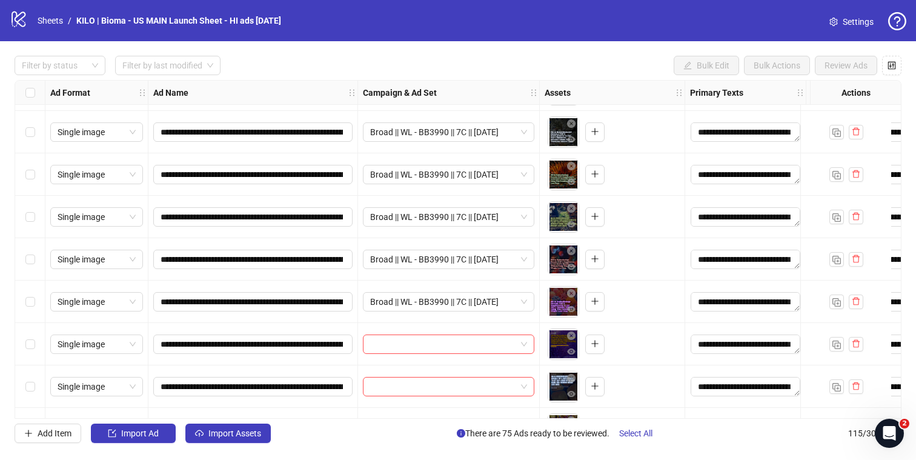
scroll to position [3118, 0]
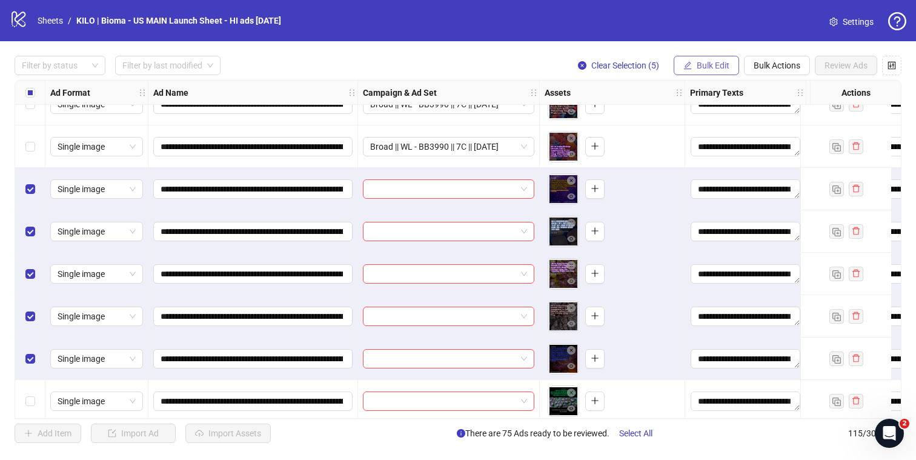
click at [701, 67] on span "Bulk Edit" at bounding box center [713, 66] width 33 height 10
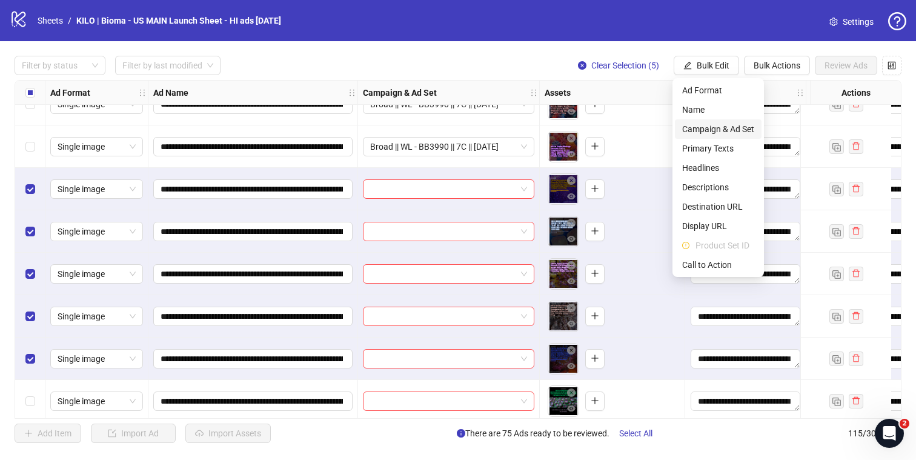
click at [708, 133] on span "Campaign & Ad Set" at bounding box center [718, 128] width 72 height 13
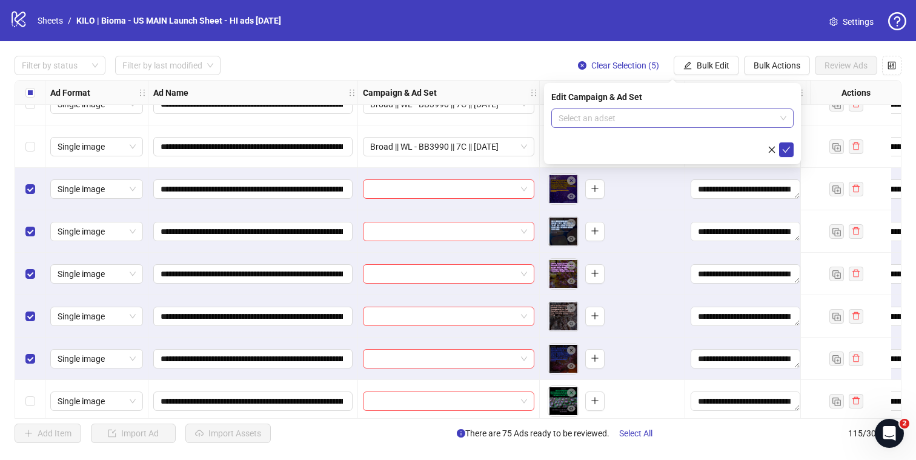
click at [675, 118] on input "search" at bounding box center [667, 118] width 217 height 18
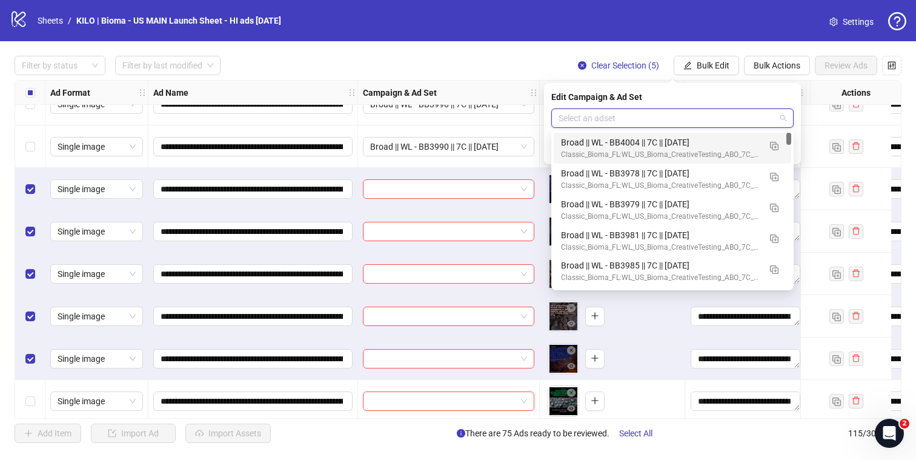
paste input "****"
type input "******"
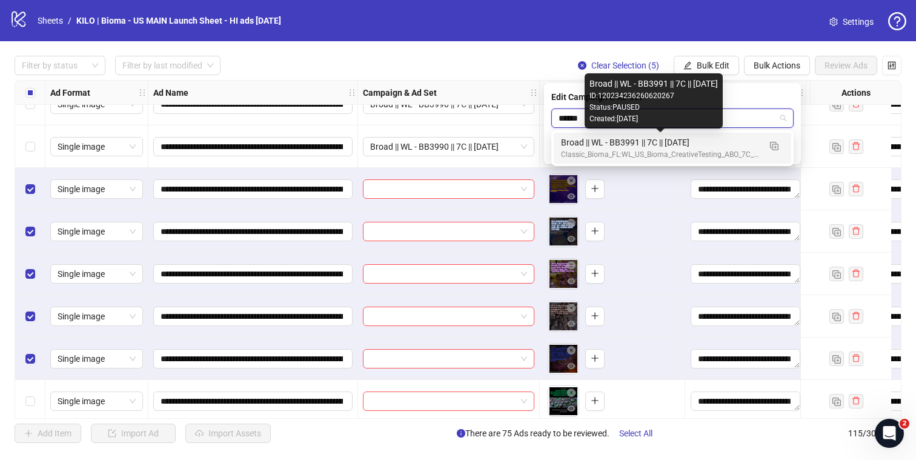
click at [653, 145] on div "Broad || WL - BB3991 || 7C || 2025.10.01" at bounding box center [660, 142] width 199 height 13
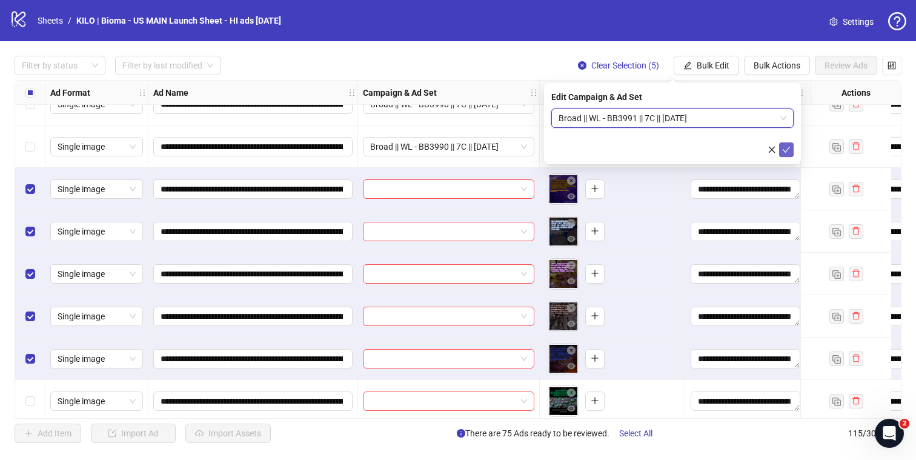
click at [791, 150] on button "submit" at bounding box center [786, 149] width 15 height 15
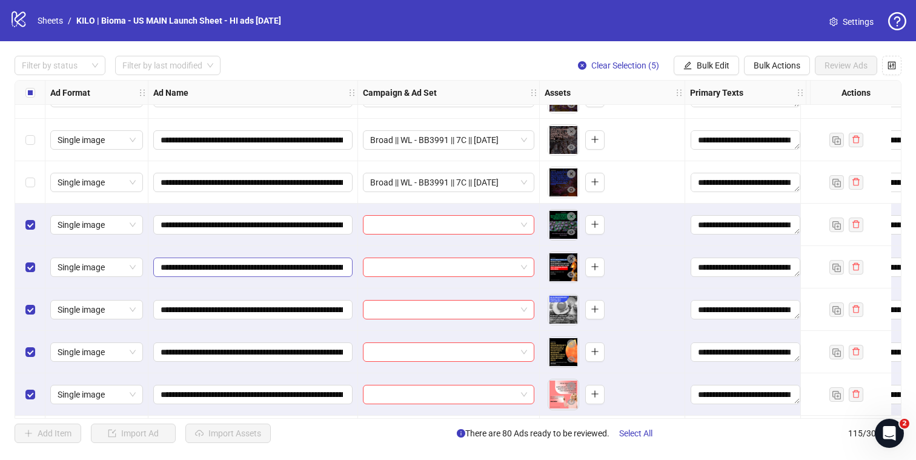
scroll to position [3333, 0]
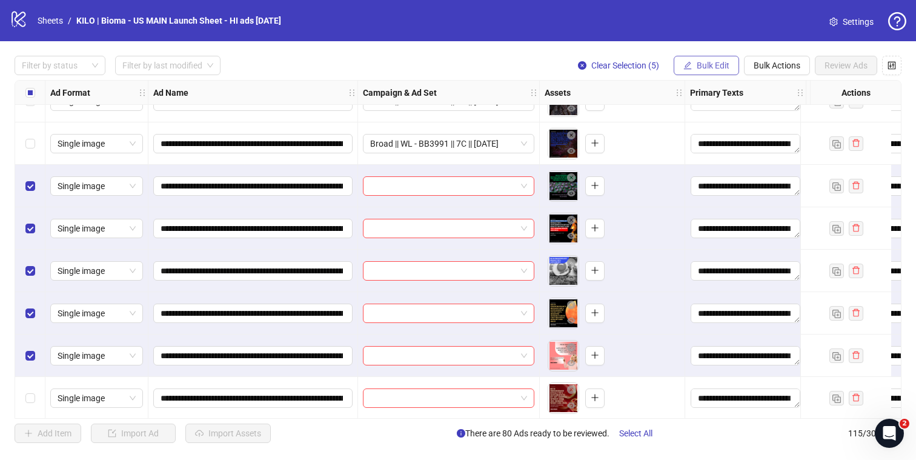
click at [714, 61] on span "Bulk Edit" at bounding box center [713, 66] width 33 height 10
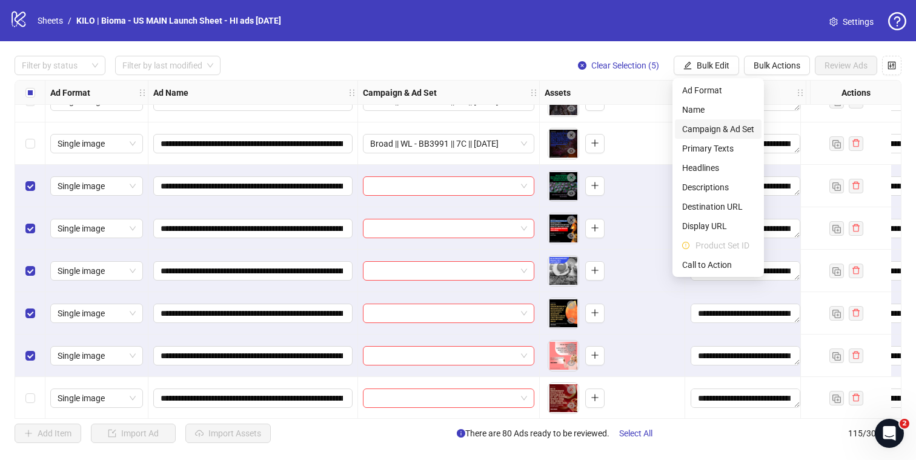
click at [699, 135] on span "Campaign & Ad Set" at bounding box center [718, 128] width 72 height 13
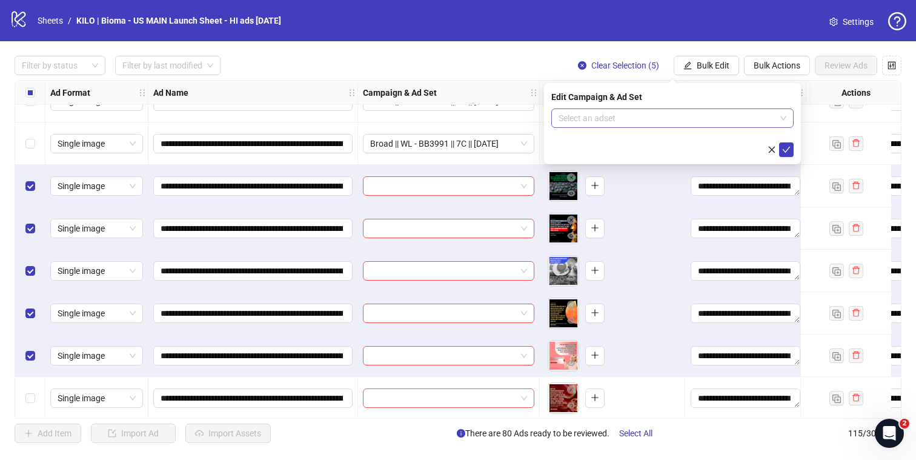
click at [658, 121] on input "search" at bounding box center [667, 118] width 217 height 18
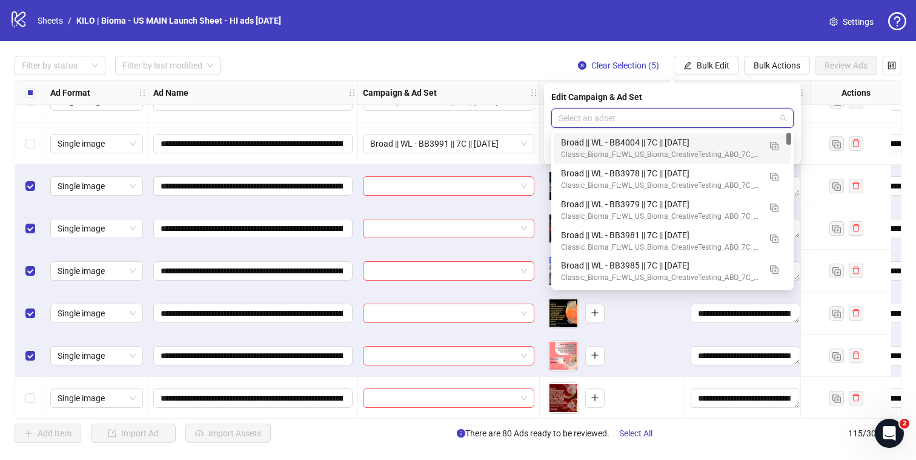
paste input "****"
type input "******"
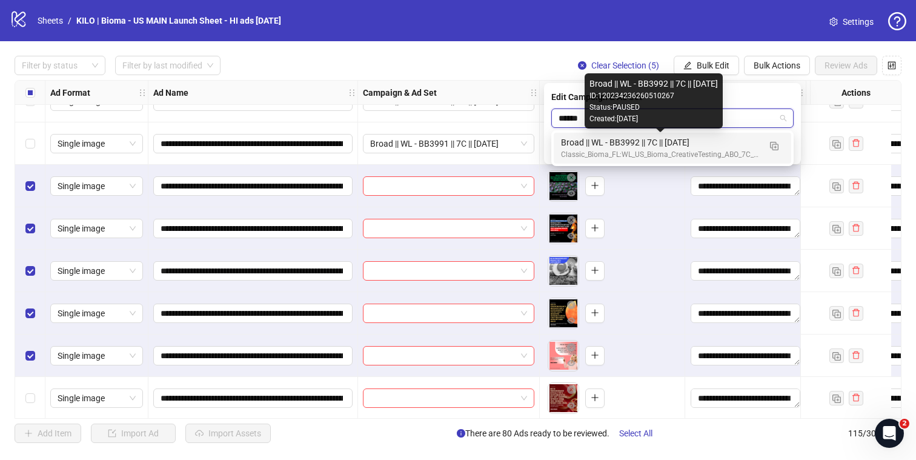
click at [728, 141] on div "Broad || WL - BB3992 || 7C || 2025.10.01" at bounding box center [660, 142] width 199 height 13
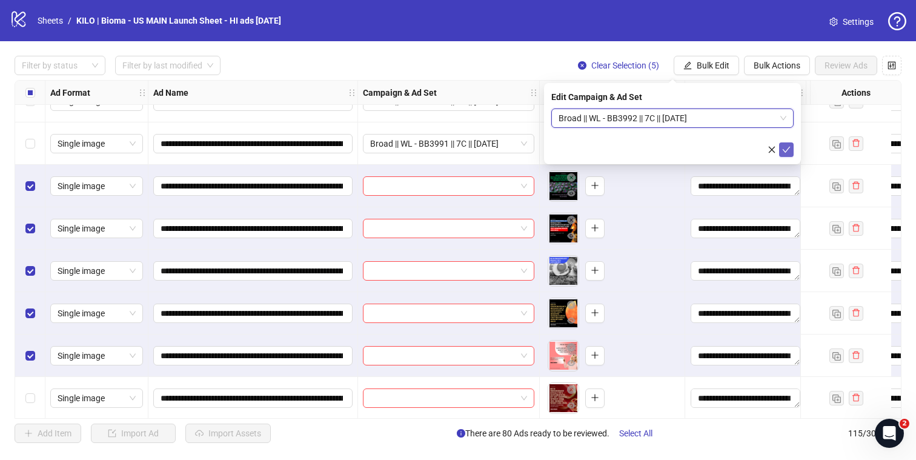
click at [783, 145] on icon "check" at bounding box center [786, 149] width 8 height 8
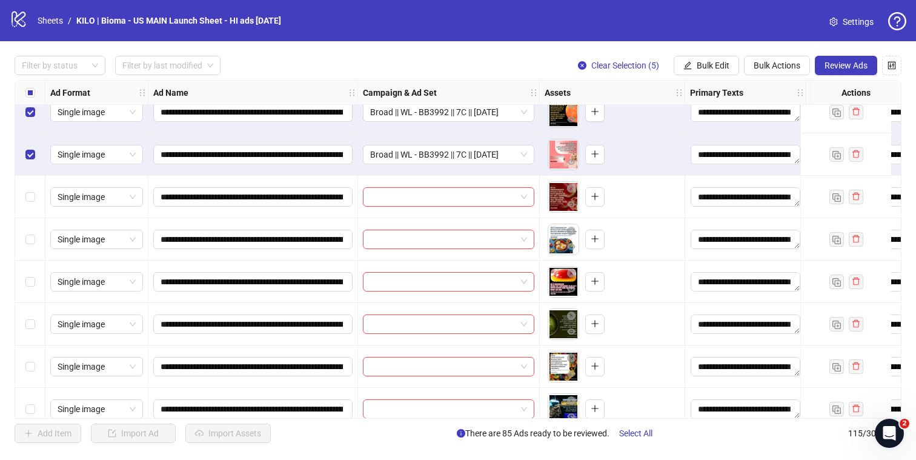
scroll to position [3537, 0]
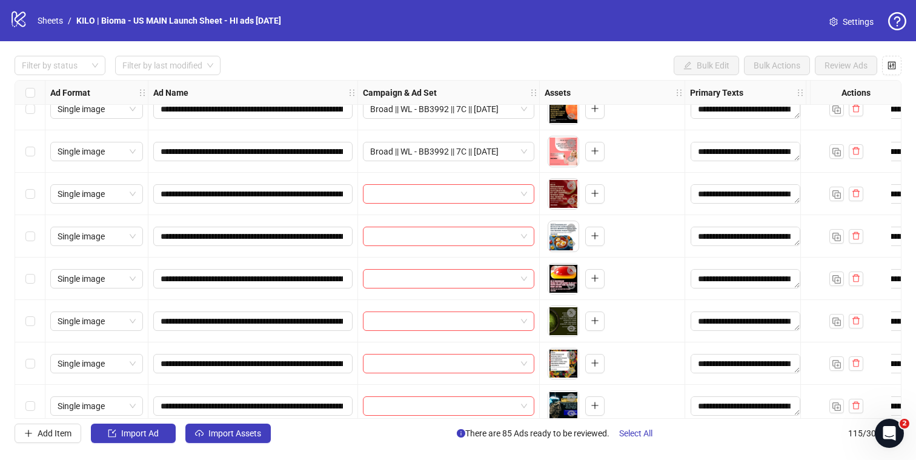
click at [21, 189] on div "Select row 86" at bounding box center [30, 194] width 30 height 42
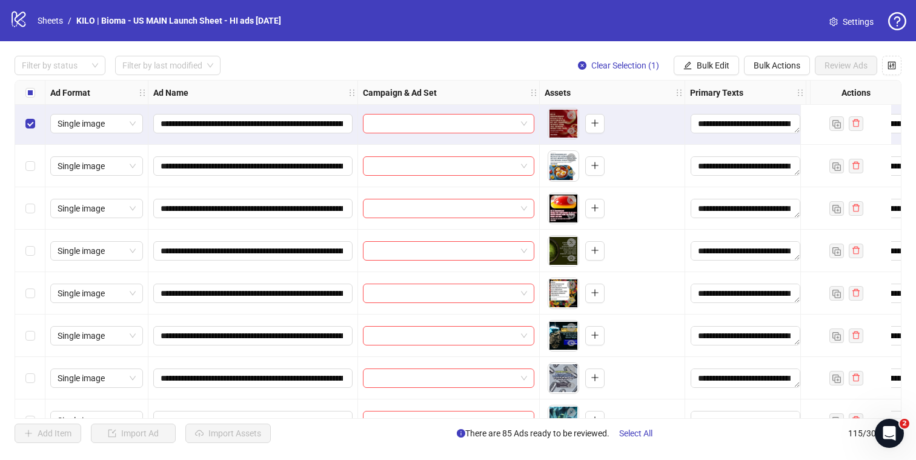
scroll to position [3612, 0]
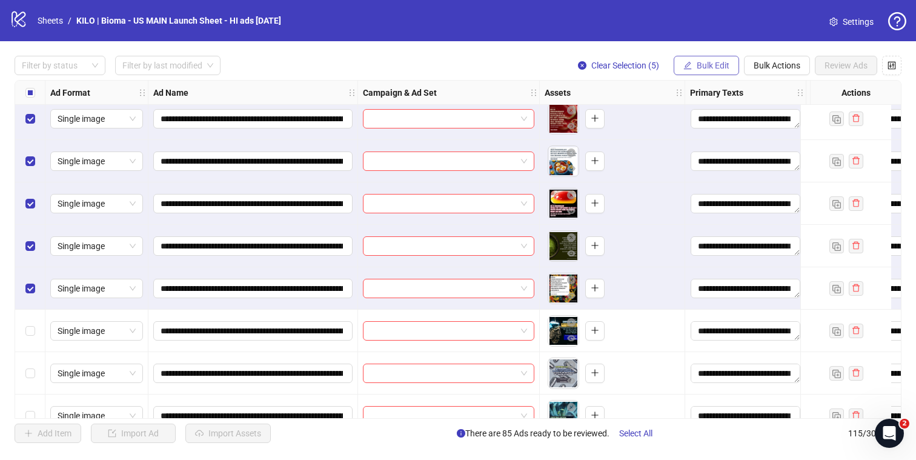
click at [709, 61] on span "Bulk Edit" at bounding box center [713, 66] width 33 height 10
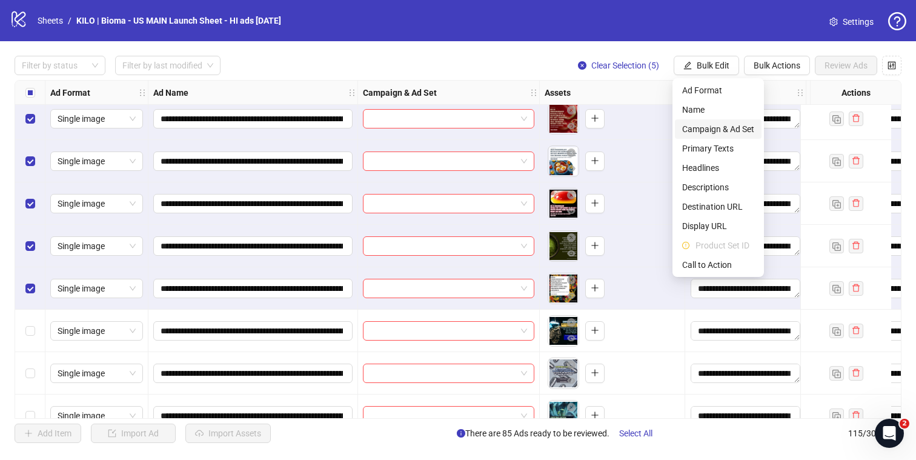
click at [708, 125] on span "Campaign & Ad Set" at bounding box center [718, 128] width 72 height 13
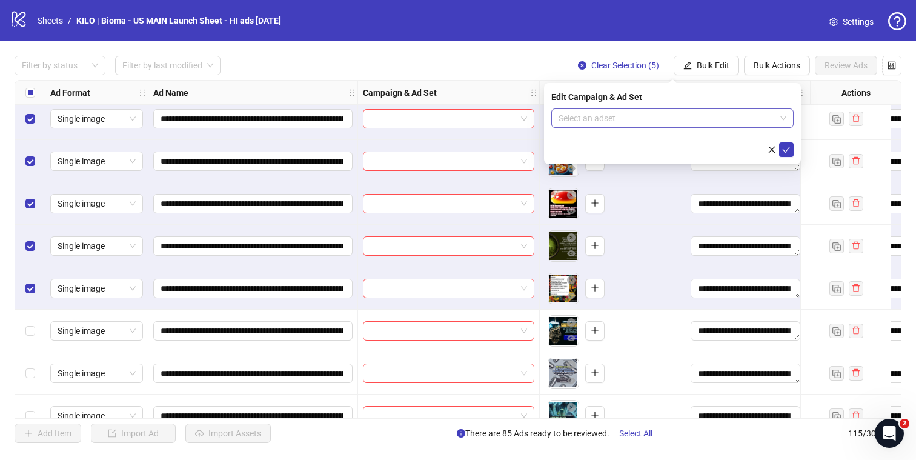
click at [674, 124] on input "search" at bounding box center [667, 118] width 217 height 18
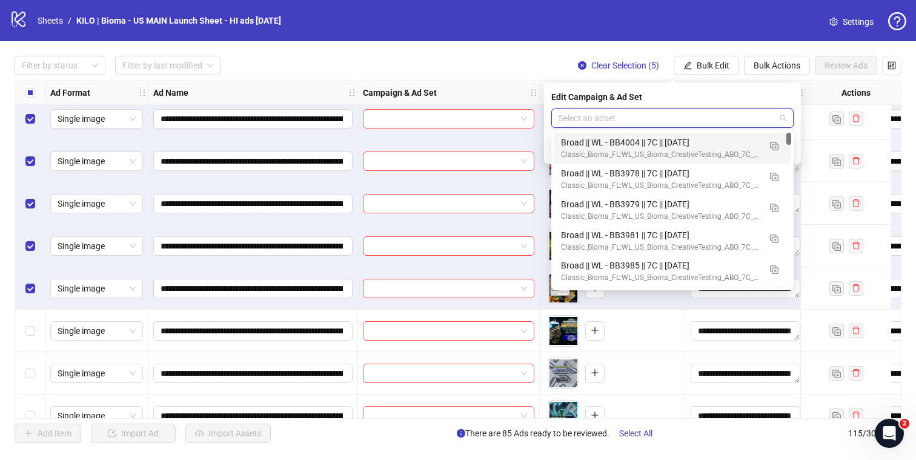
paste input "****"
type input "******"
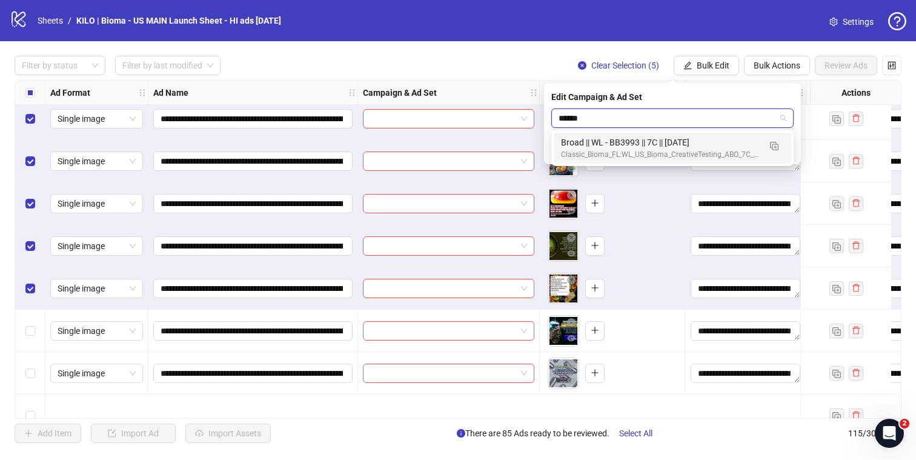
scroll to position [3516, 2]
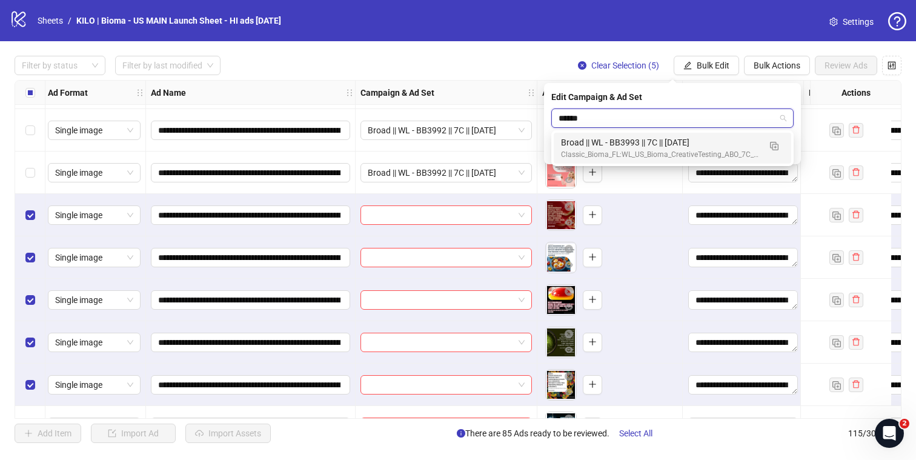
click at [622, 151] on div "Classic_Bioma_FL:WL_US_Bioma_CreativeTesting_ABO_7C_SK_[DATE]" at bounding box center [660, 155] width 199 height 12
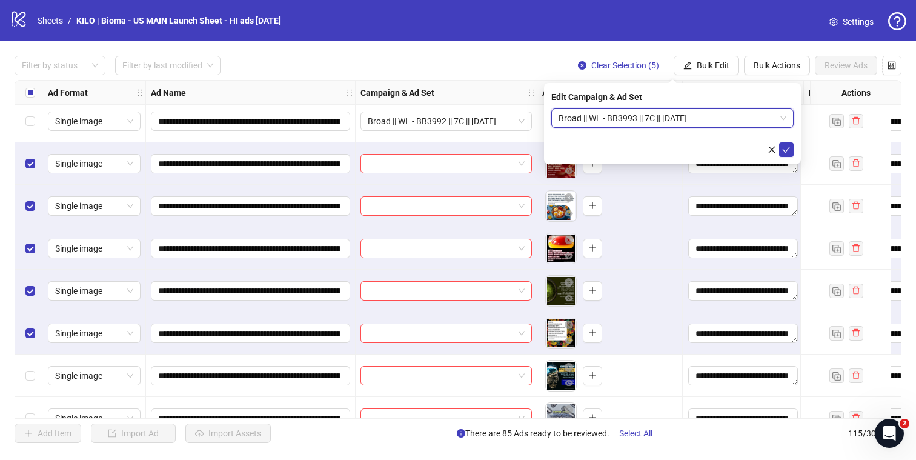
scroll to position [3566, 2]
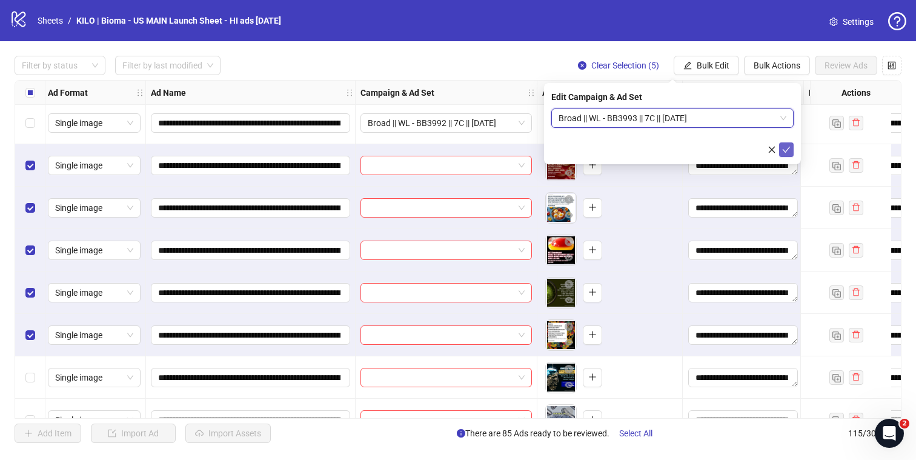
click at [788, 151] on icon "check" at bounding box center [786, 149] width 8 height 8
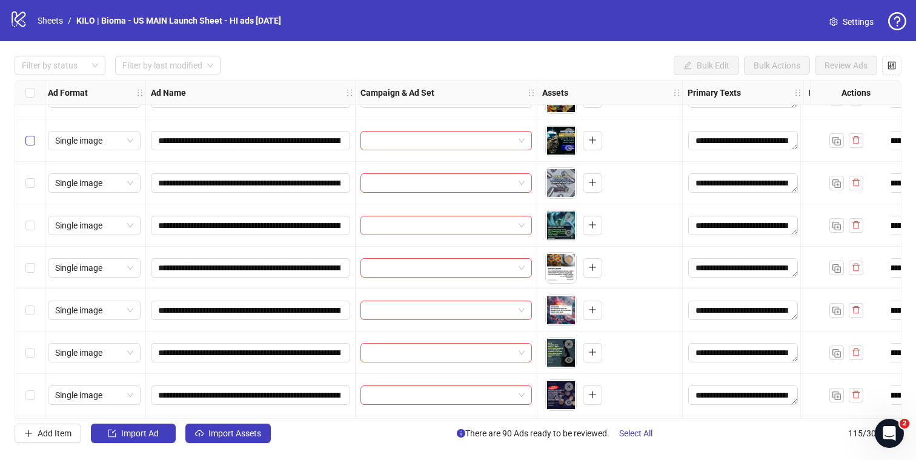
scroll to position [3778, 2]
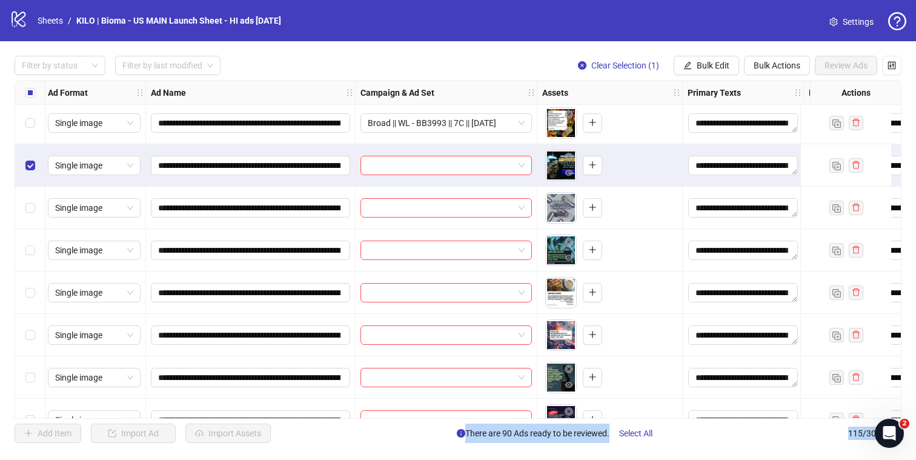
click at [33, 326] on div "Select row 95" at bounding box center [30, 335] width 30 height 42
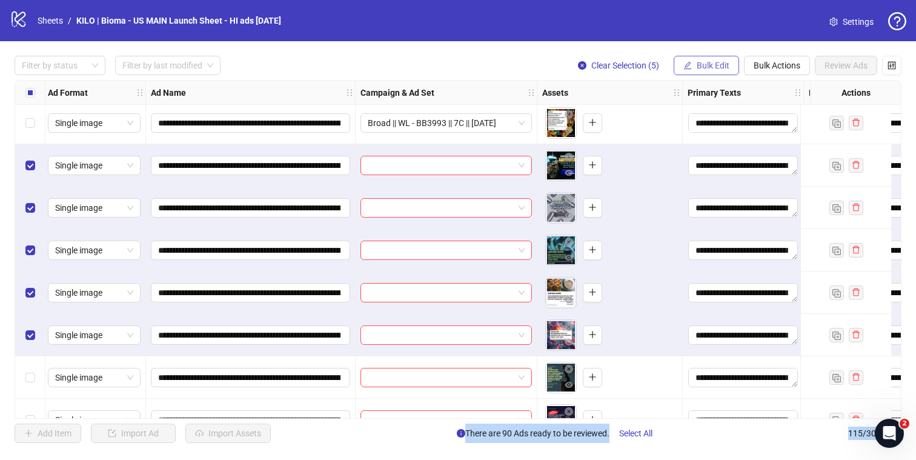
click at [721, 66] on span "Bulk Edit" at bounding box center [713, 66] width 33 height 10
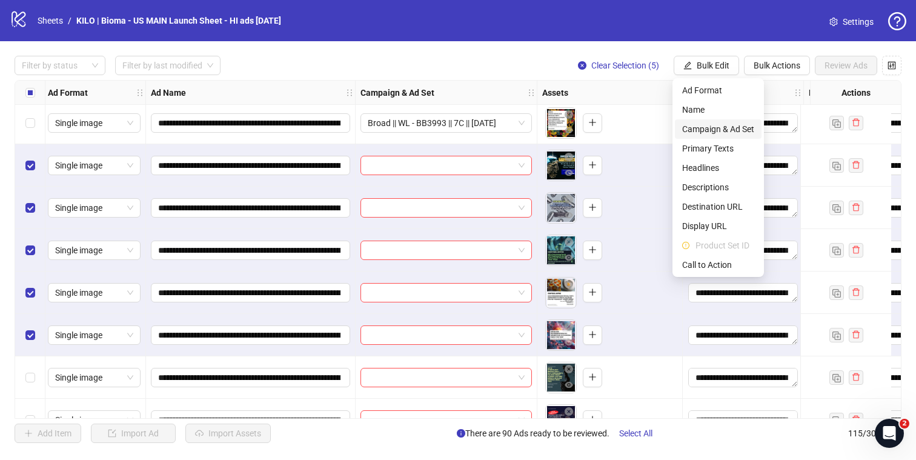
click at [709, 129] on span "Campaign & Ad Set" at bounding box center [718, 128] width 72 height 13
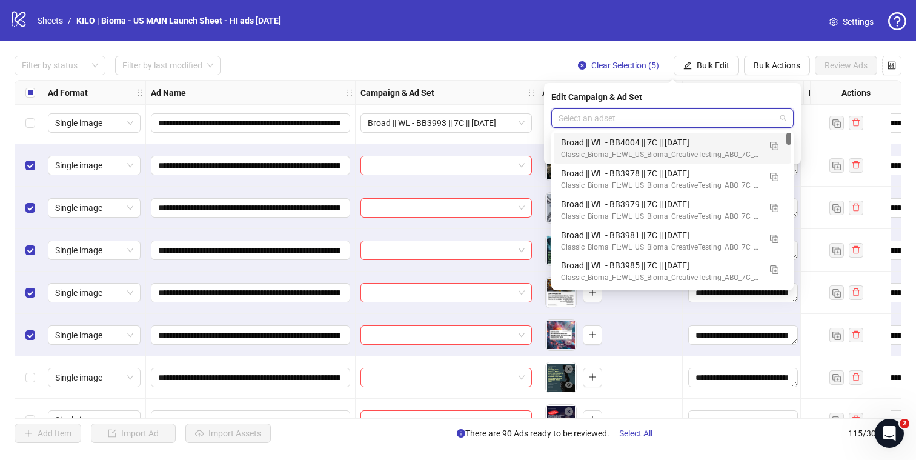
click at [655, 122] on input "search" at bounding box center [667, 118] width 217 height 18
paste input "****"
type input "******"
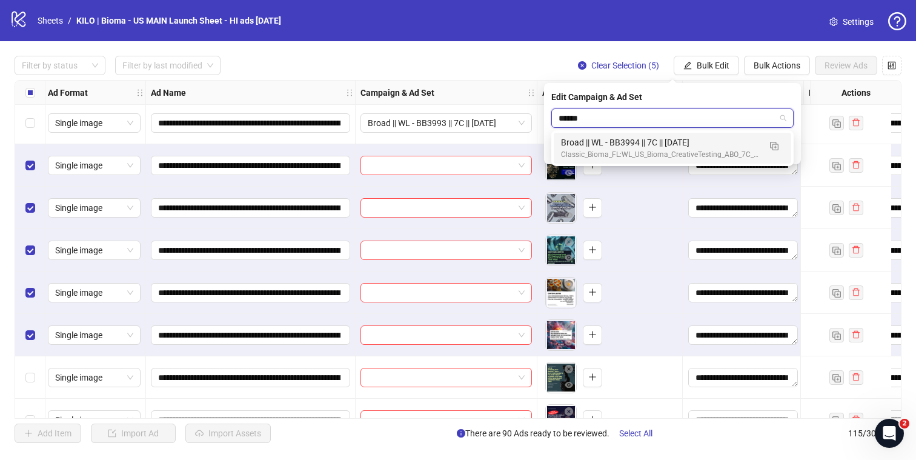
click at [699, 143] on div "Broad || WL - BB3994 || 7C || 2025.10.01" at bounding box center [660, 142] width 199 height 13
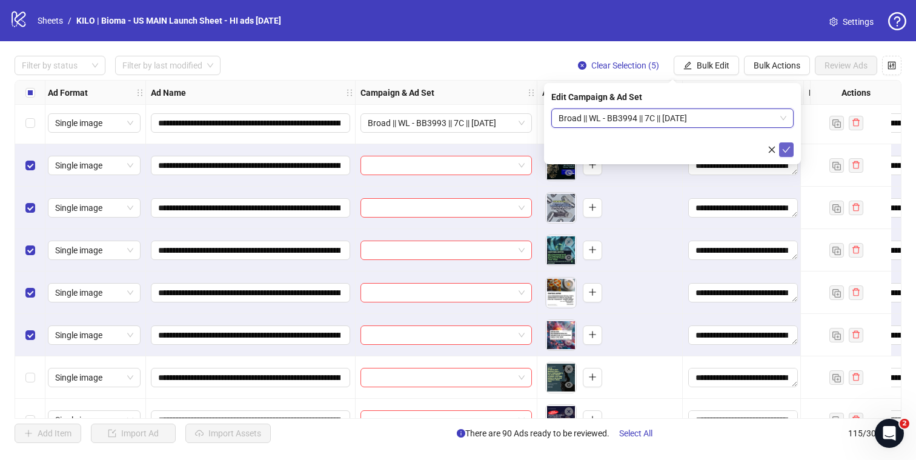
click at [787, 147] on icon "check" at bounding box center [786, 149] width 8 height 8
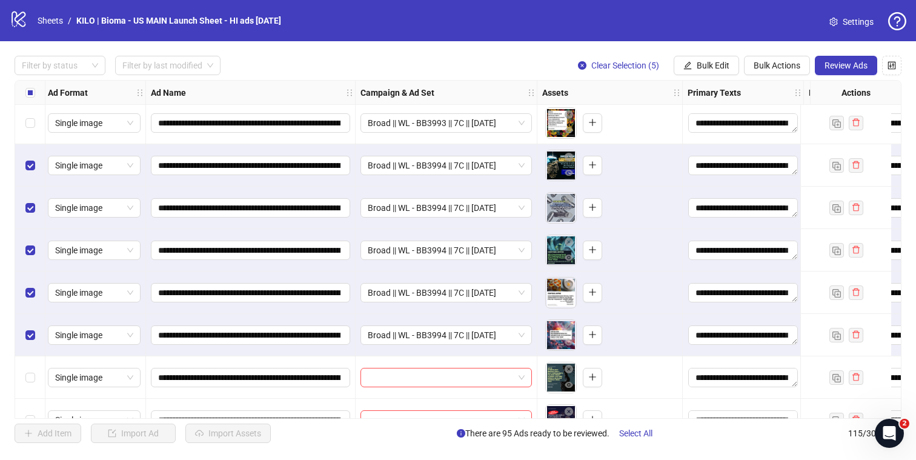
click at [22, 92] on div "Select all rows" at bounding box center [30, 93] width 30 height 24
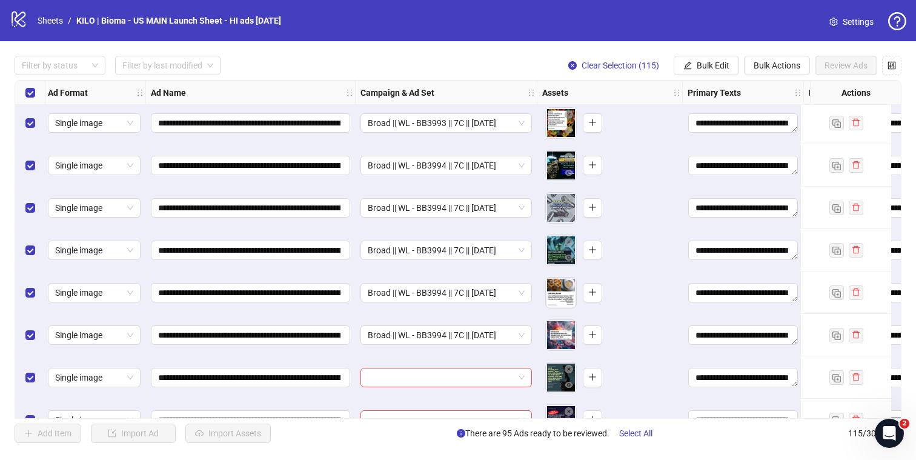
click at [22, 92] on div "Select all rows" at bounding box center [30, 93] width 30 height 24
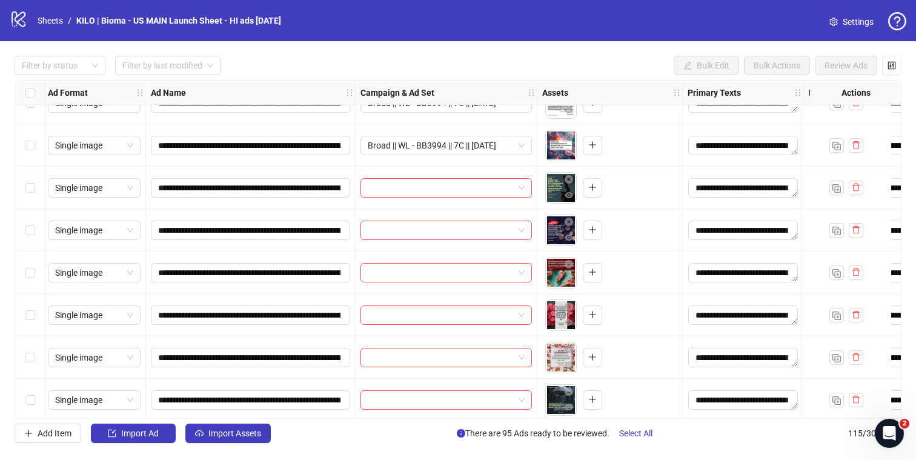
scroll to position [3966, 2]
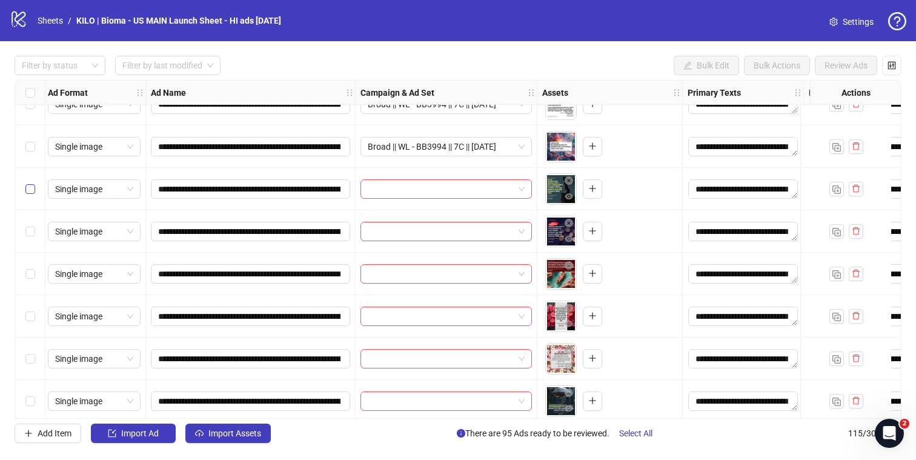
click at [29, 194] on label "Select row 96" at bounding box center [30, 188] width 10 height 13
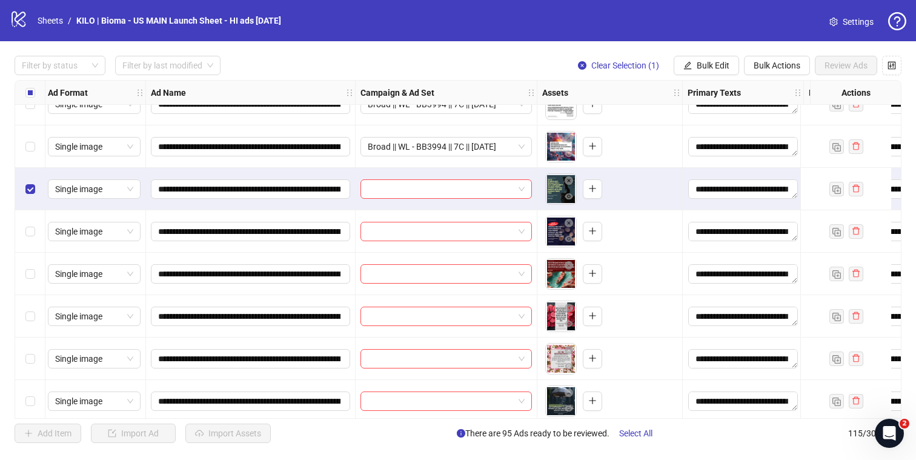
click at [25, 350] on div "Select row 100" at bounding box center [30, 358] width 30 height 42
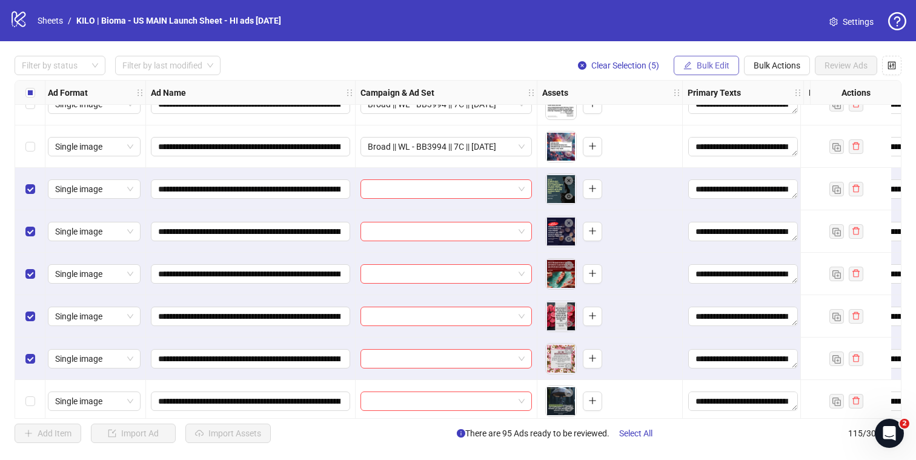
click at [684, 68] on icon "edit" at bounding box center [688, 65] width 8 height 8
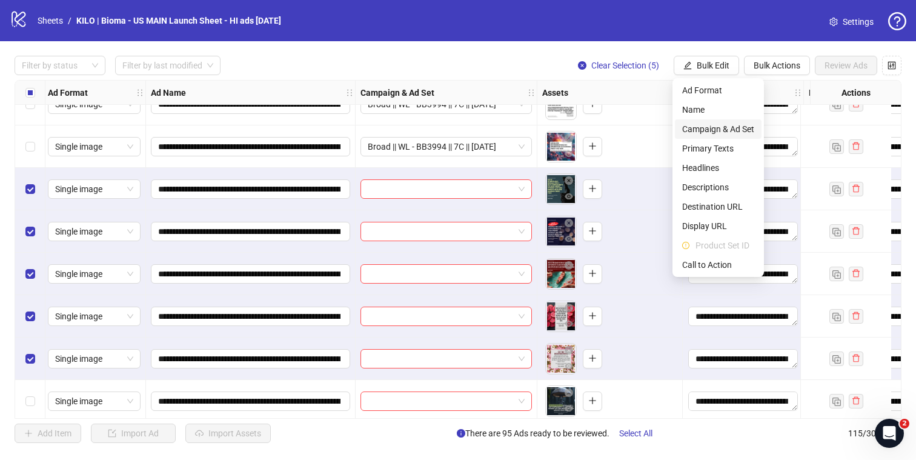
click at [706, 127] on span "Campaign & Ad Set" at bounding box center [718, 128] width 72 height 13
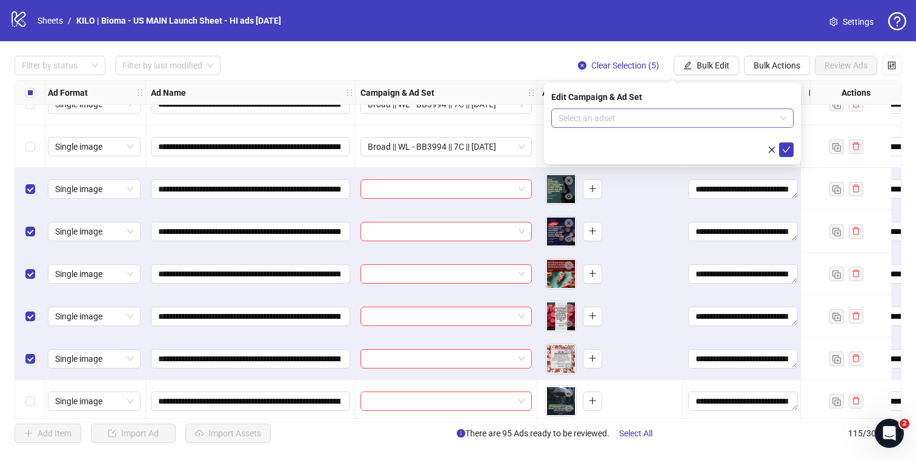
click at [662, 123] on input "search" at bounding box center [667, 118] width 217 height 18
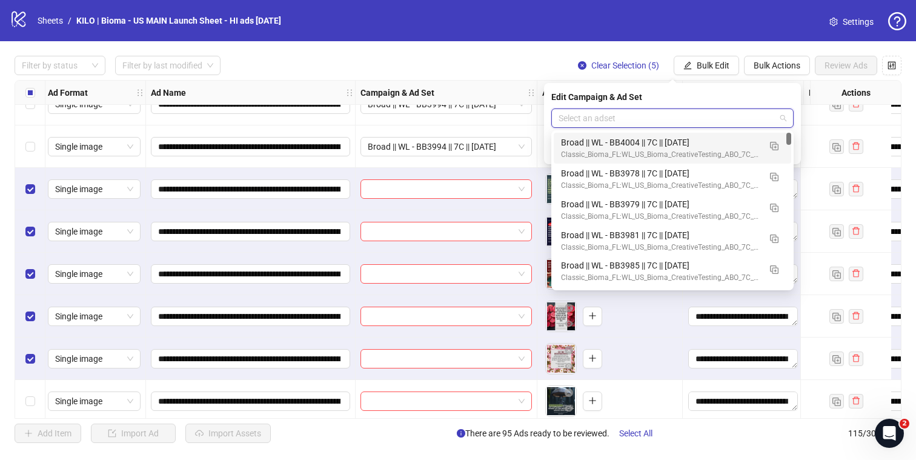
paste input "****"
type input "******"
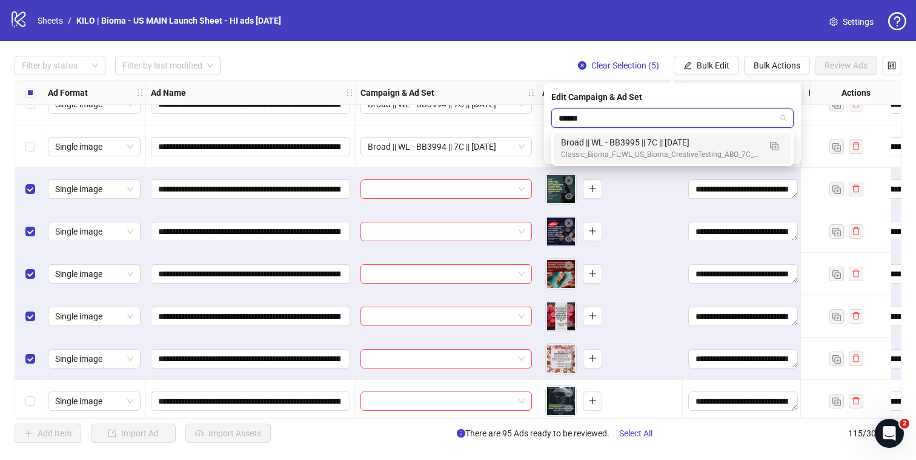
click at [708, 147] on div "Broad || WL - BB3995 || 7C || 2025.10.01" at bounding box center [660, 142] width 199 height 13
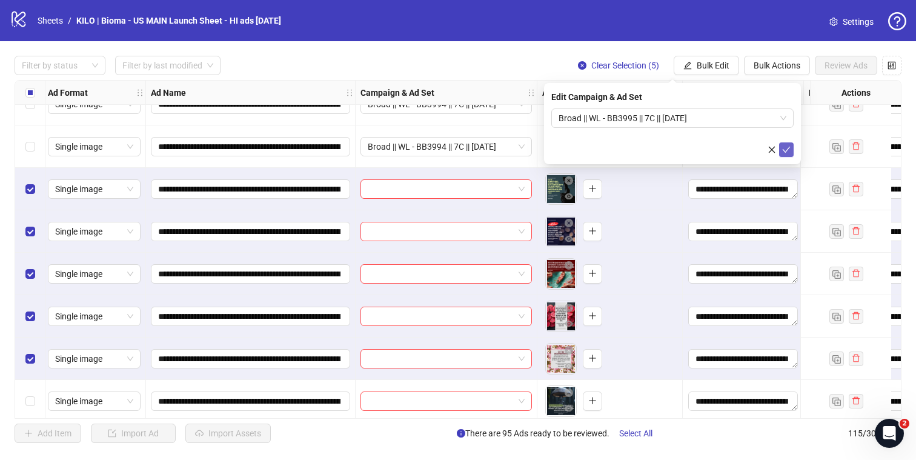
click at [787, 149] on icon "check" at bounding box center [787, 150] width 8 height 6
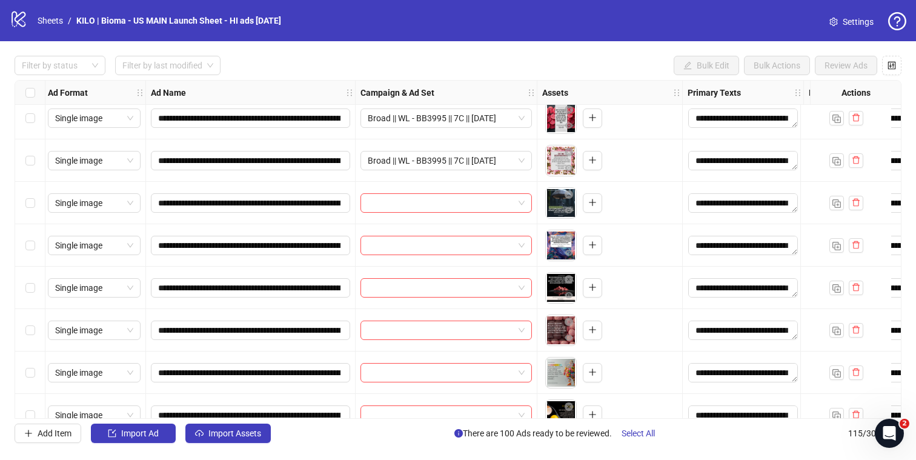
scroll to position [4166, 2]
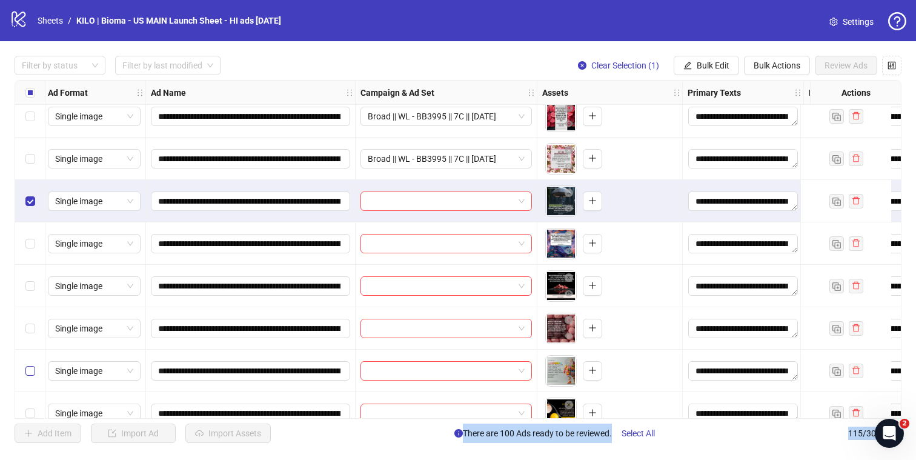
click at [32, 376] on label "Select row 105" at bounding box center [30, 370] width 10 height 13
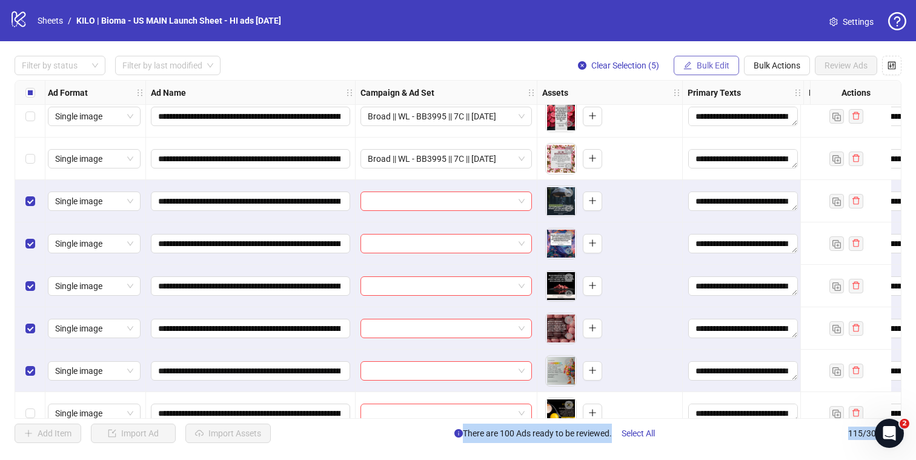
click at [710, 65] on span "Bulk Edit" at bounding box center [713, 66] width 33 height 10
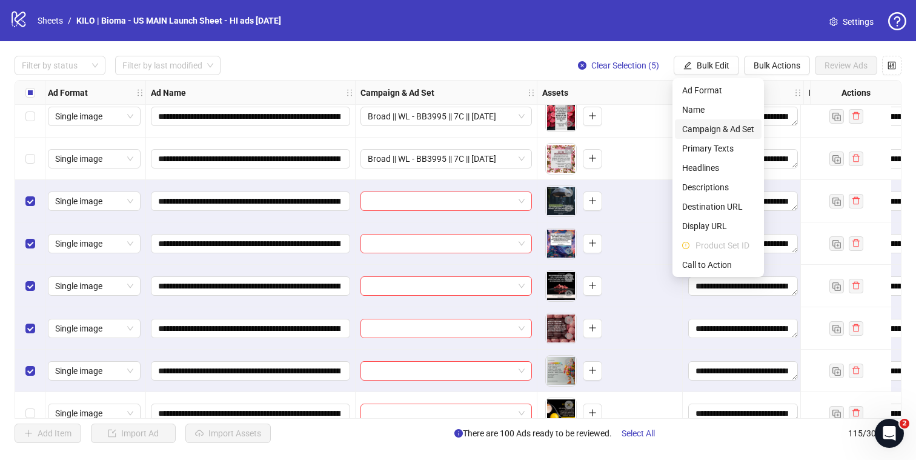
click at [720, 131] on span "Campaign & Ad Set" at bounding box center [718, 128] width 72 height 13
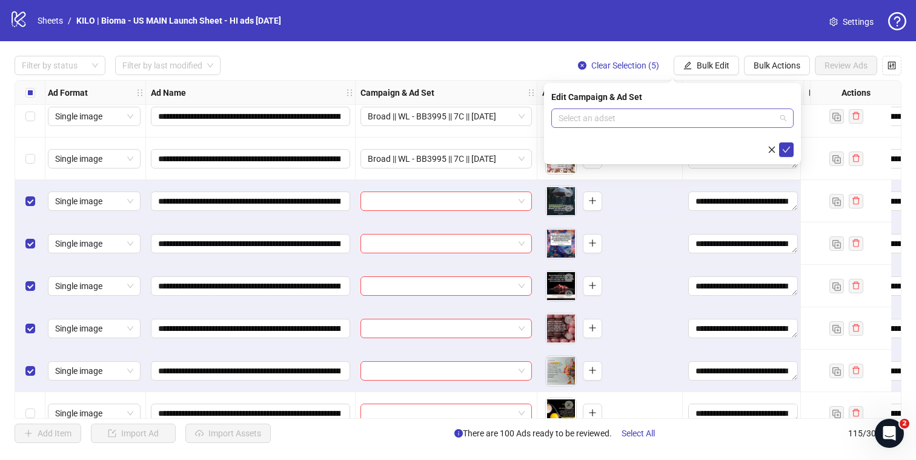
click at [682, 116] on input "search" at bounding box center [667, 118] width 217 height 18
paste input "****"
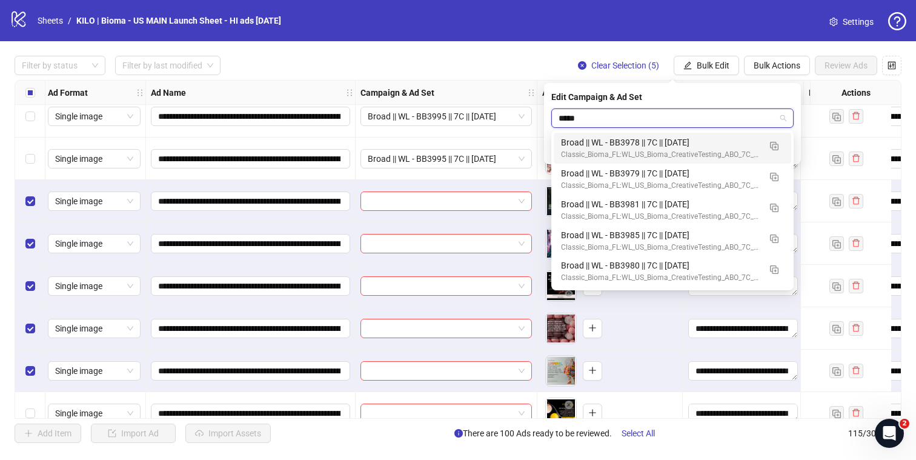
type input "******"
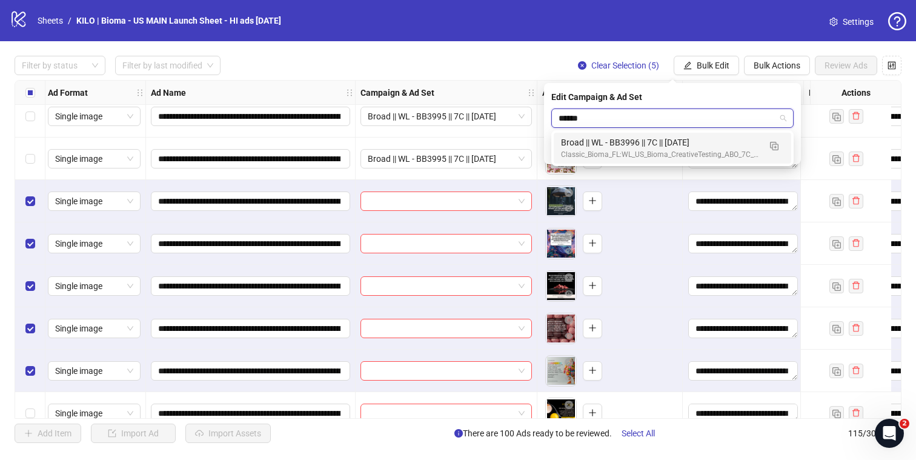
click at [667, 147] on div "Broad || WL - BB3996 || 7C || 2025.10.01" at bounding box center [660, 142] width 199 height 13
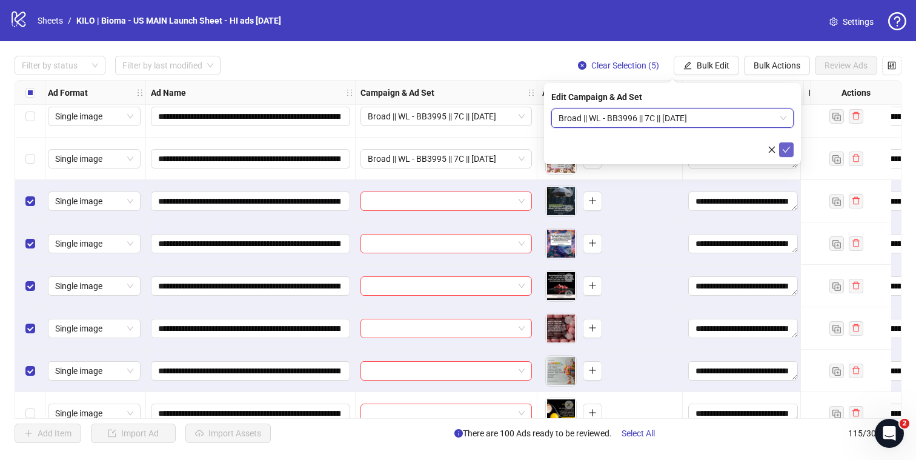
click at [786, 153] on icon "check" at bounding box center [786, 149] width 8 height 8
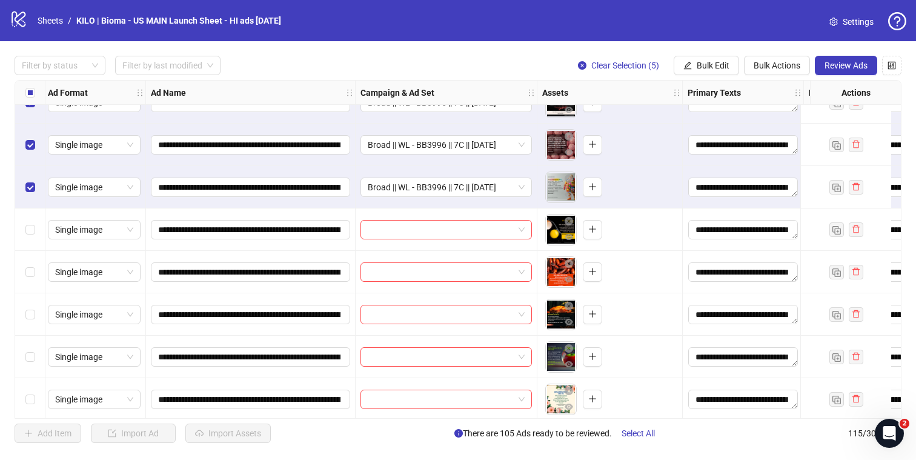
scroll to position [4365, 2]
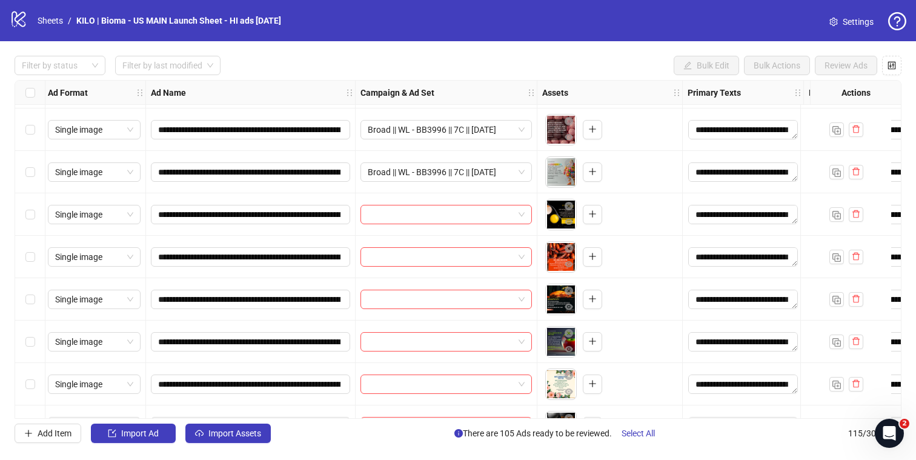
click at [21, 211] on div "Select row 106" at bounding box center [30, 214] width 30 height 42
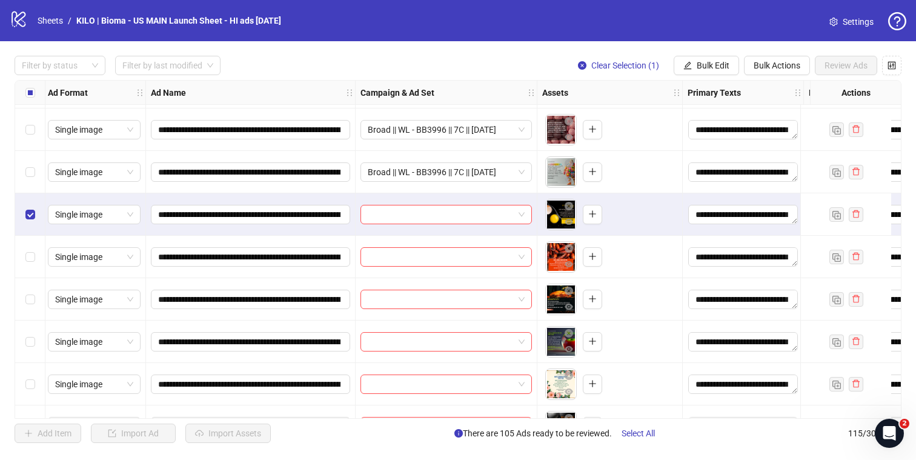
scroll to position [4430, 2]
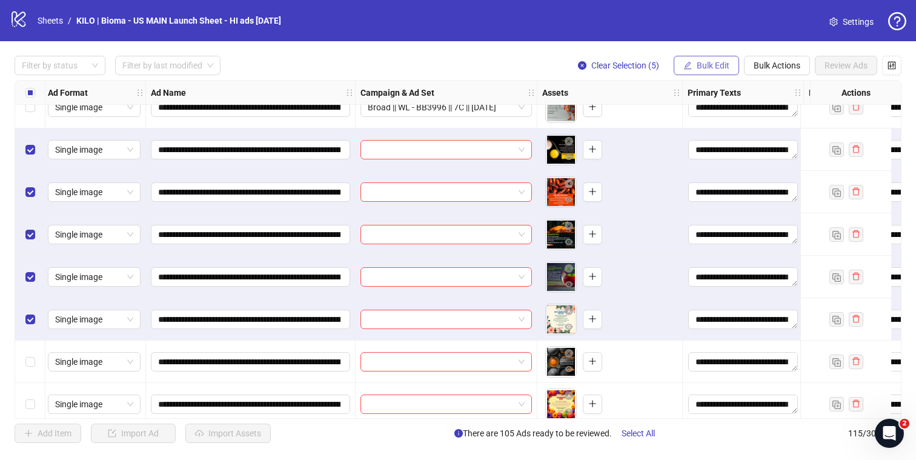
click at [697, 70] on span "Bulk Edit" at bounding box center [713, 66] width 33 height 10
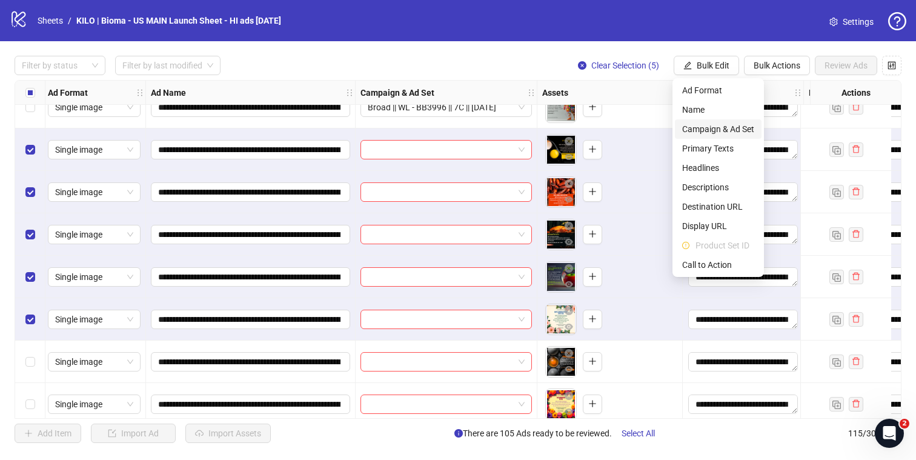
click at [697, 131] on span "Campaign & Ad Set" at bounding box center [718, 128] width 72 height 13
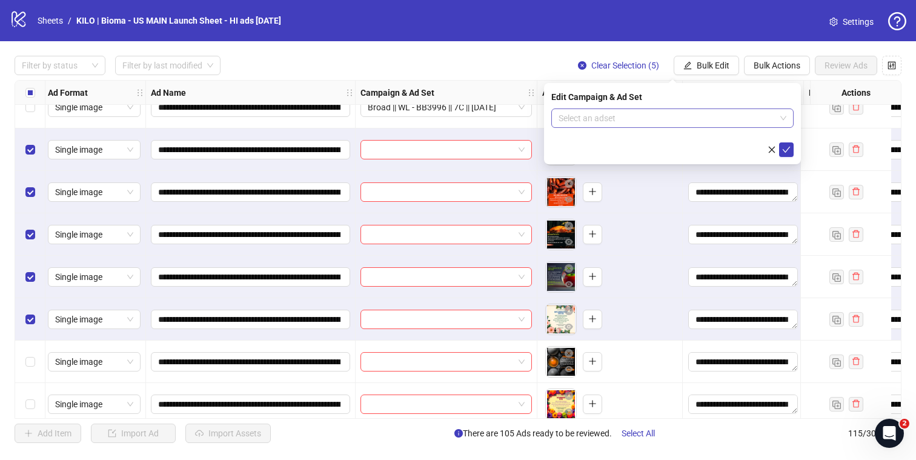
click at [593, 119] on input "search" at bounding box center [667, 118] width 217 height 18
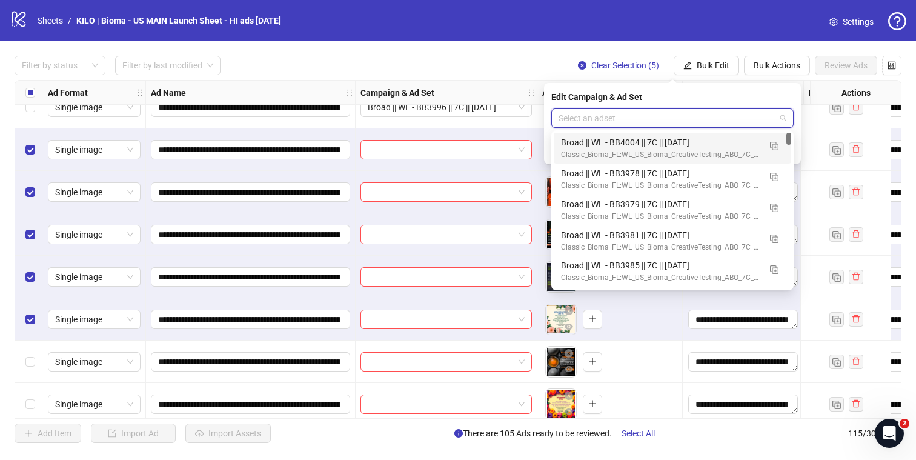
paste input "****"
type input "******"
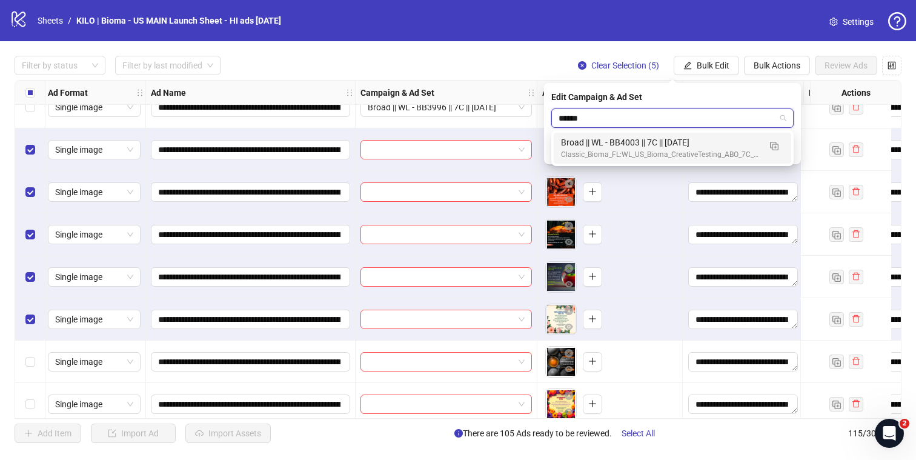
click at [579, 117] on input "******" at bounding box center [667, 118] width 217 height 18
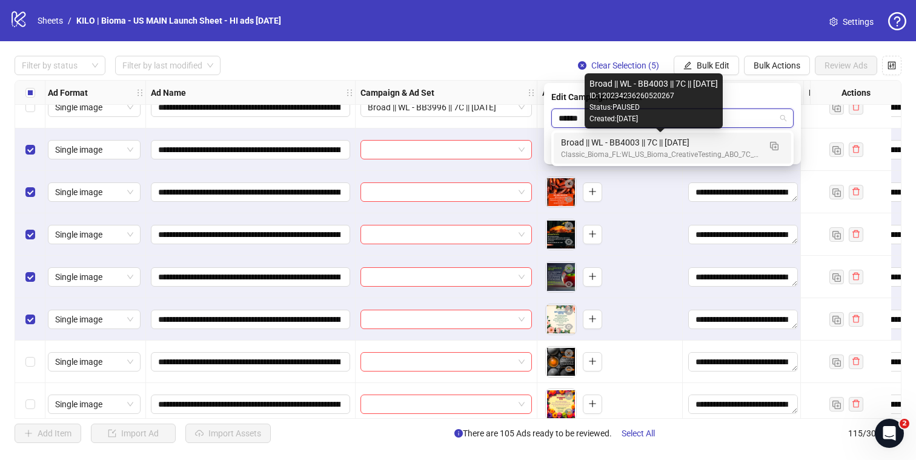
click at [621, 141] on div "Broad || WL - BB4003 || 7C || 2025.10.01" at bounding box center [660, 142] width 199 height 13
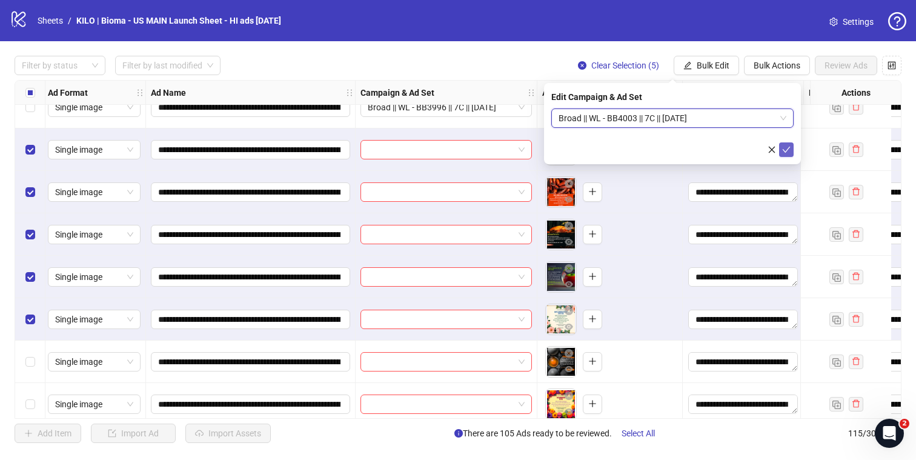
click at [786, 148] on icon "check" at bounding box center [786, 149] width 8 height 8
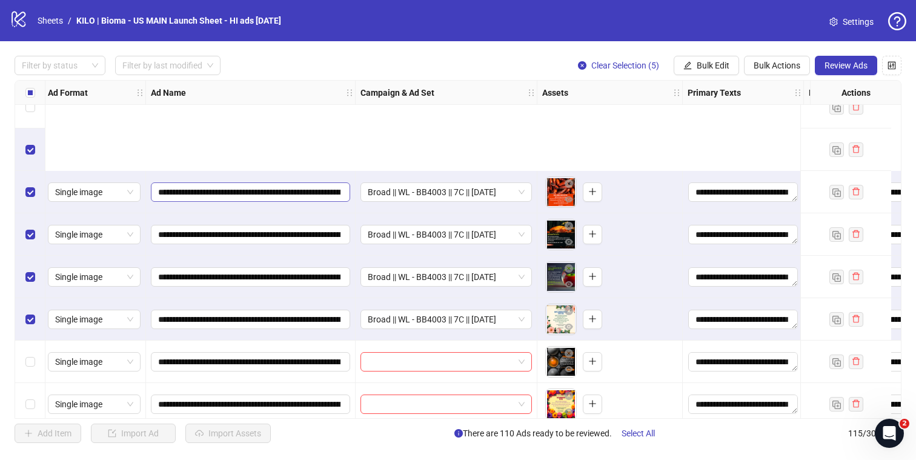
scroll to position [4569, 2]
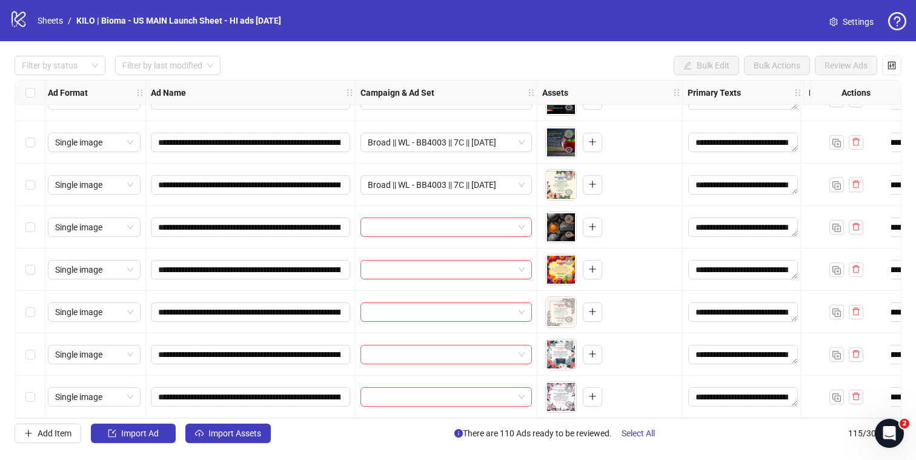
click at [25, 230] on div "Select row 111" at bounding box center [30, 227] width 30 height 42
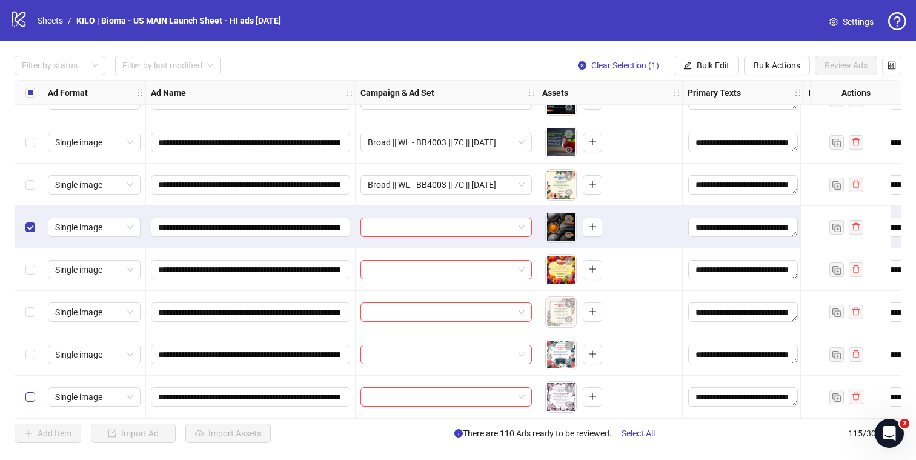
click at [25, 397] on label "Select row 115" at bounding box center [30, 396] width 10 height 13
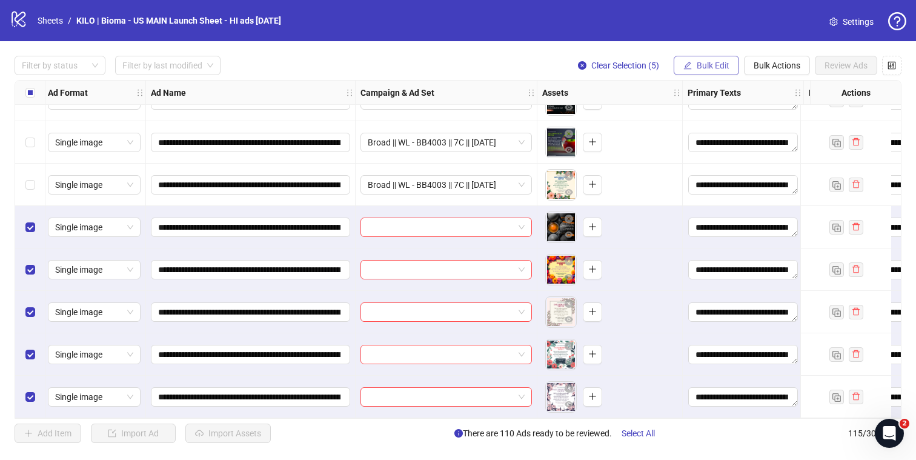
click at [697, 67] on span "Bulk Edit" at bounding box center [713, 66] width 33 height 10
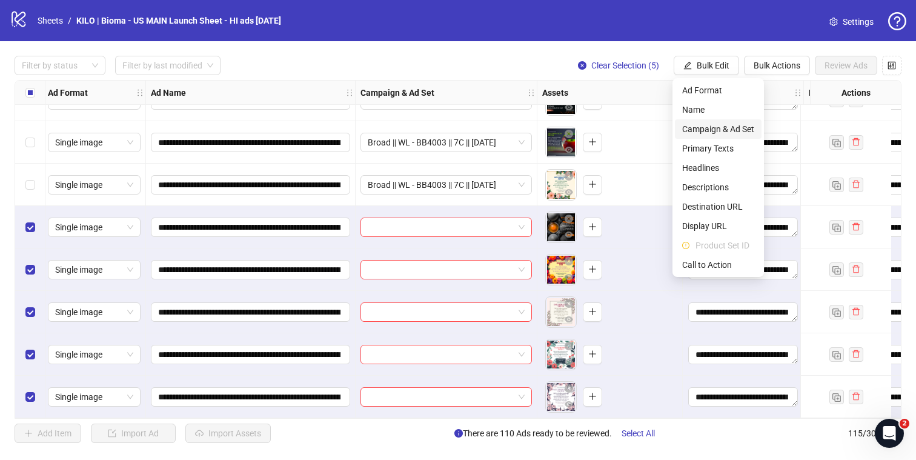
click at [719, 129] on span "Campaign & Ad Set" at bounding box center [718, 128] width 72 height 13
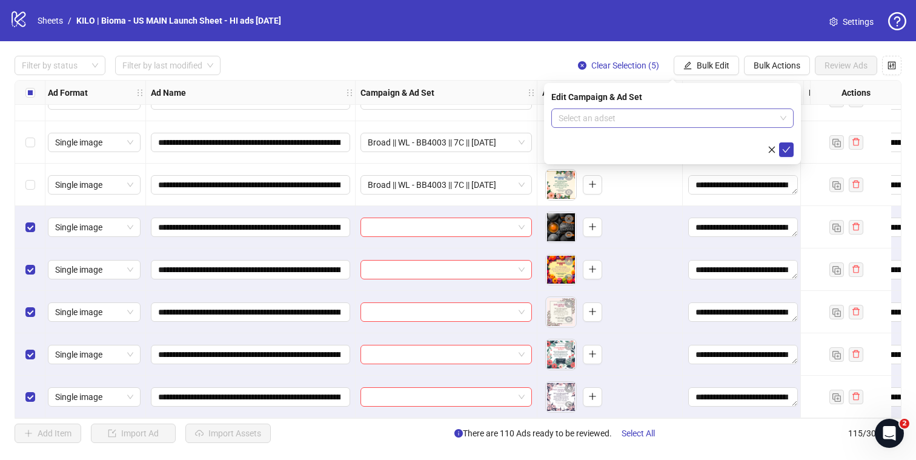
click at [672, 121] on input "search" at bounding box center [667, 118] width 217 height 18
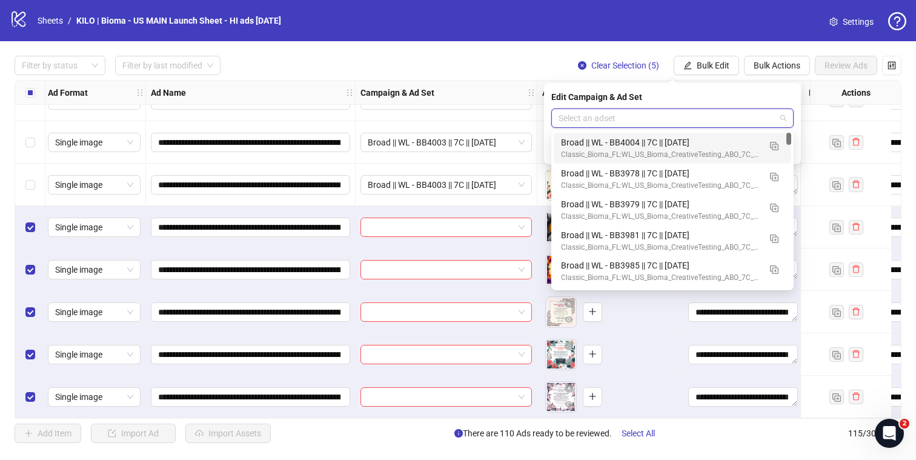
paste input "******"
type input "******"
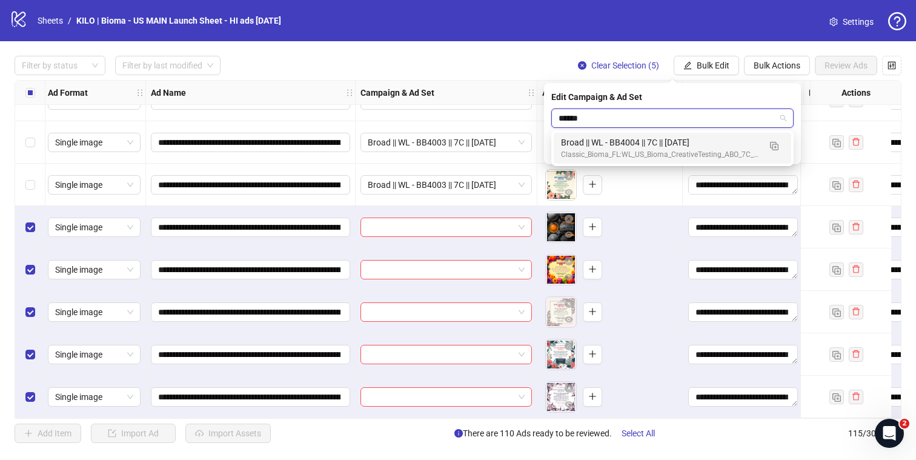
click at [678, 149] on div "Classic_Bioma_FL:WL_US_Bioma_CreativeTesting_ABO_7C_SK_[DATE]" at bounding box center [660, 155] width 199 height 12
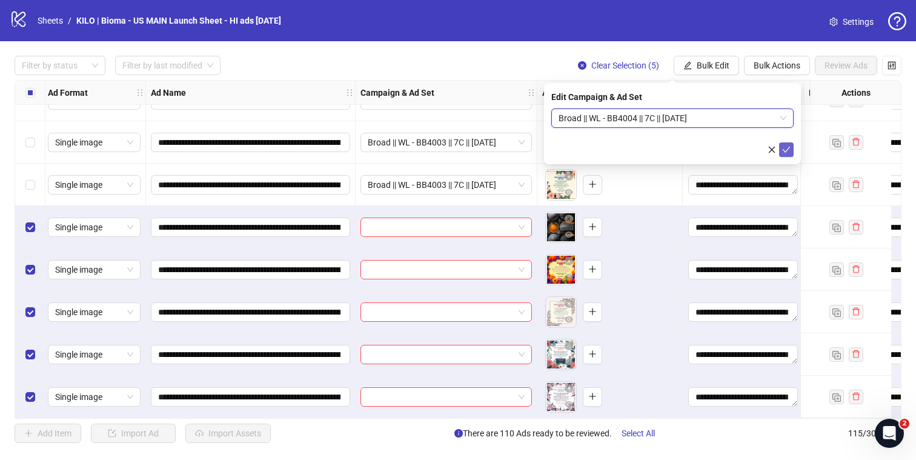
click at [788, 150] on icon "check" at bounding box center [786, 149] width 8 height 8
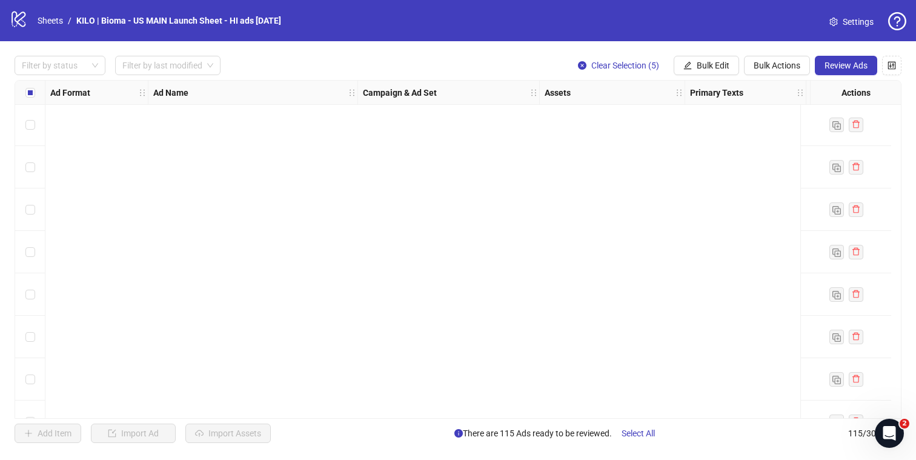
scroll to position [0, 0]
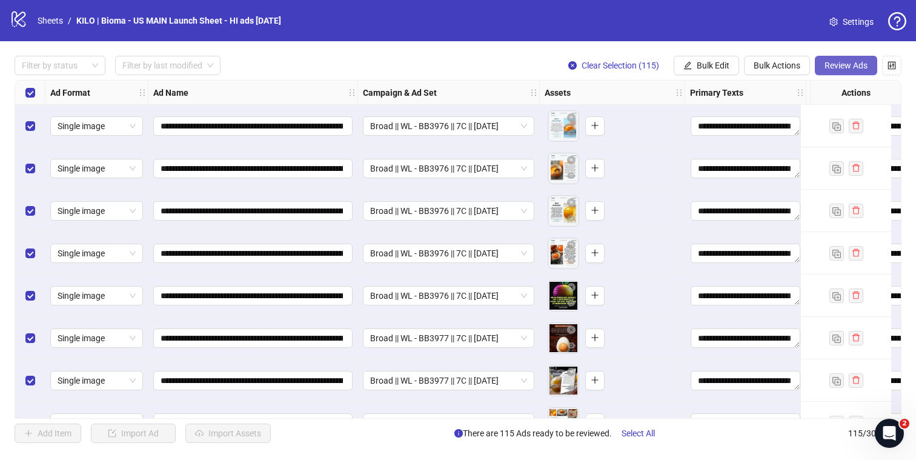
click at [837, 62] on span "Review Ads" at bounding box center [846, 66] width 43 height 10
click at [860, 64] on span "Review Ads" at bounding box center [846, 66] width 43 height 10
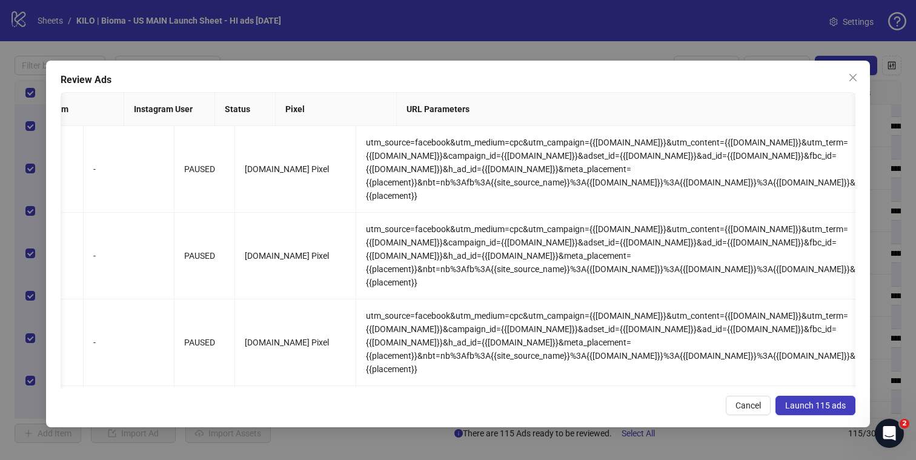
click at [821, 410] on button "Launch 115 ads" at bounding box center [816, 405] width 80 height 19
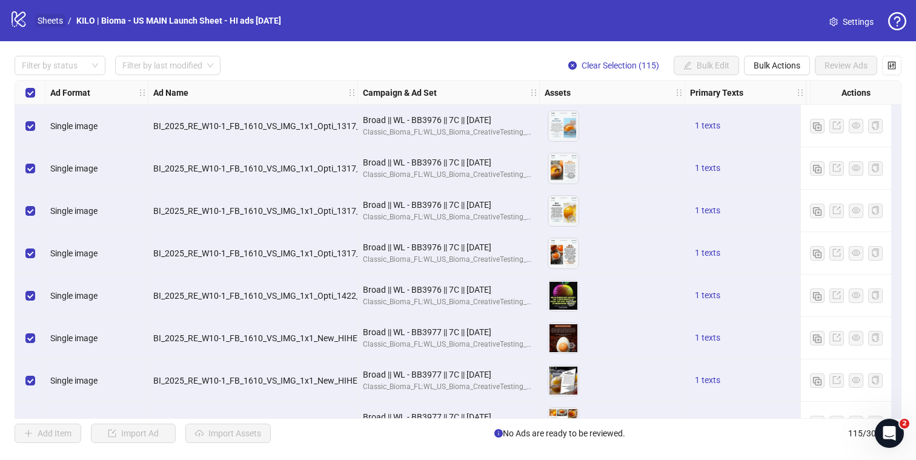
click at [51, 18] on link "Sheets" at bounding box center [50, 20] width 30 height 13
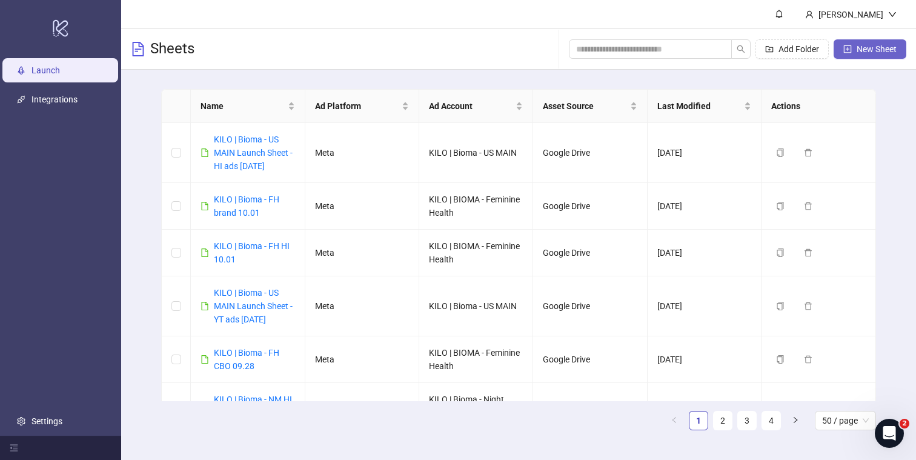
click at [853, 50] on button "New Sheet" at bounding box center [870, 48] width 73 height 19
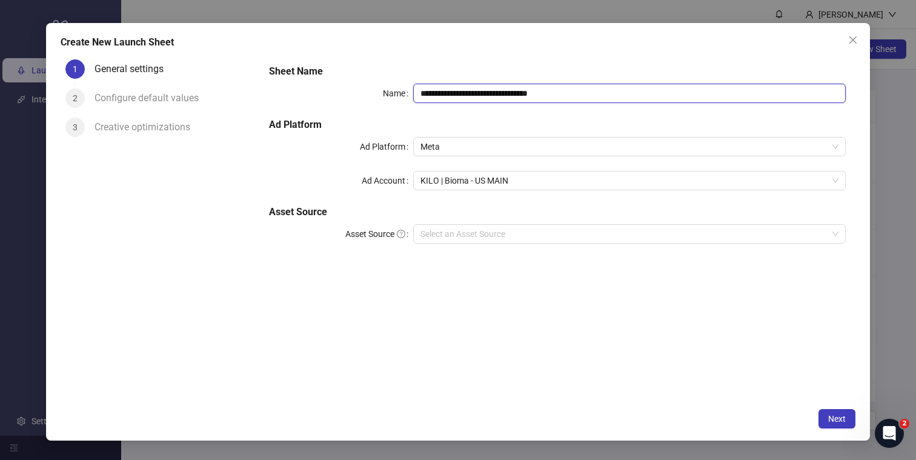
click at [511, 88] on input "**********" at bounding box center [629, 93] width 433 height 19
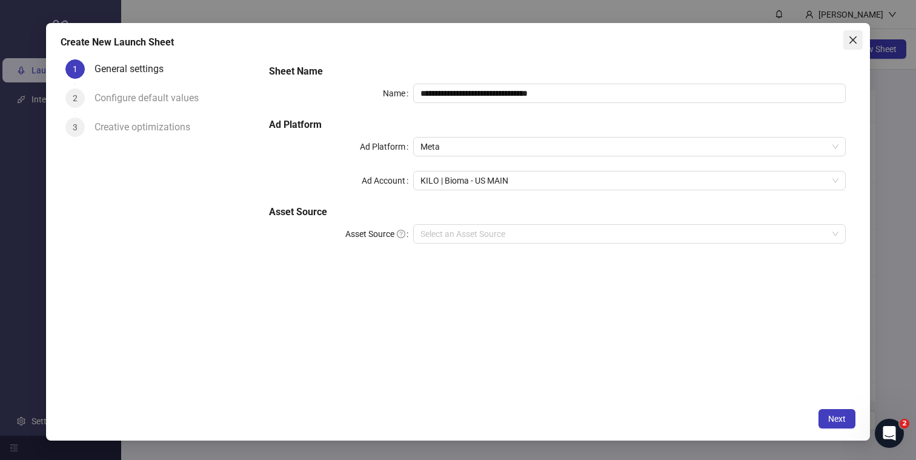
click at [848, 44] on icon "close" at bounding box center [853, 40] width 10 height 10
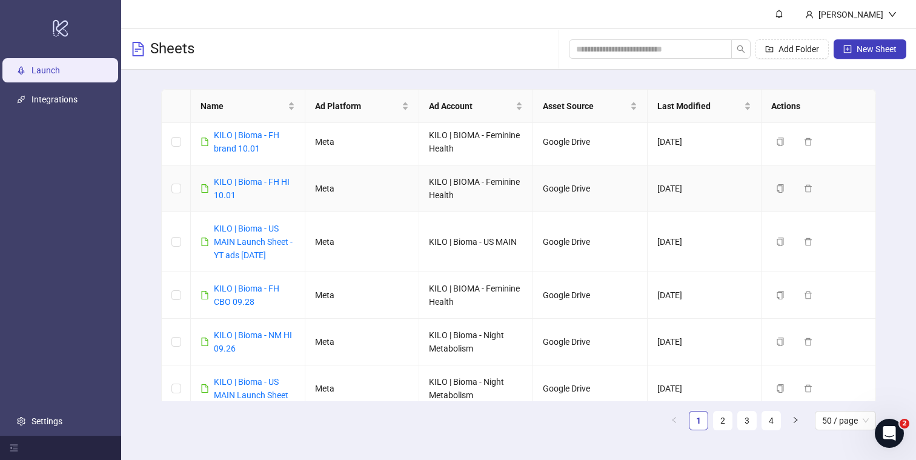
scroll to position [67, 0]
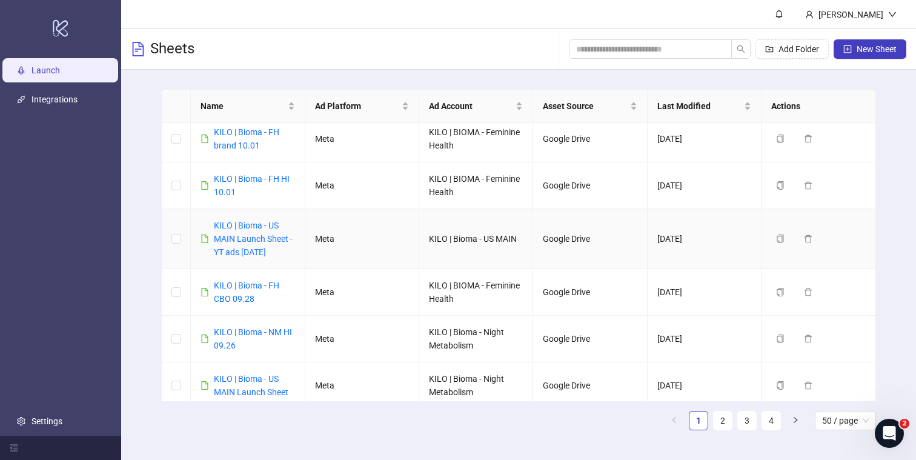
click at [285, 262] on td "KILO | Bioma - US MAIN Launch Sheet - YT ads 2025.09.30" at bounding box center [248, 239] width 114 height 60
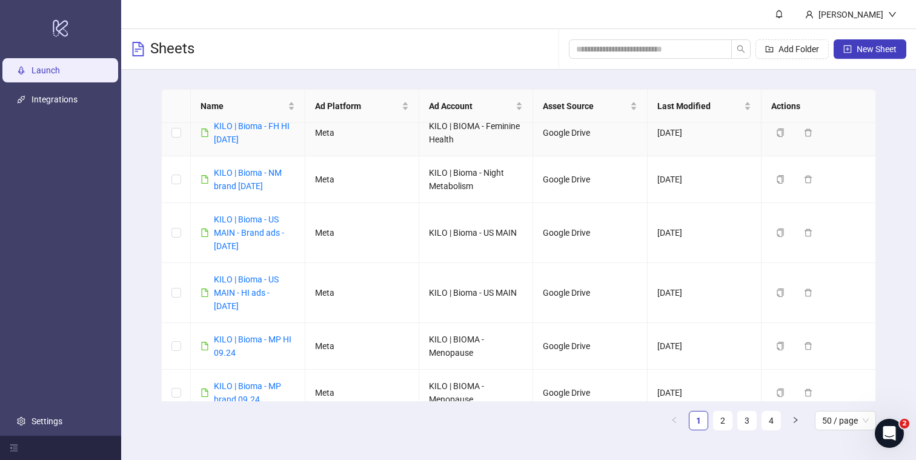
scroll to position [530, 0]
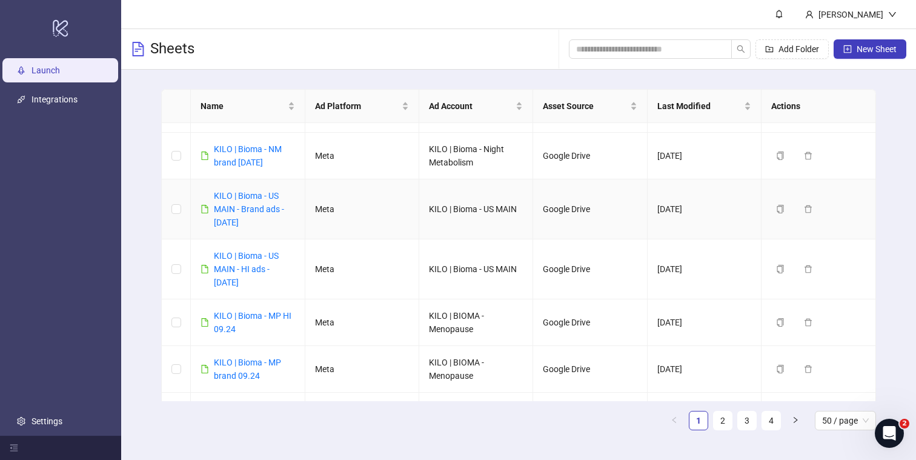
drag, startPoint x: 265, startPoint y: 220, endPoint x: 213, endPoint y: 196, distance: 56.9
click at [213, 196] on div "KILO | Bioma - US MAIN - Brand ads - 2025.09.24" at bounding box center [248, 209] width 94 height 40
copy link "KILO | Bioma - US MAIN - Brand ads - 2025.09.24"
click at [877, 53] on span "New Sheet" at bounding box center [877, 49] width 40 height 10
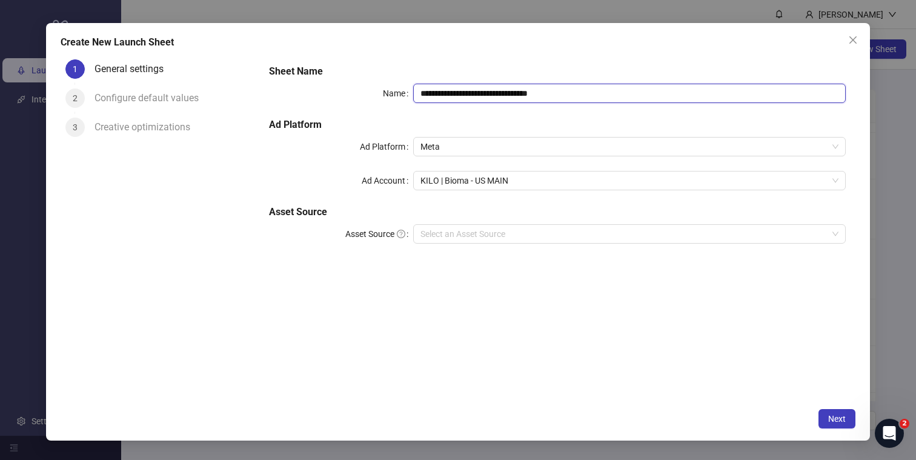
click at [517, 97] on input "**********" at bounding box center [629, 93] width 433 height 19
paste input "**********"
drag, startPoint x: 612, startPoint y: 90, endPoint x: 588, endPoint y: 91, distance: 24.3
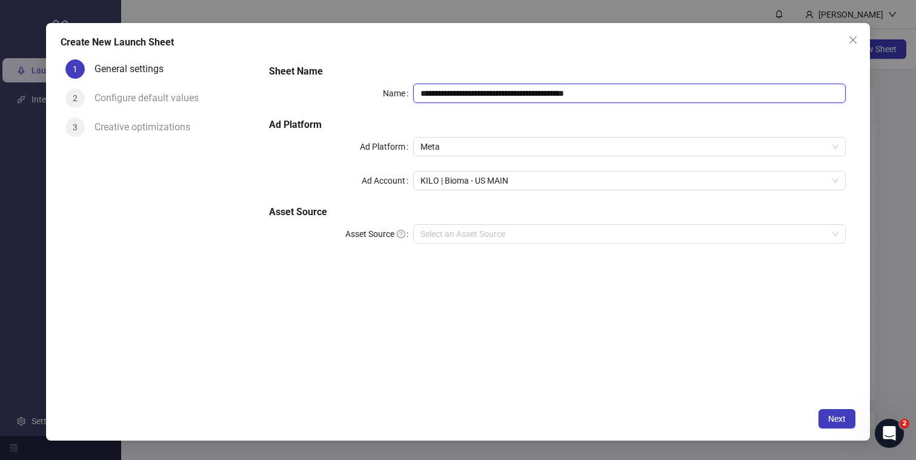
click at [588, 91] on input "**********" at bounding box center [629, 93] width 433 height 19
type input "**********"
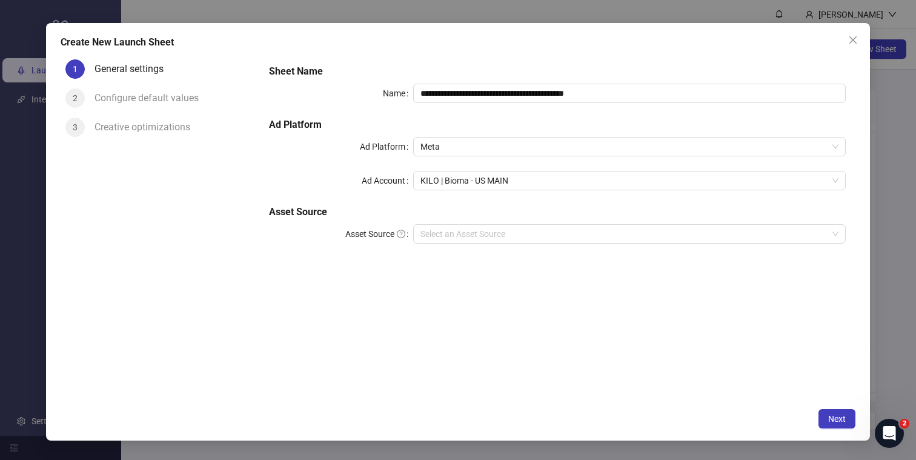
click at [559, 108] on div "**********" at bounding box center [557, 161] width 587 height 204
click at [450, 184] on span "KILO | Bioma - US MAIN" at bounding box center [630, 180] width 418 height 18
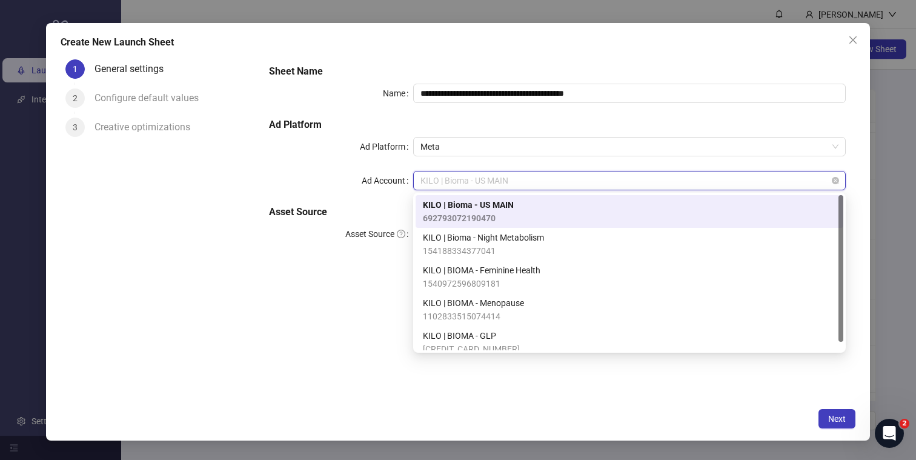
click at [450, 184] on span "KILO | Bioma - US MAIN" at bounding box center [630, 180] width 418 height 18
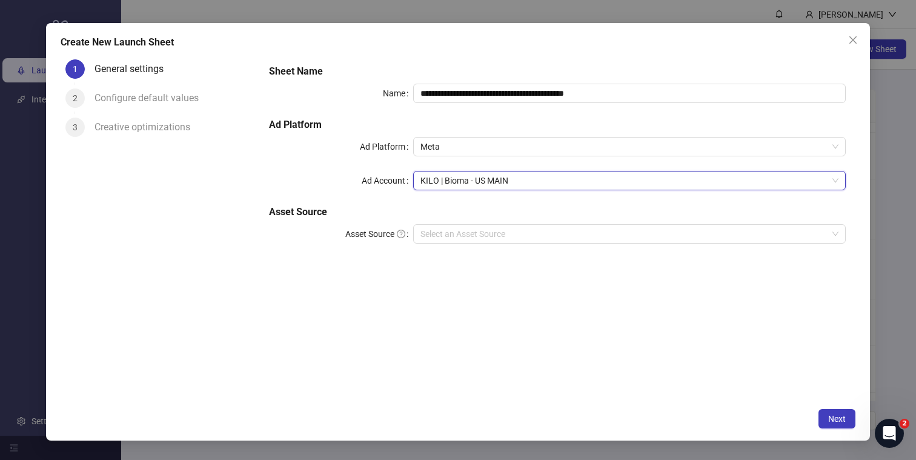
click at [431, 222] on div "**********" at bounding box center [557, 161] width 587 height 204
click at [428, 231] on input "Asset Source" at bounding box center [624, 234] width 407 height 18
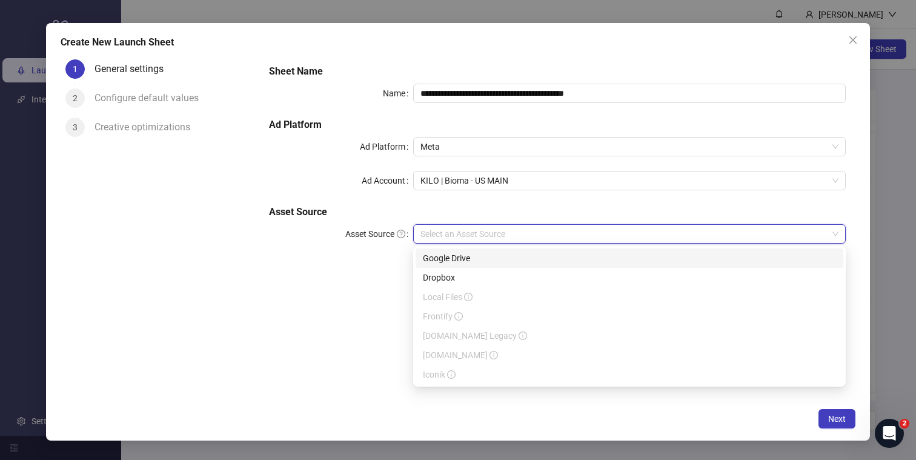
click at [439, 257] on div "Google Drive" at bounding box center [629, 257] width 413 height 13
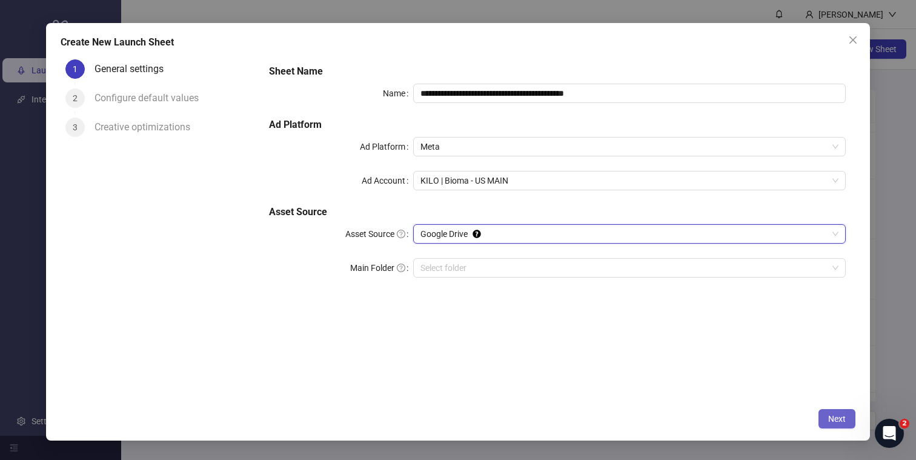
click at [830, 421] on span "Next" at bounding box center [837, 419] width 18 height 10
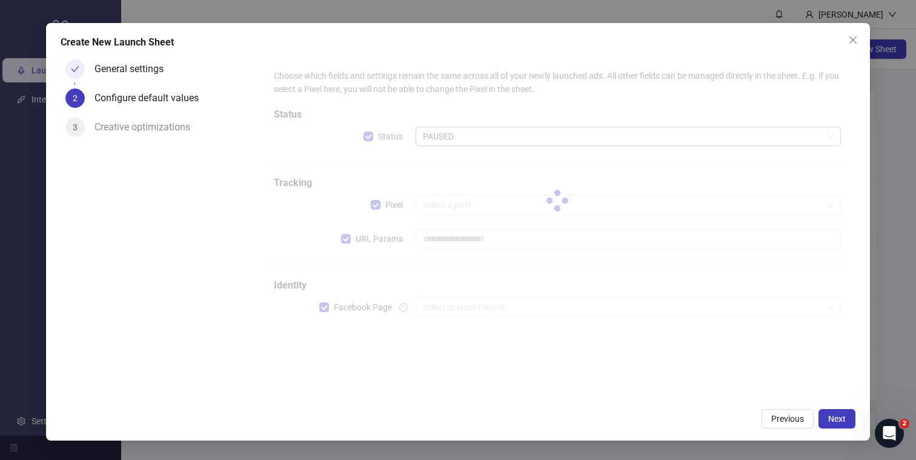
type input "**********"
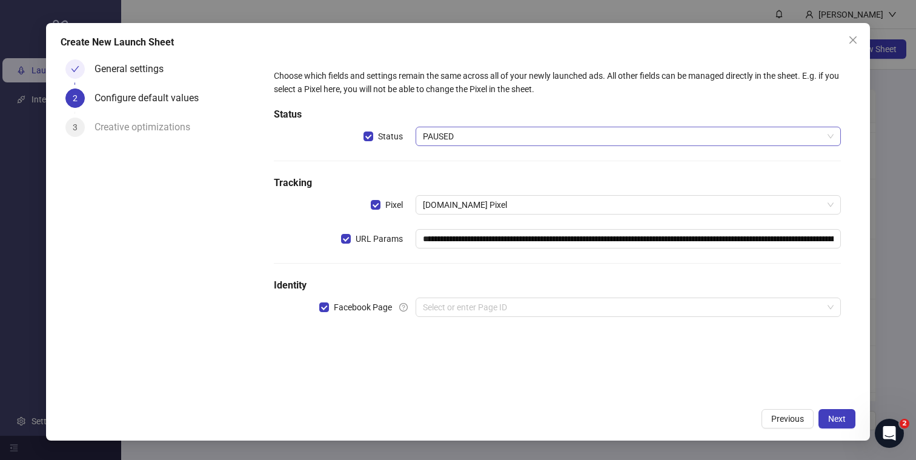
click at [442, 136] on span "PAUSED" at bounding box center [628, 136] width 411 height 18
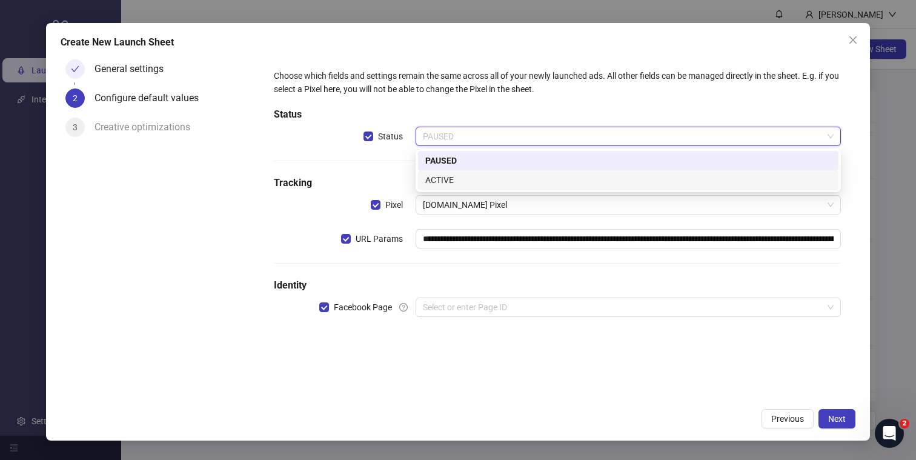
click at [440, 182] on div "ACTIVE" at bounding box center [628, 179] width 406 height 13
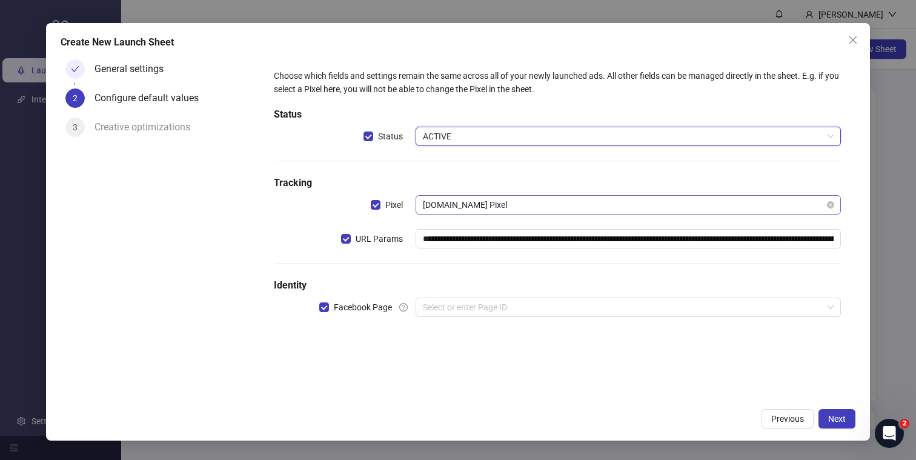
click at [471, 204] on span "Bioma.health Pixel" at bounding box center [628, 205] width 411 height 18
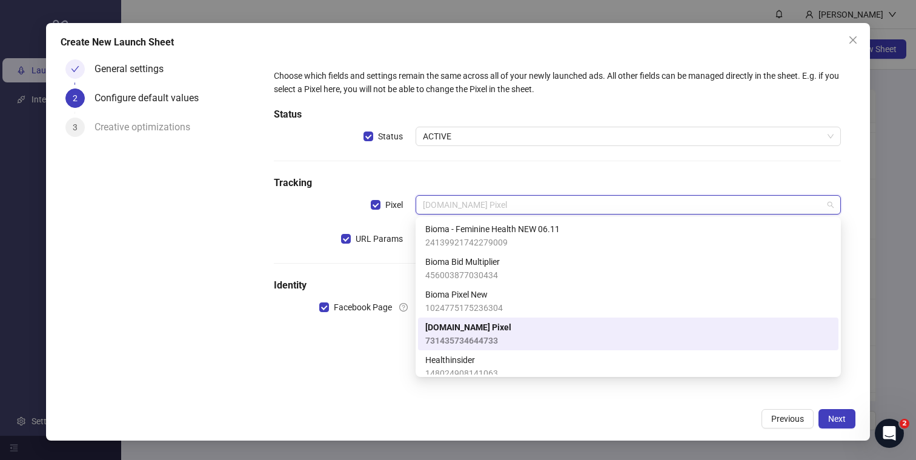
click at [487, 183] on h5 "Tracking" at bounding box center [558, 183] width 568 height 15
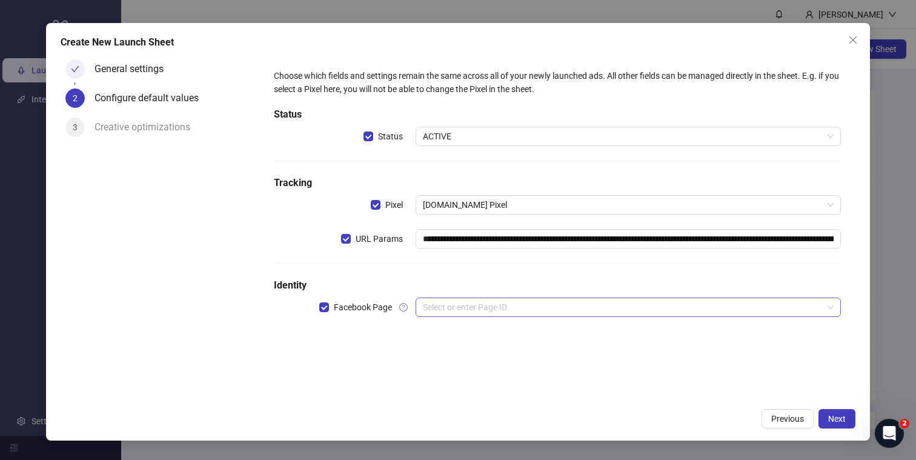
click at [456, 314] on input "search" at bounding box center [623, 307] width 400 height 18
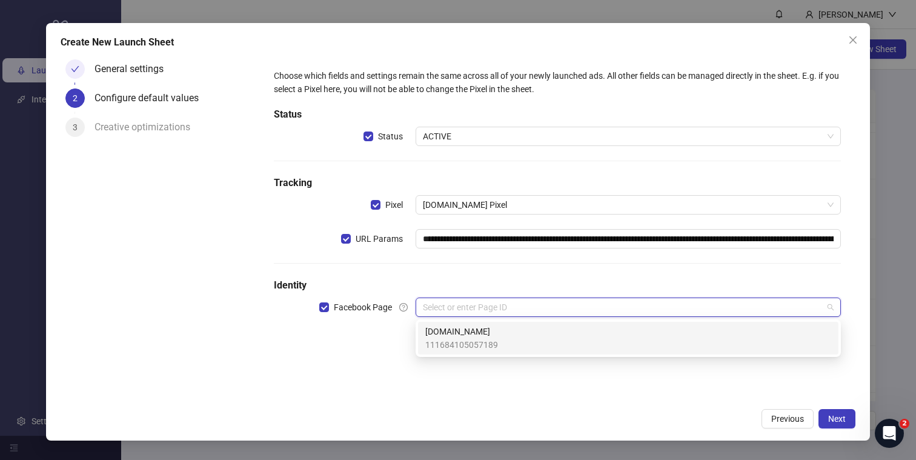
click at [451, 333] on span "Bioma.Health" at bounding box center [461, 331] width 73 height 13
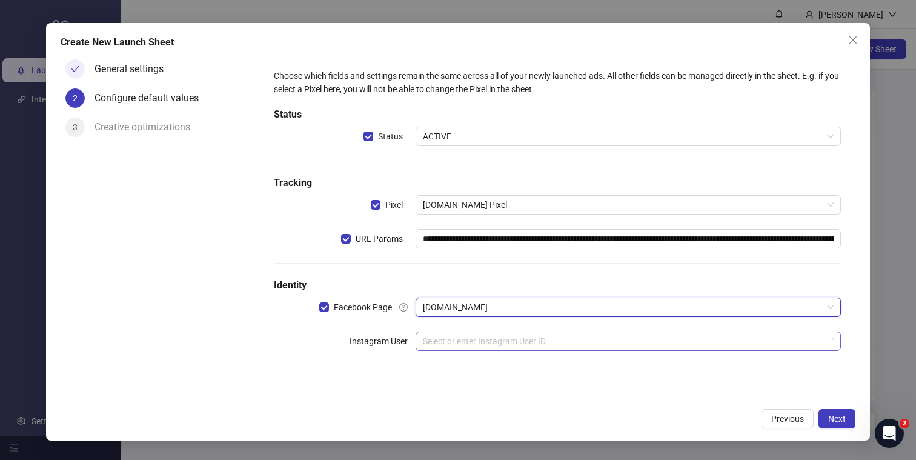
click at [462, 337] on input "search" at bounding box center [623, 341] width 400 height 18
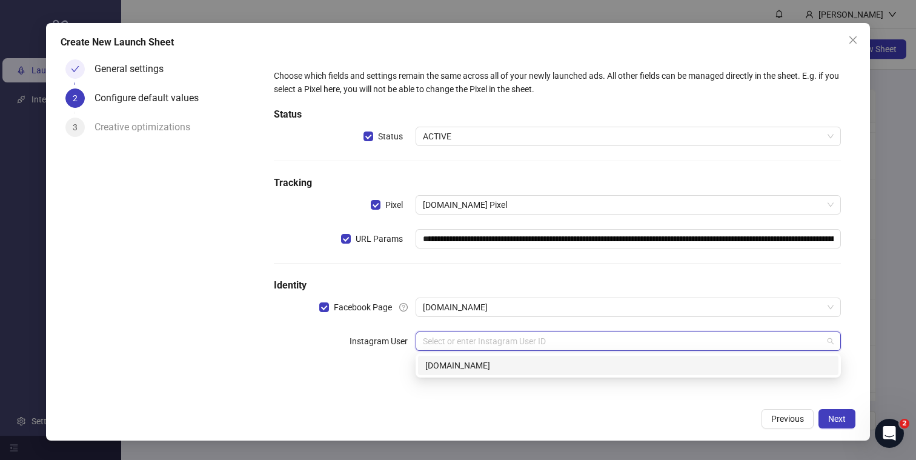
click at [444, 367] on div "bioma.health" at bounding box center [628, 365] width 406 height 13
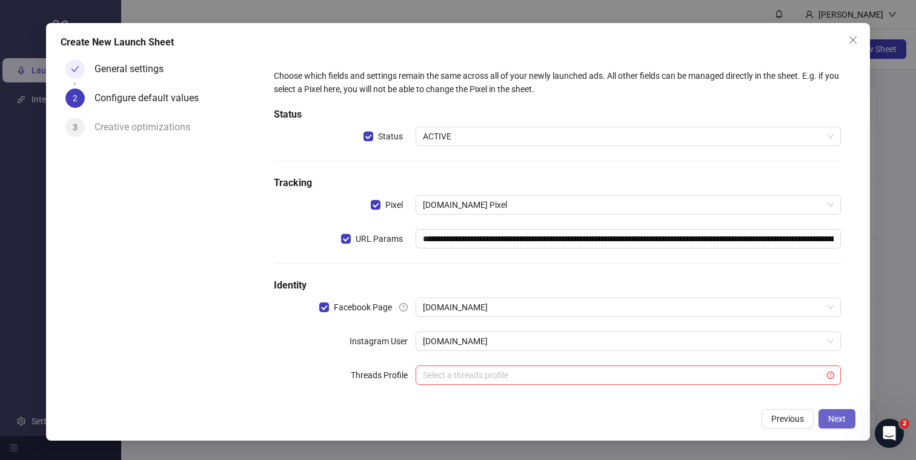
click at [834, 415] on span "Next" at bounding box center [837, 419] width 18 height 10
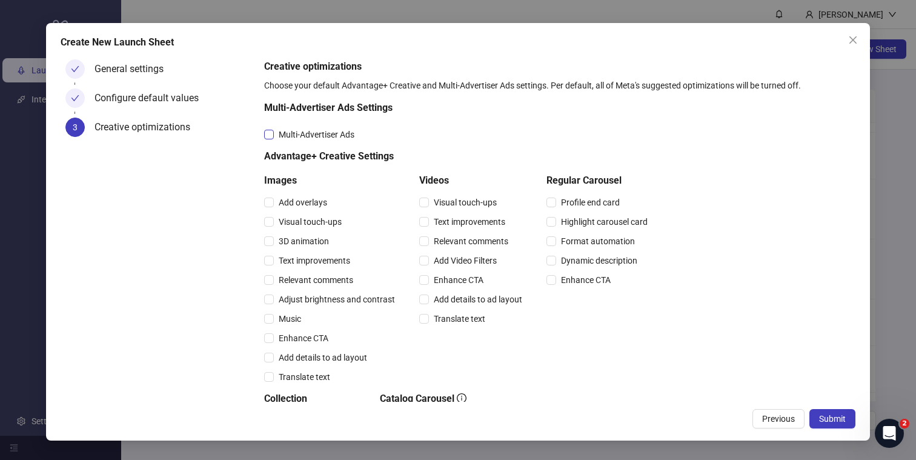
click at [287, 136] on span "Multi-Advertiser Ads" at bounding box center [316, 134] width 85 height 13
click at [274, 203] on span "Add overlays" at bounding box center [303, 202] width 58 height 13
click at [466, 202] on span "Visual touch-ups" at bounding box center [465, 202] width 73 height 13
click at [437, 241] on span "Relevant comments" at bounding box center [471, 240] width 84 height 13
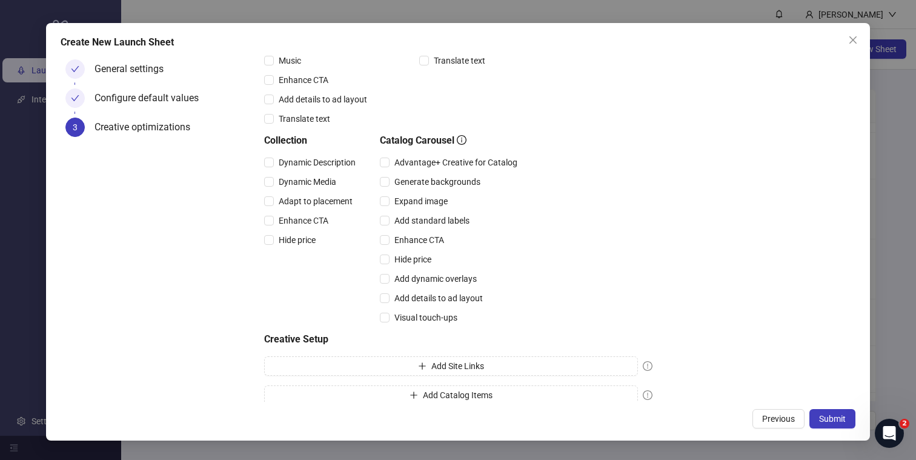
scroll to position [271, 0]
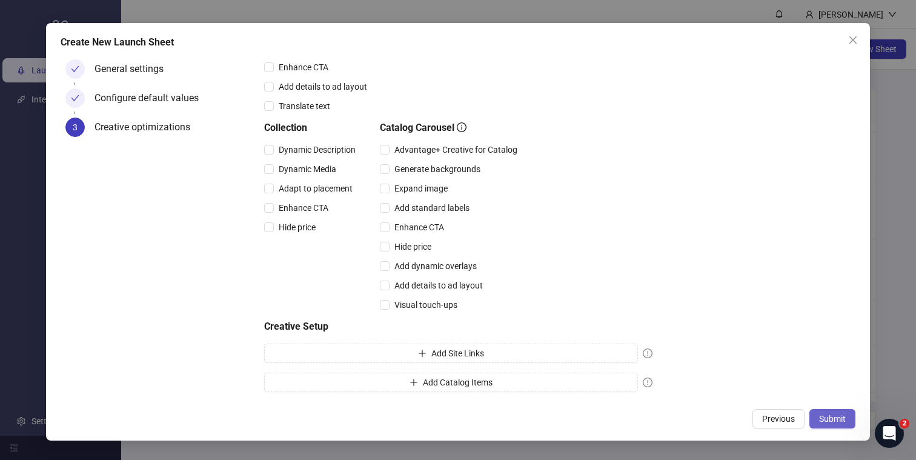
click at [839, 414] on span "Submit" at bounding box center [832, 419] width 27 height 10
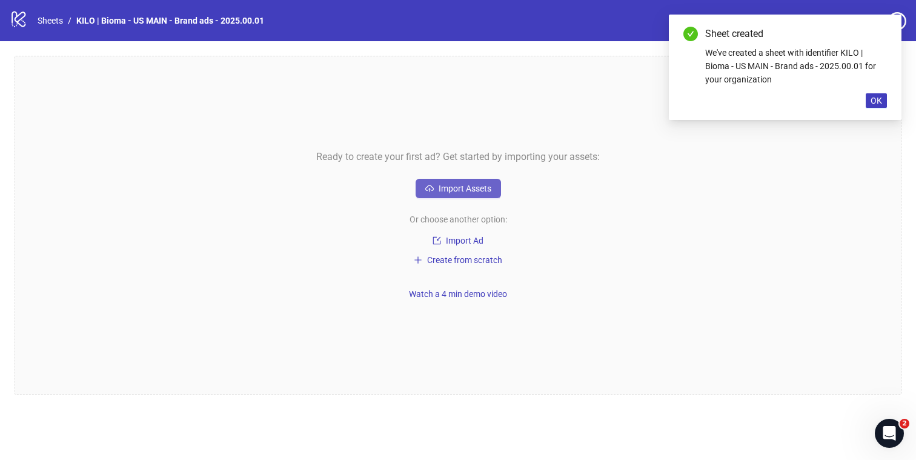
click at [462, 193] on span "Import Assets" at bounding box center [465, 189] width 53 height 10
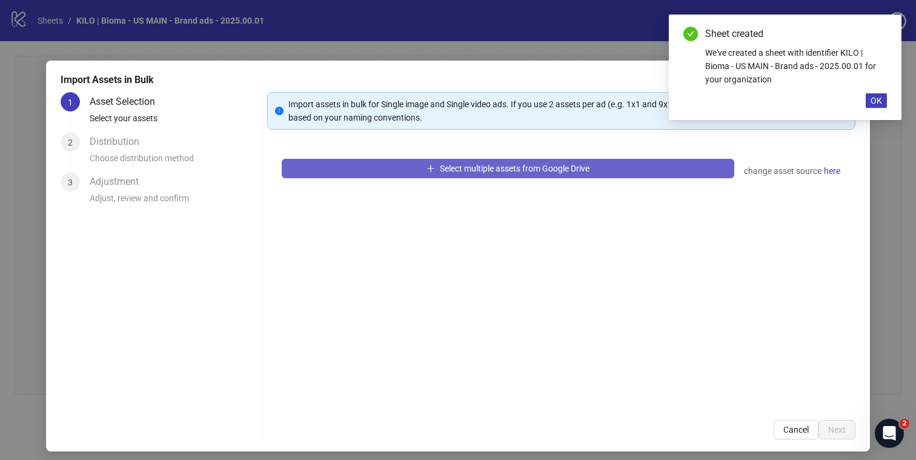
click at [653, 164] on button "Select multiple assets from Google Drive" at bounding box center [508, 168] width 453 height 19
